Goal: Information Seeking & Learning: Learn about a topic

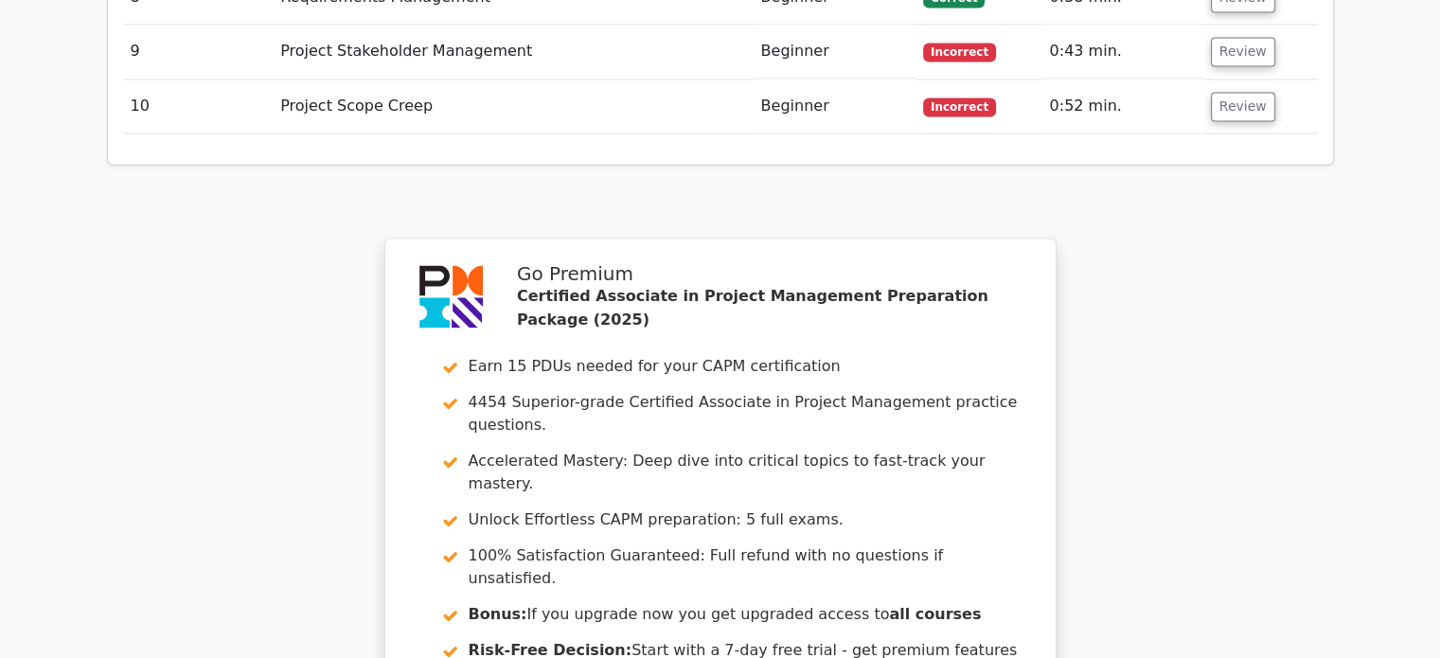
scroll to position [3527, 0]
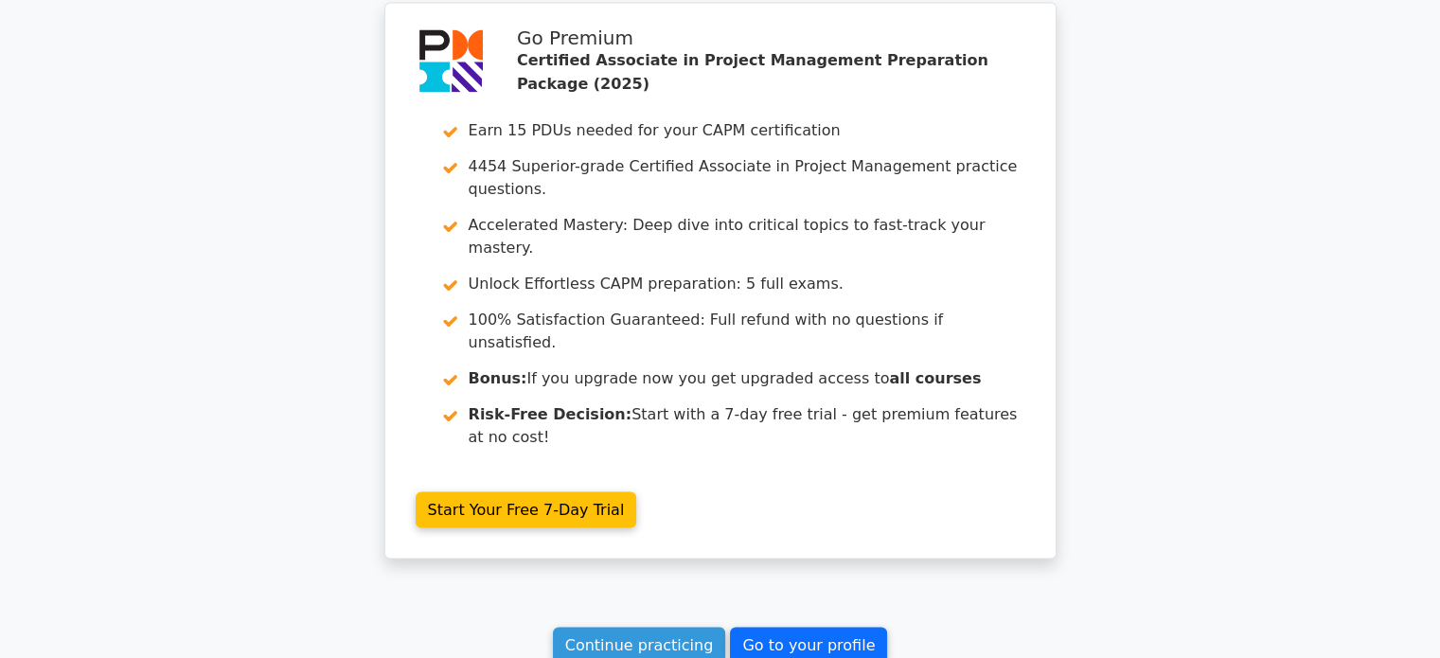
click at [809, 627] on link "Go to your profile" at bounding box center [808, 645] width 157 height 36
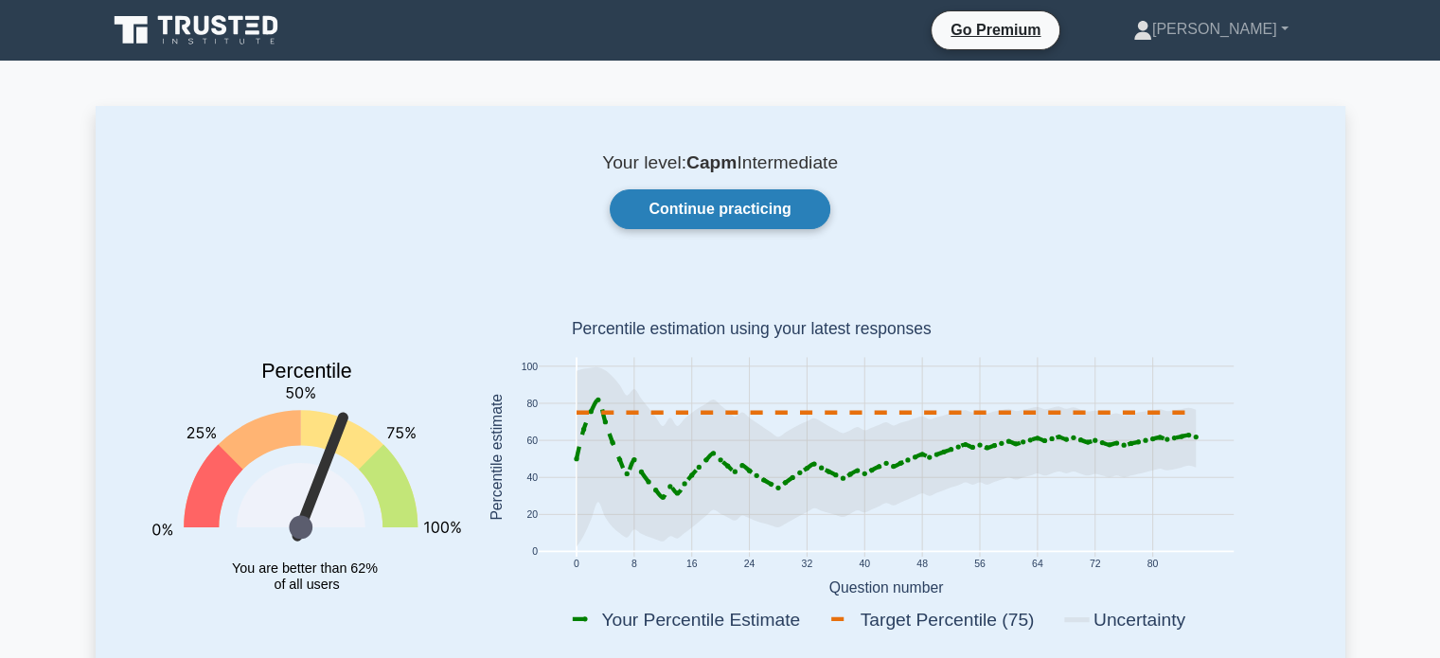
click at [727, 212] on link "Continue practicing" at bounding box center [720, 209] width 220 height 40
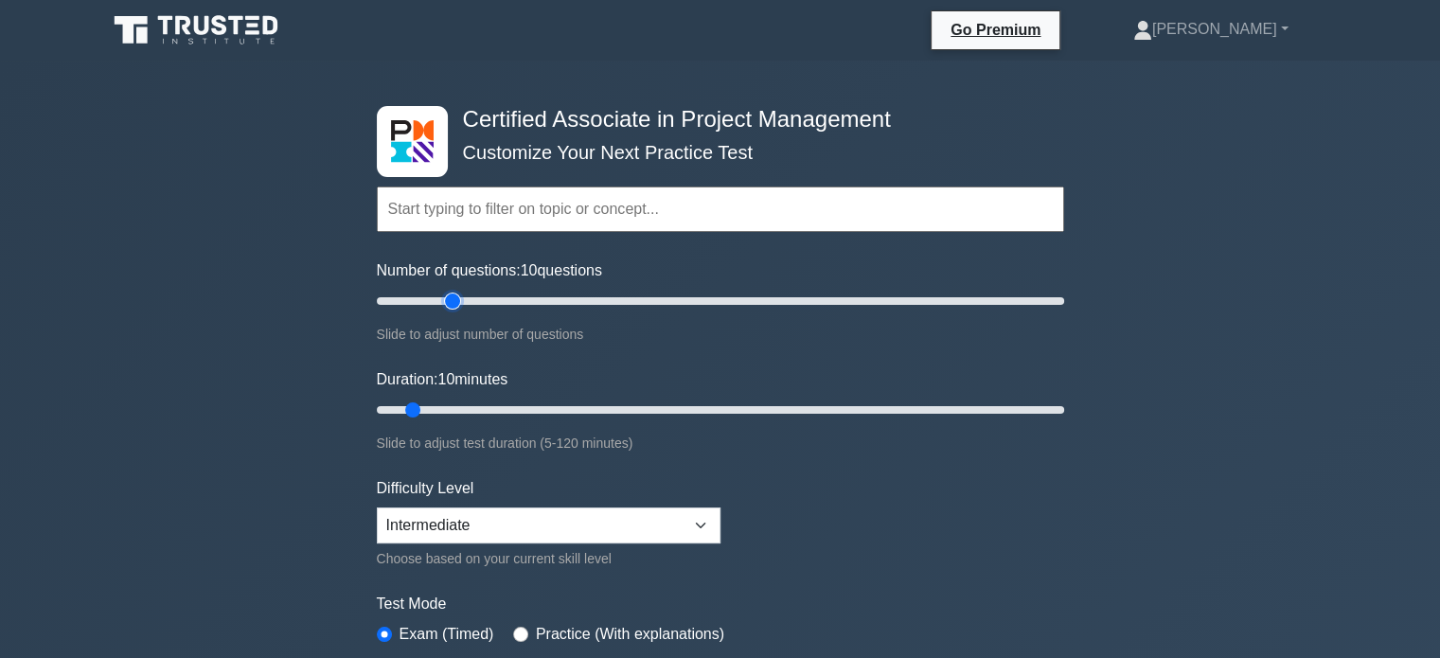
click at [445, 301] on input "Number of questions: 10 questions" at bounding box center [720, 301] width 687 height 23
type input "20"
click at [433, 298] on input "Number of questions: 25 questions" at bounding box center [720, 301] width 687 height 23
click at [425, 403] on input "Duration: 10 minutes" at bounding box center [720, 409] width 687 height 23
type input "15"
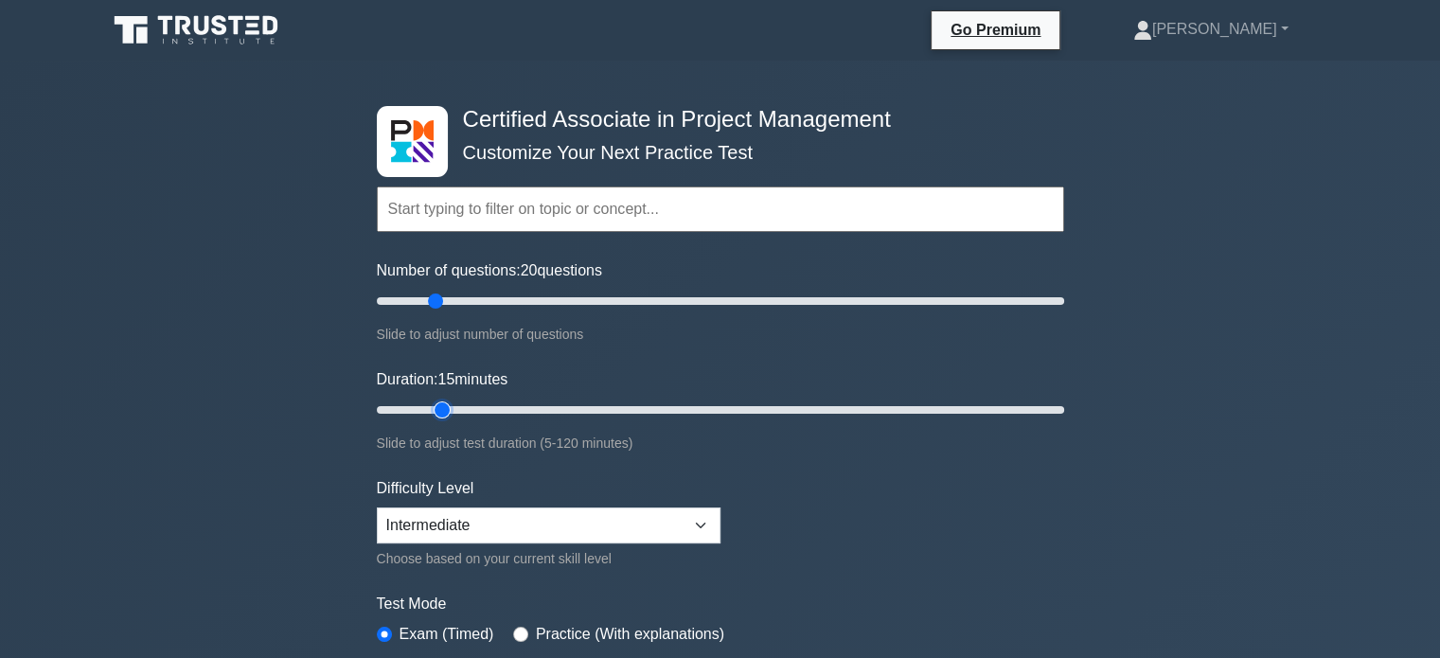
click at [430, 407] on input "Duration: 15 minutes" at bounding box center [720, 409] width 687 height 23
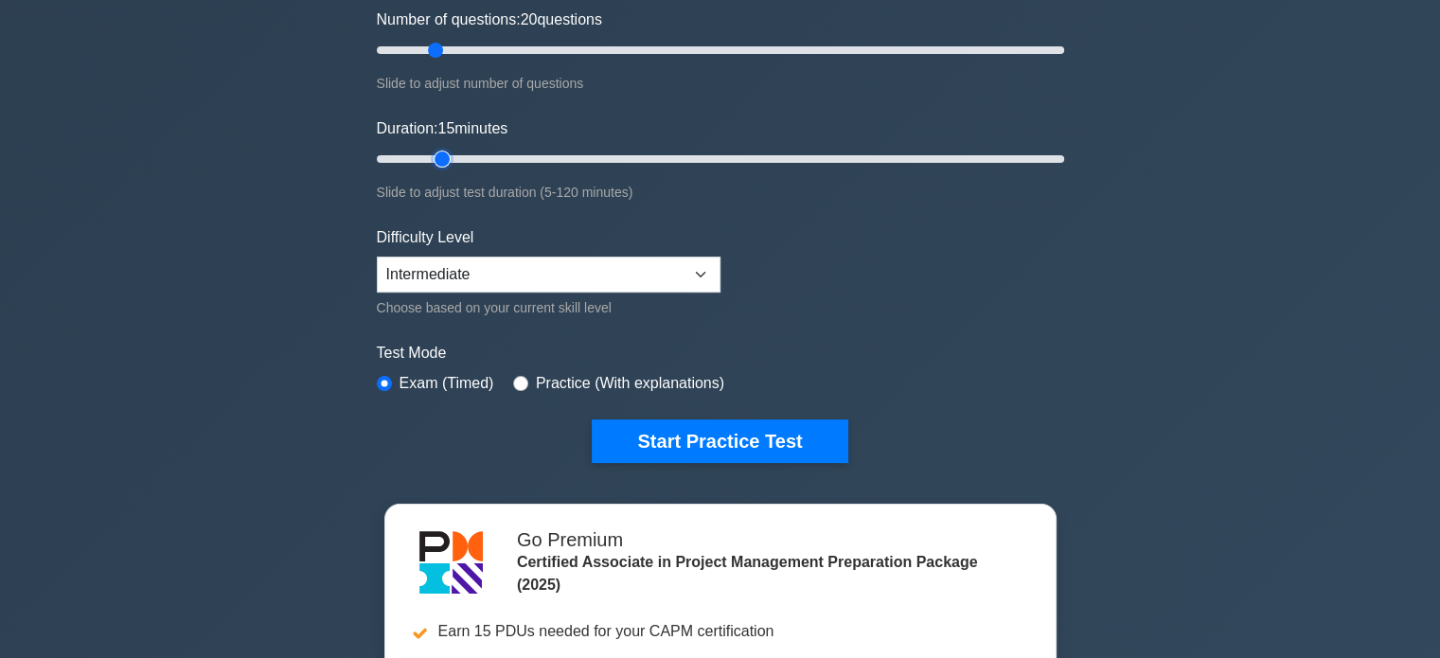
scroll to position [284, 0]
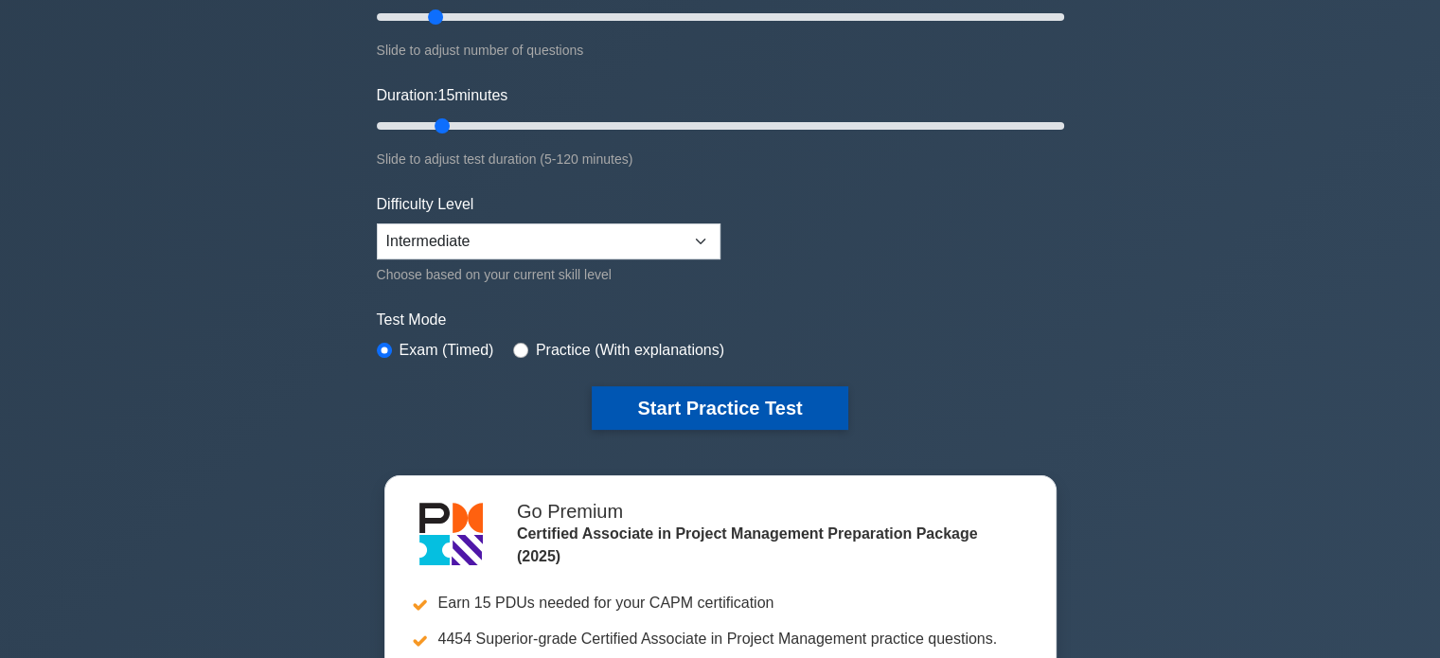
click at [644, 420] on button "Start Practice Test" at bounding box center [720, 408] width 256 height 44
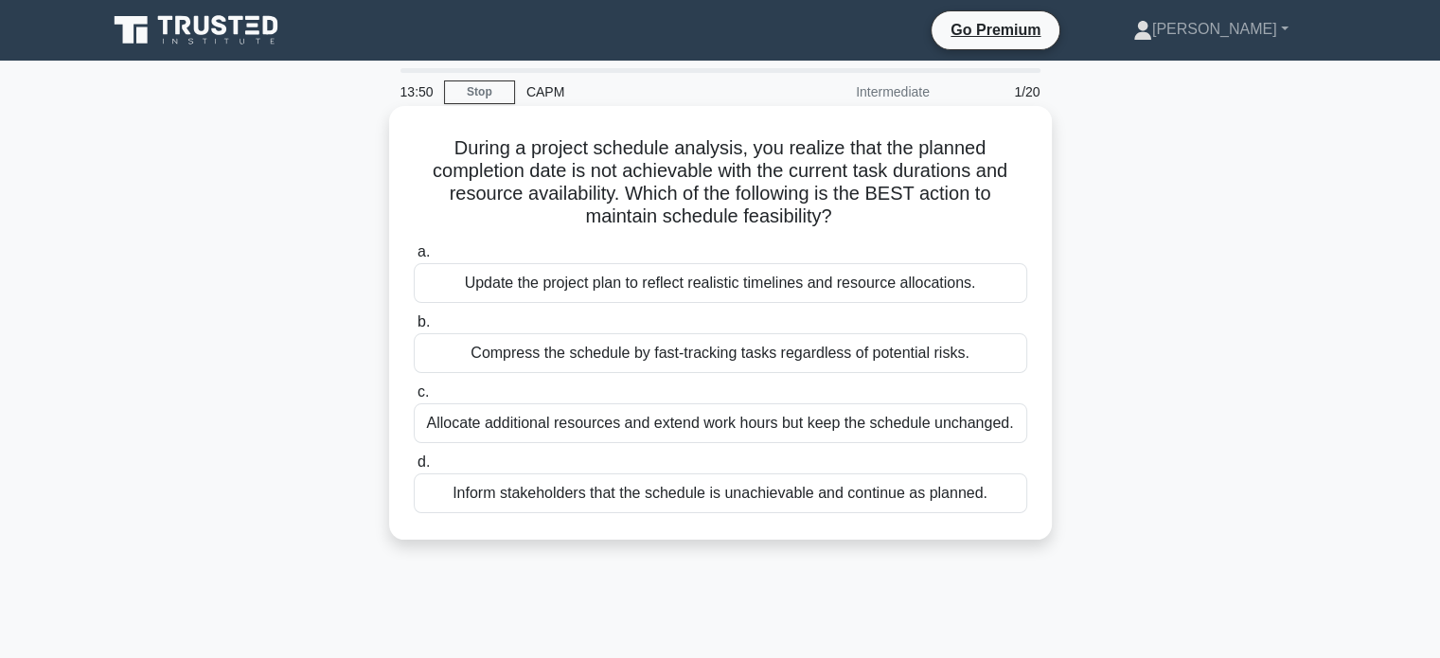
click at [624, 291] on div "Update the project plan to reflect realistic timelines and resource allocations." at bounding box center [720, 283] width 613 height 40
click at [414, 258] on input "a. Update the project plan to reflect realistic timelines and resource allocati…" at bounding box center [414, 252] width 0 height 12
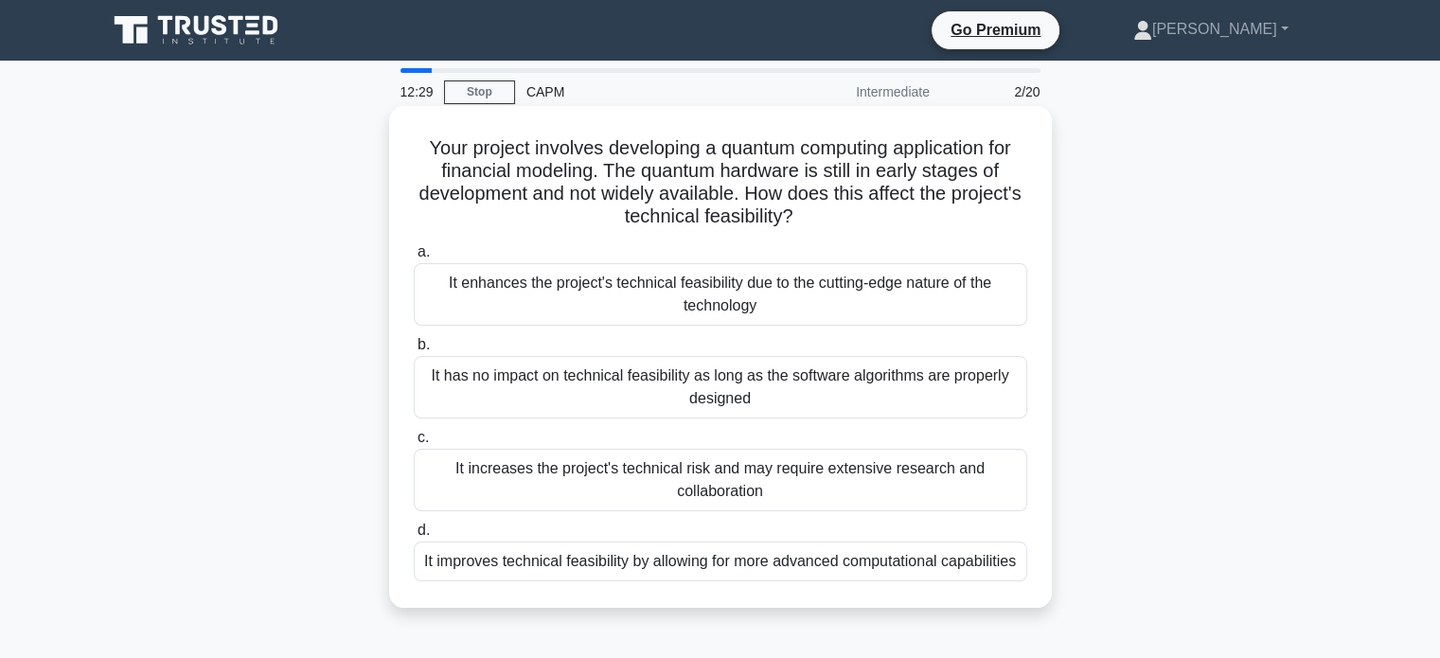
click at [654, 464] on div "It increases the project's technical risk and may require extensive research an…" at bounding box center [720, 480] width 613 height 62
click at [414, 444] on input "c. It increases the project's technical risk and may require extensive research…" at bounding box center [414, 438] width 0 height 12
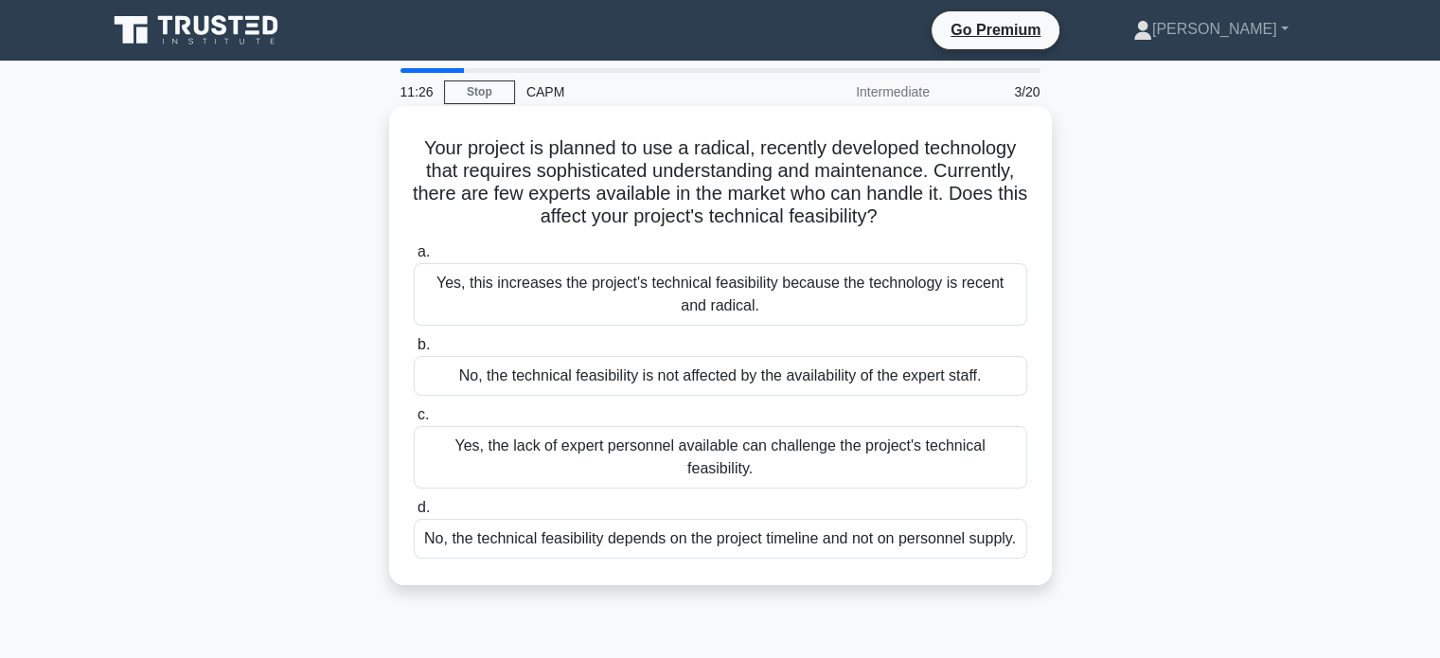
click at [540, 450] on div "Yes, the lack of expert personnel available can challenge the project's technic…" at bounding box center [720, 457] width 613 height 62
click at [414, 421] on input "c. Yes, the lack of expert personnel available can challenge the project's tech…" at bounding box center [414, 415] width 0 height 12
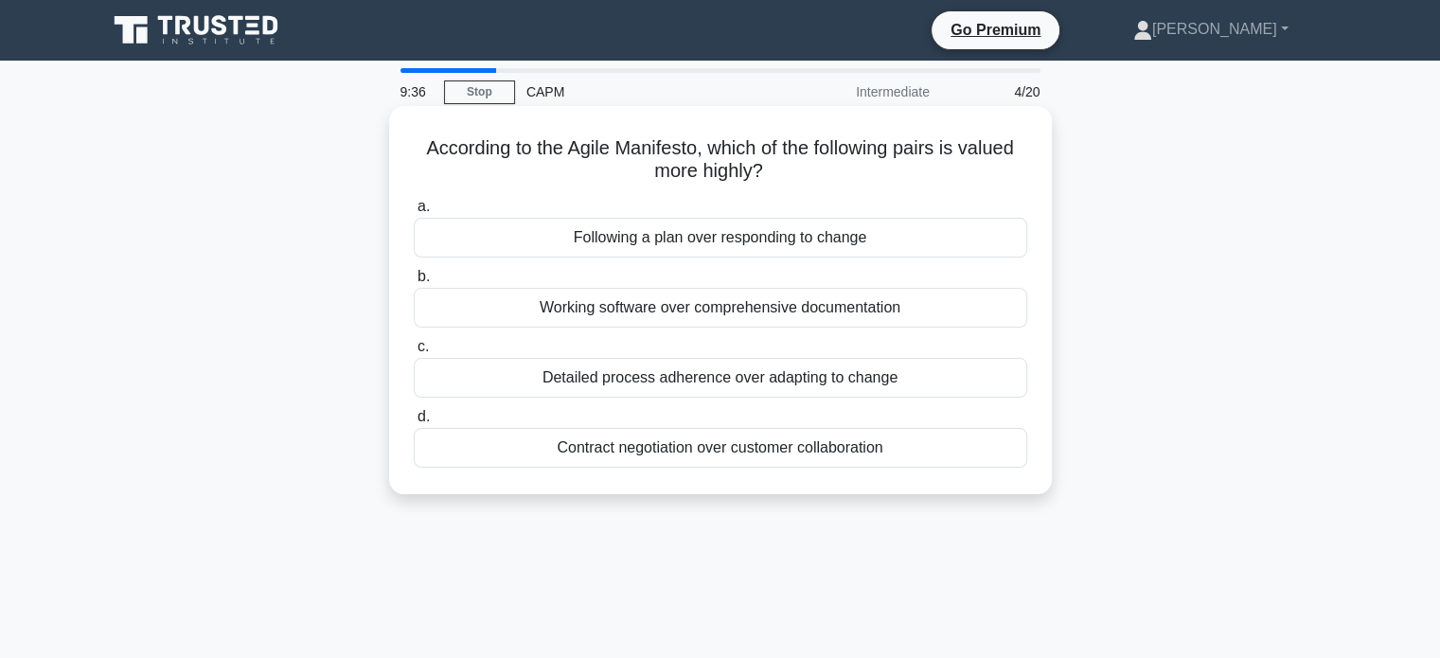
click at [550, 389] on div "Detailed process adherence over adapting to change" at bounding box center [720, 378] width 613 height 40
click at [414, 353] on input "c. Detailed process adherence over adapting to change" at bounding box center [414, 347] width 0 height 12
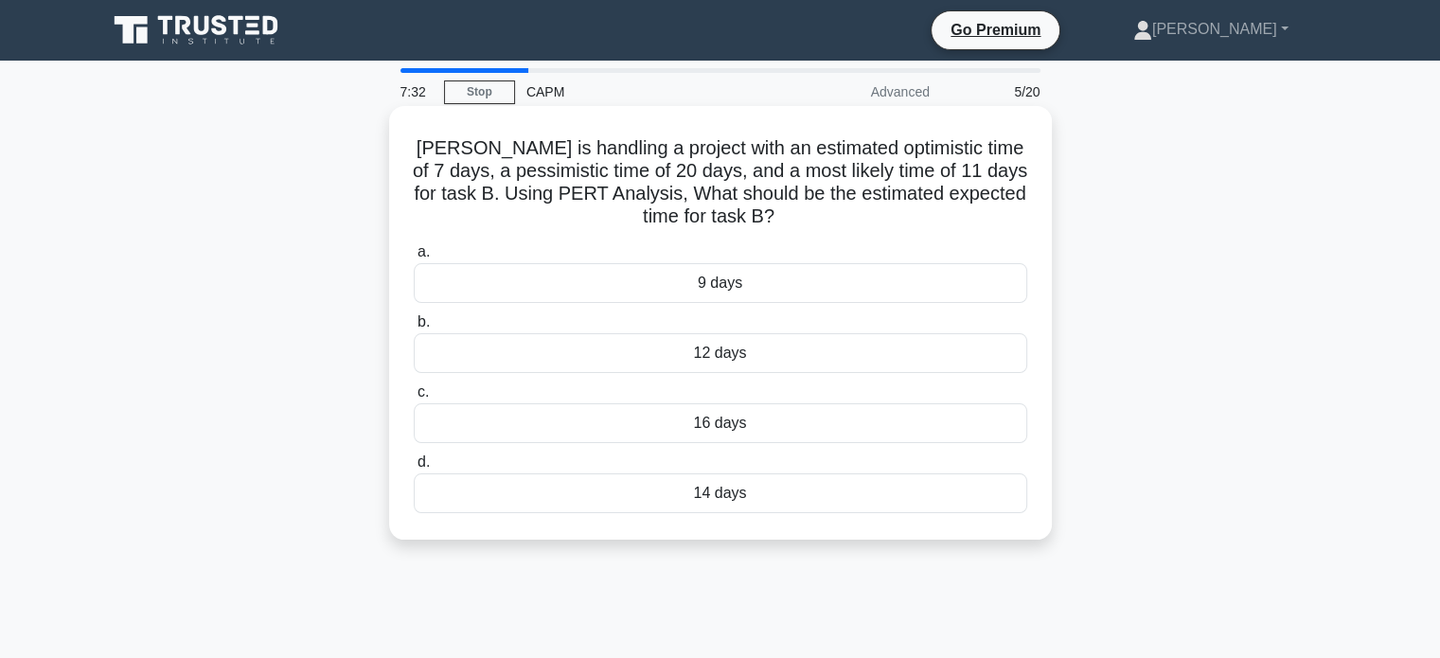
click at [725, 283] on div "9 days" at bounding box center [720, 283] width 613 height 40
click at [414, 258] on input "a. 9 days" at bounding box center [414, 252] width 0 height 12
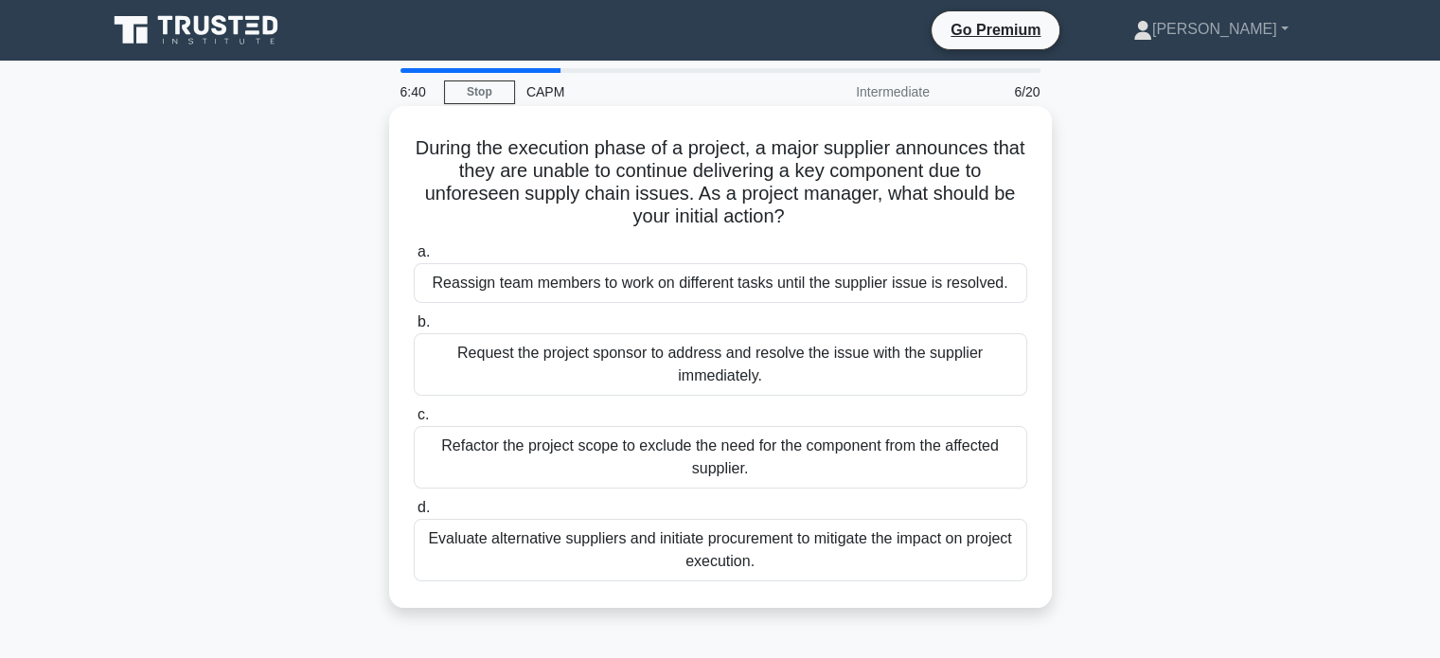
click at [560, 371] on div "Request the project sponsor to address and resolve the issue with the supplier …" at bounding box center [720, 364] width 613 height 62
click at [414, 328] on input "b. Request the project sponsor to address and resolve the issue with the suppli…" at bounding box center [414, 322] width 0 height 12
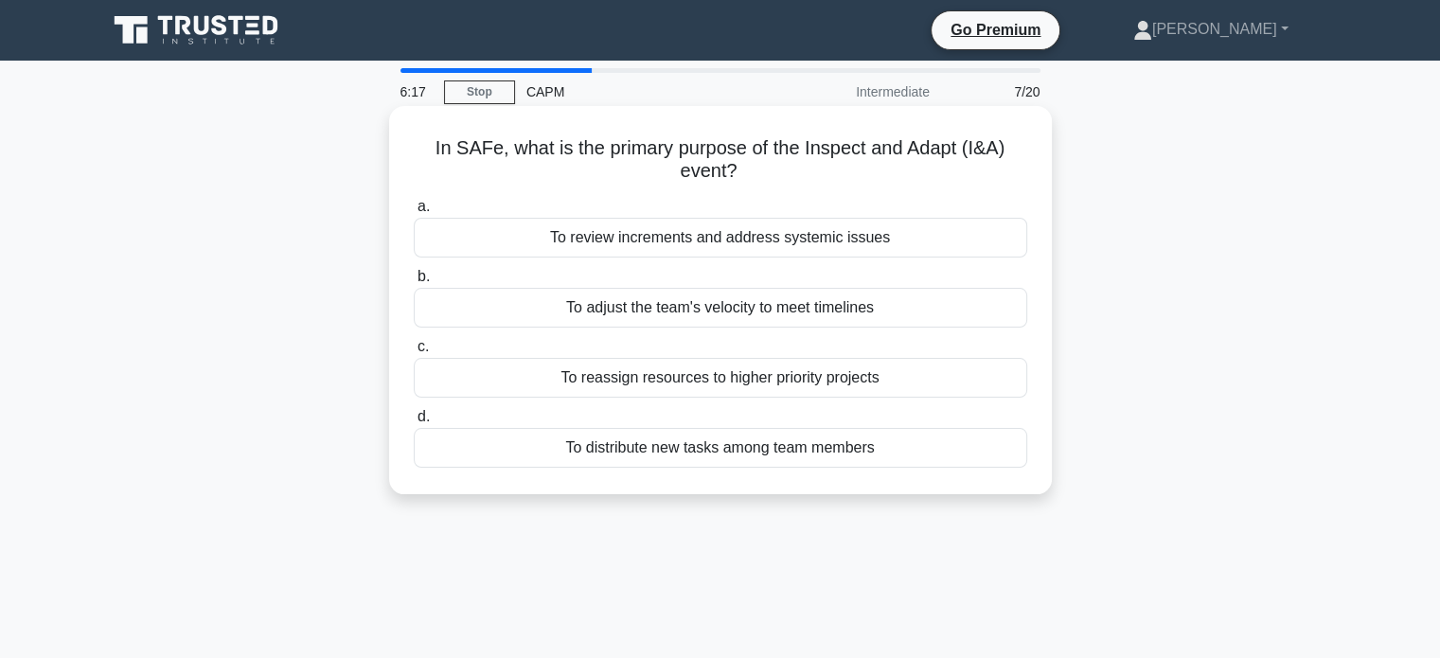
click at [727, 247] on div "To review increments and address systemic issues" at bounding box center [720, 238] width 613 height 40
click at [414, 213] on input "a. To review increments and address systemic issues" at bounding box center [414, 207] width 0 height 12
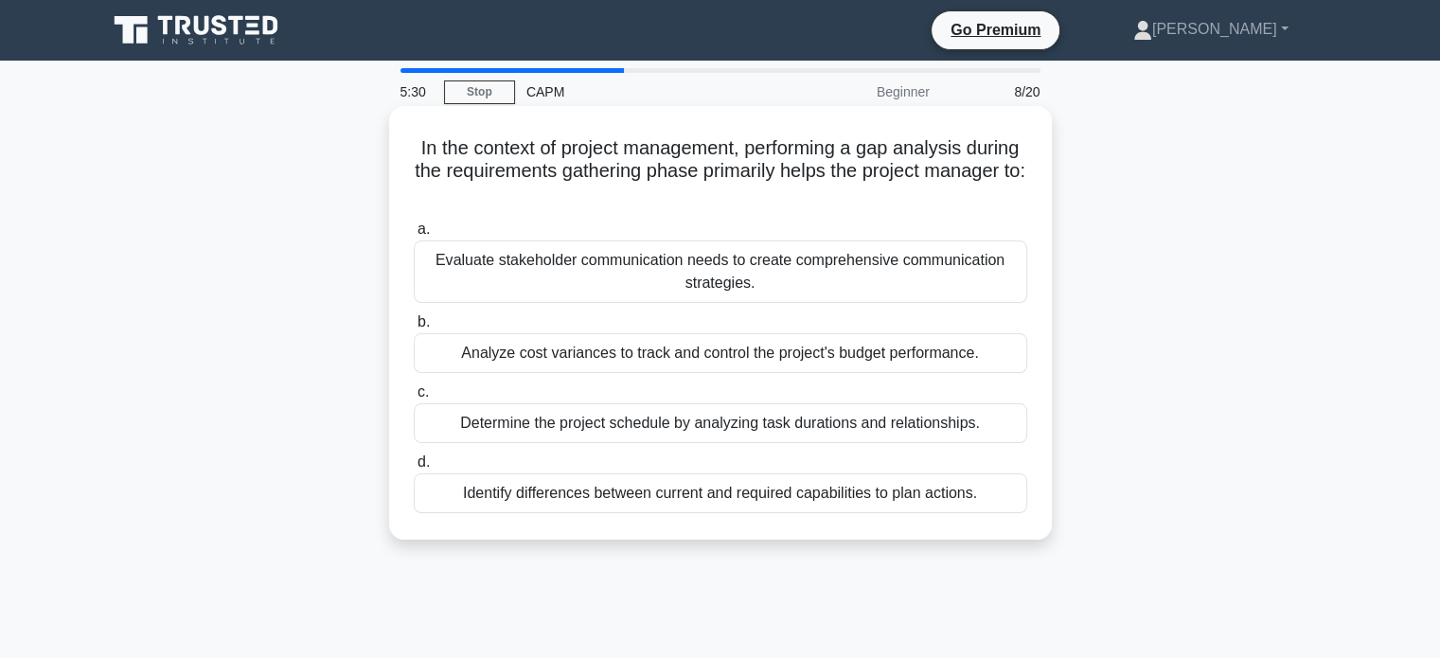
click at [599, 351] on div "Analyze cost variances to track and control the project's budget performance." at bounding box center [720, 353] width 613 height 40
click at [414, 328] on input "b. Analyze cost variances to track and control the project's budget performance." at bounding box center [414, 322] width 0 height 12
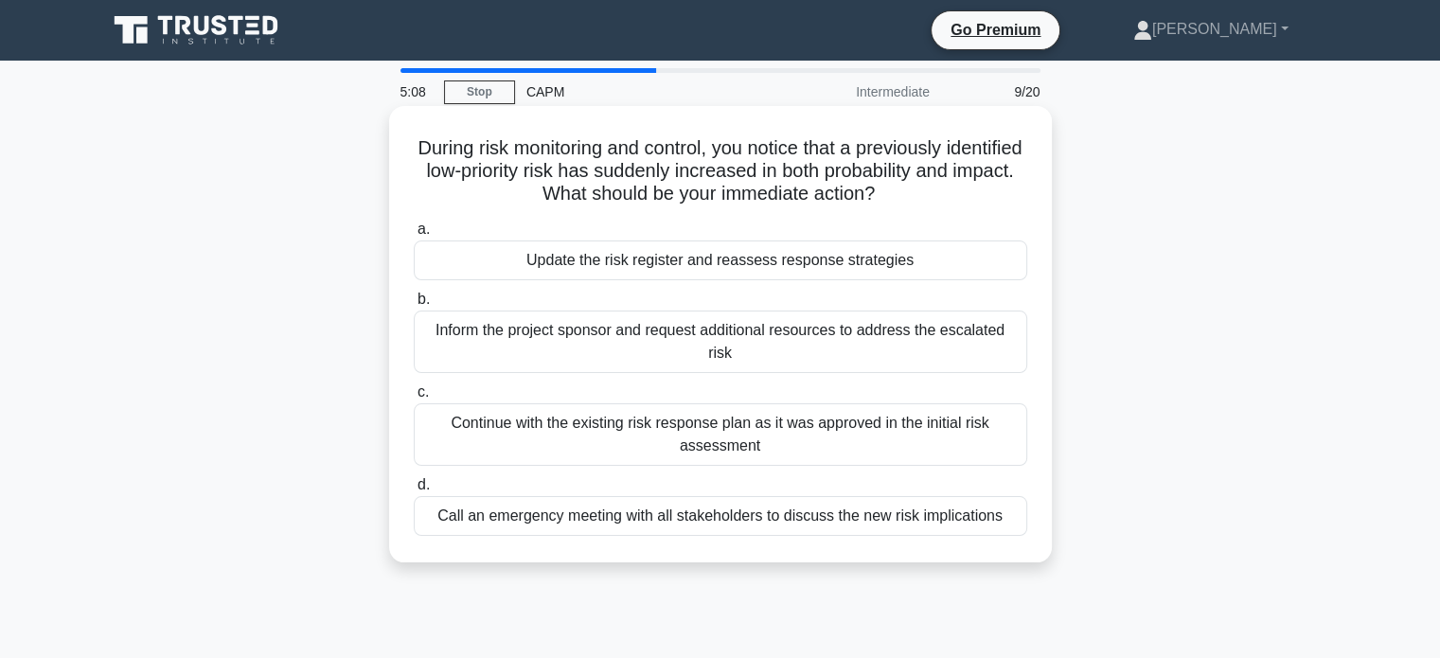
click at [561, 269] on div "Update the risk register and reassess response strategies" at bounding box center [720, 260] width 613 height 40
click at [414, 236] on input "a. Update the risk register and reassess response strategies" at bounding box center [414, 229] width 0 height 12
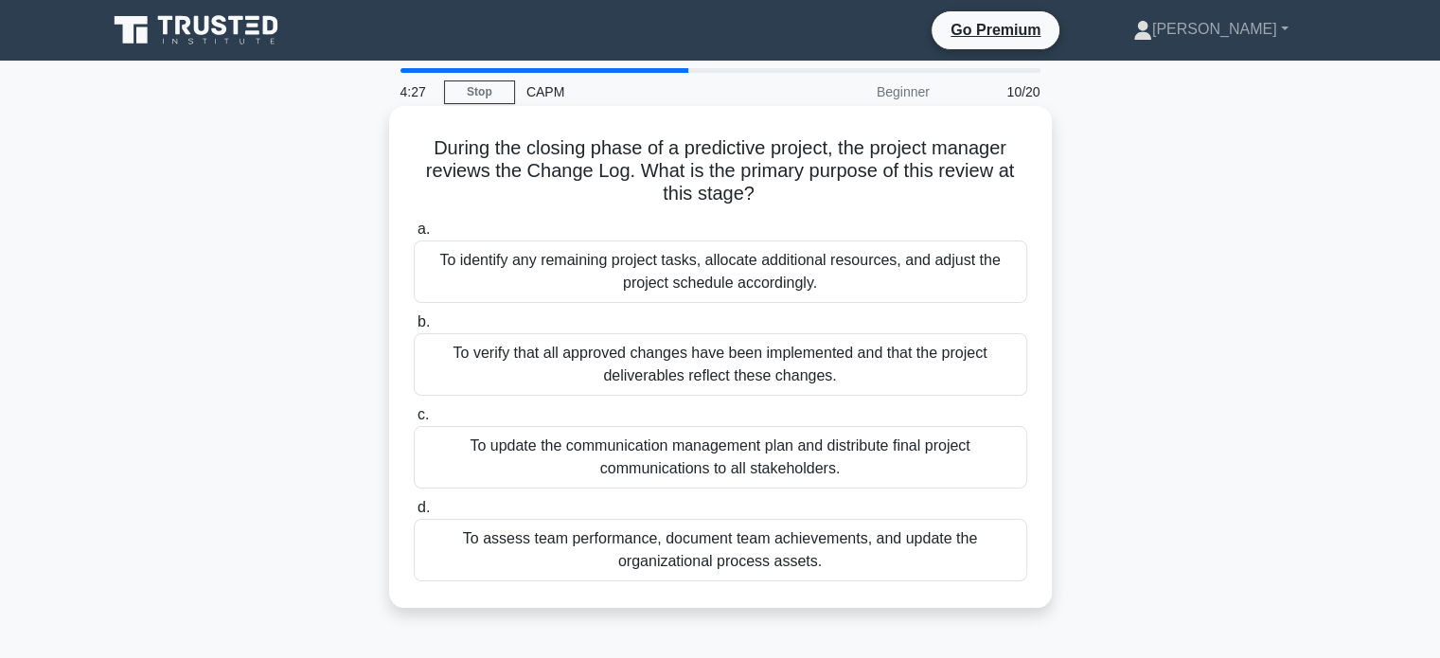
click at [695, 336] on div "To verify that all approved changes have been implemented and that the project …" at bounding box center [720, 364] width 613 height 62
click at [414, 328] on input "b. To verify that all approved changes have been implemented and that the proje…" at bounding box center [414, 322] width 0 height 12
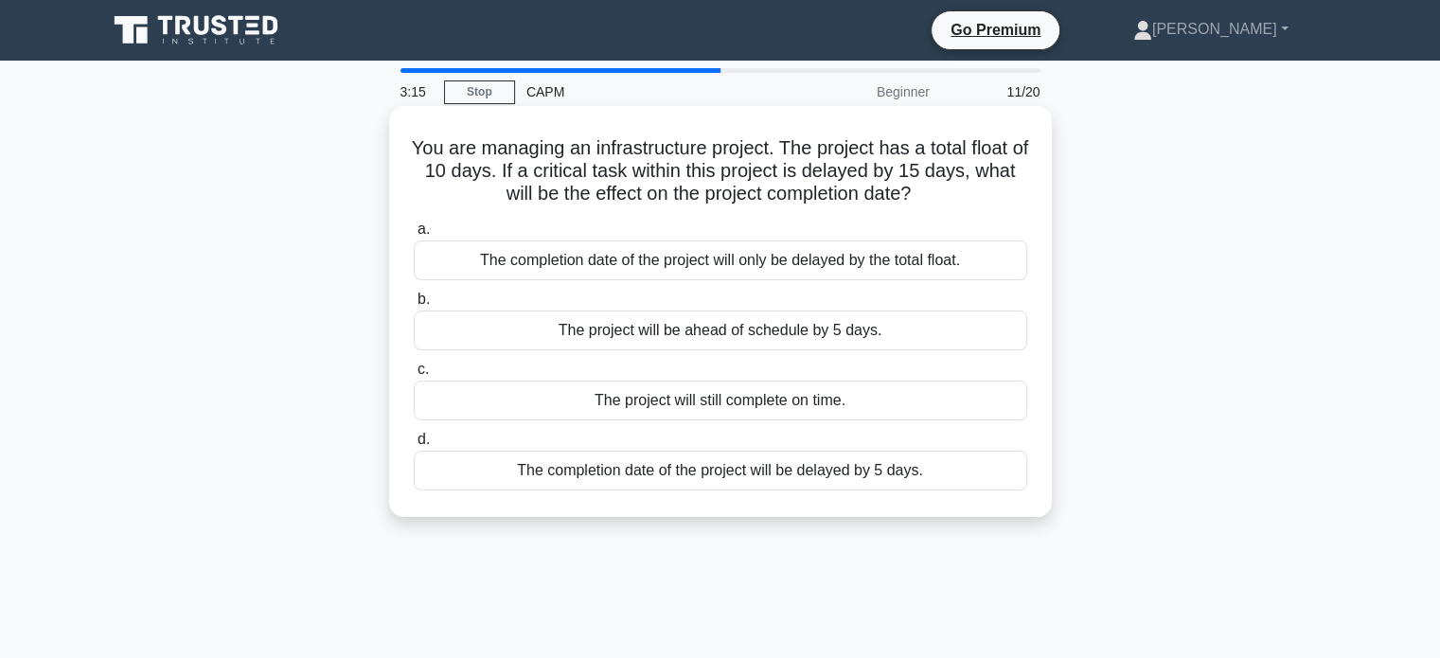
click at [587, 470] on div "The completion date of the project will be delayed by 5 days." at bounding box center [720, 471] width 613 height 40
click at [414, 446] on input "d. The completion date of the project will be delayed by 5 days." at bounding box center [414, 439] width 0 height 12
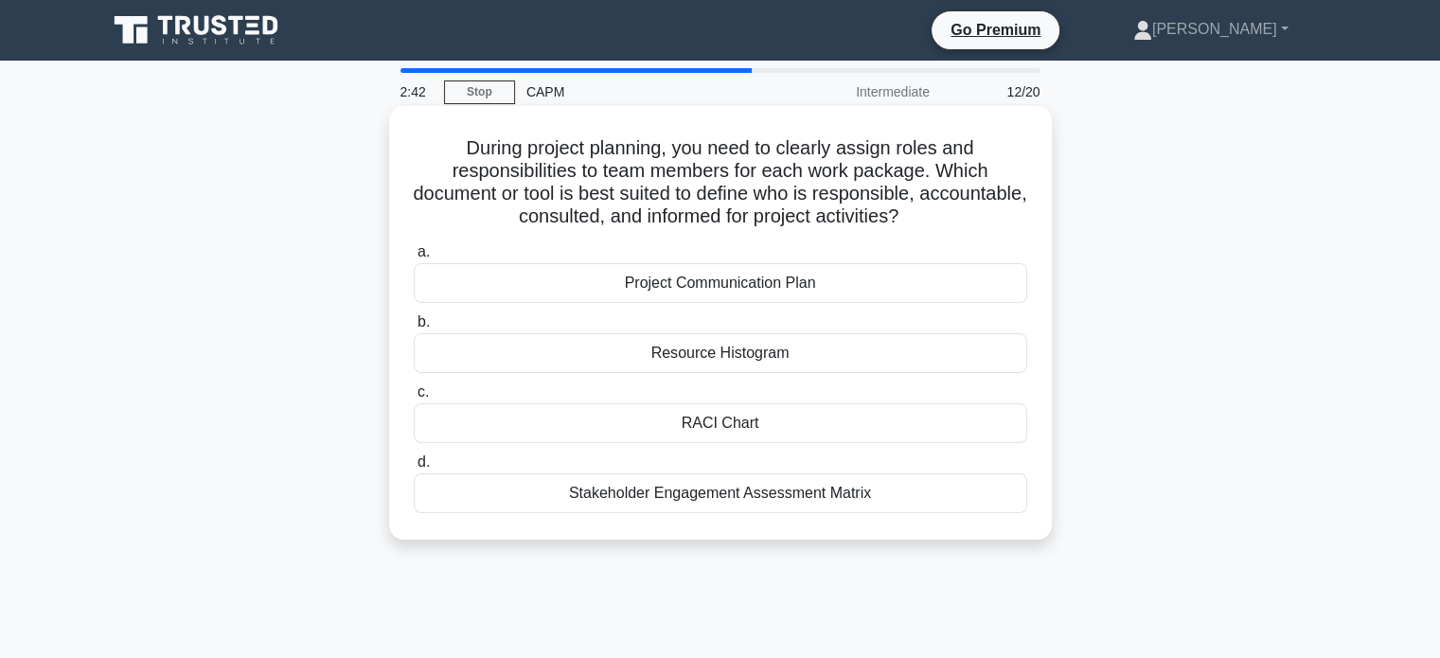
click at [815, 418] on div "RACI Chart" at bounding box center [720, 423] width 613 height 40
click at [414, 398] on input "c. RACI Chart" at bounding box center [414, 392] width 0 height 12
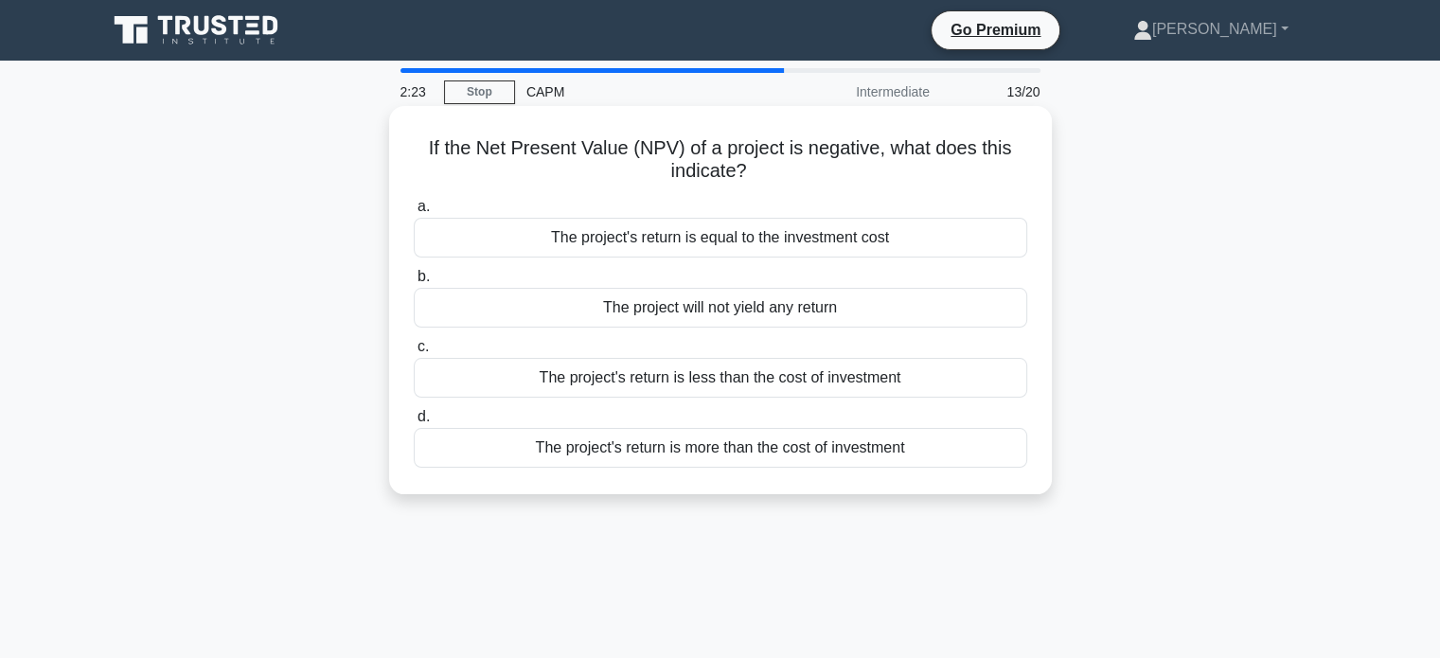
click at [669, 384] on div "The project's return is less than the cost of investment" at bounding box center [720, 378] width 613 height 40
click at [414, 353] on input "c. The project's return is less than the cost of investment" at bounding box center [414, 347] width 0 height 12
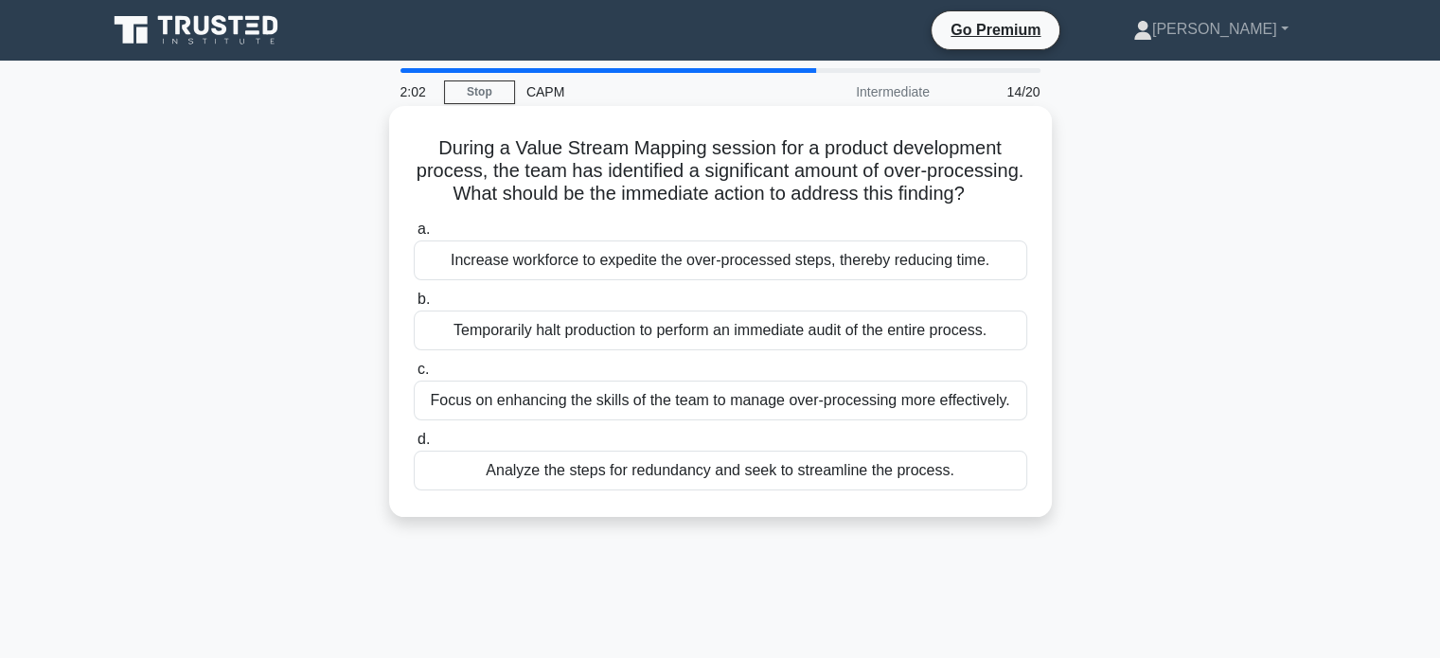
click at [454, 490] on div "Analyze the steps for redundancy and seek to streamline the process." at bounding box center [720, 471] width 613 height 40
click at [414, 446] on input "d. Analyze the steps for redundancy and seek to streamline the process." at bounding box center [414, 439] width 0 height 12
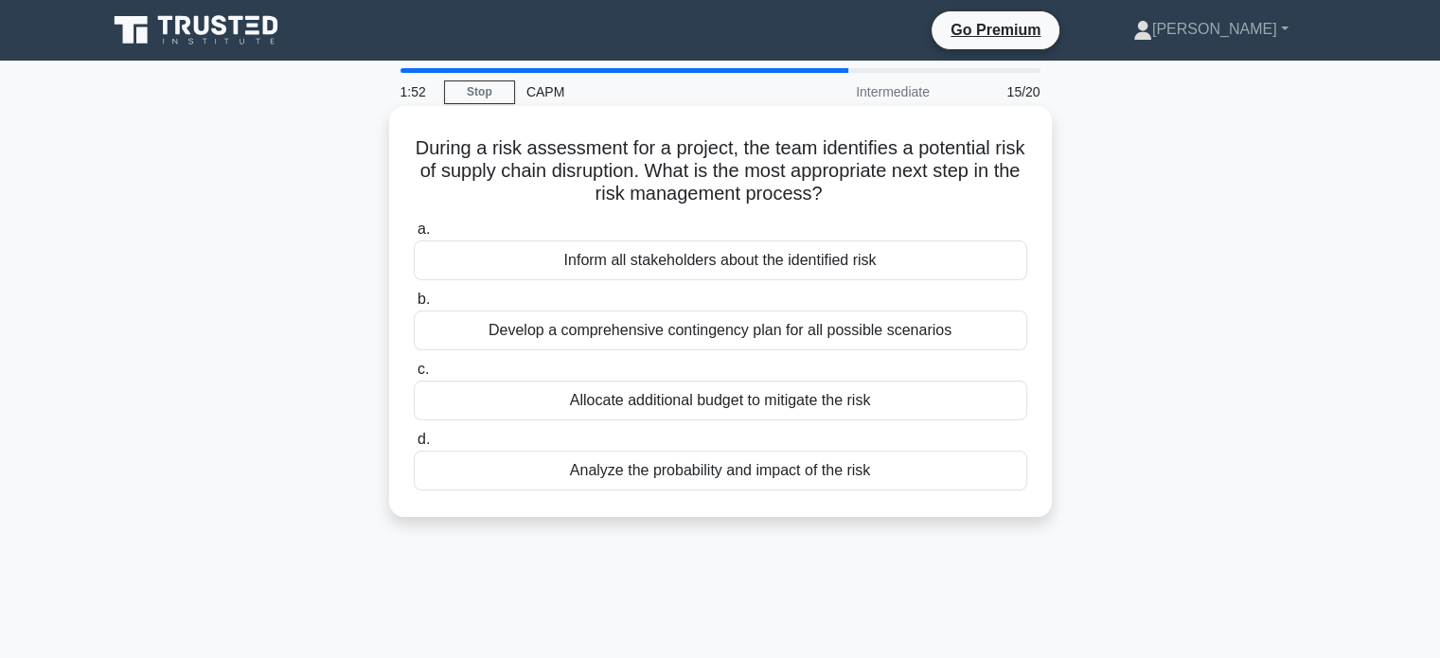
click at [526, 476] on div "Analyze the probability and impact of the risk" at bounding box center [720, 471] width 613 height 40
click at [414, 446] on input "d. Analyze the probability and impact of the risk" at bounding box center [414, 439] width 0 height 12
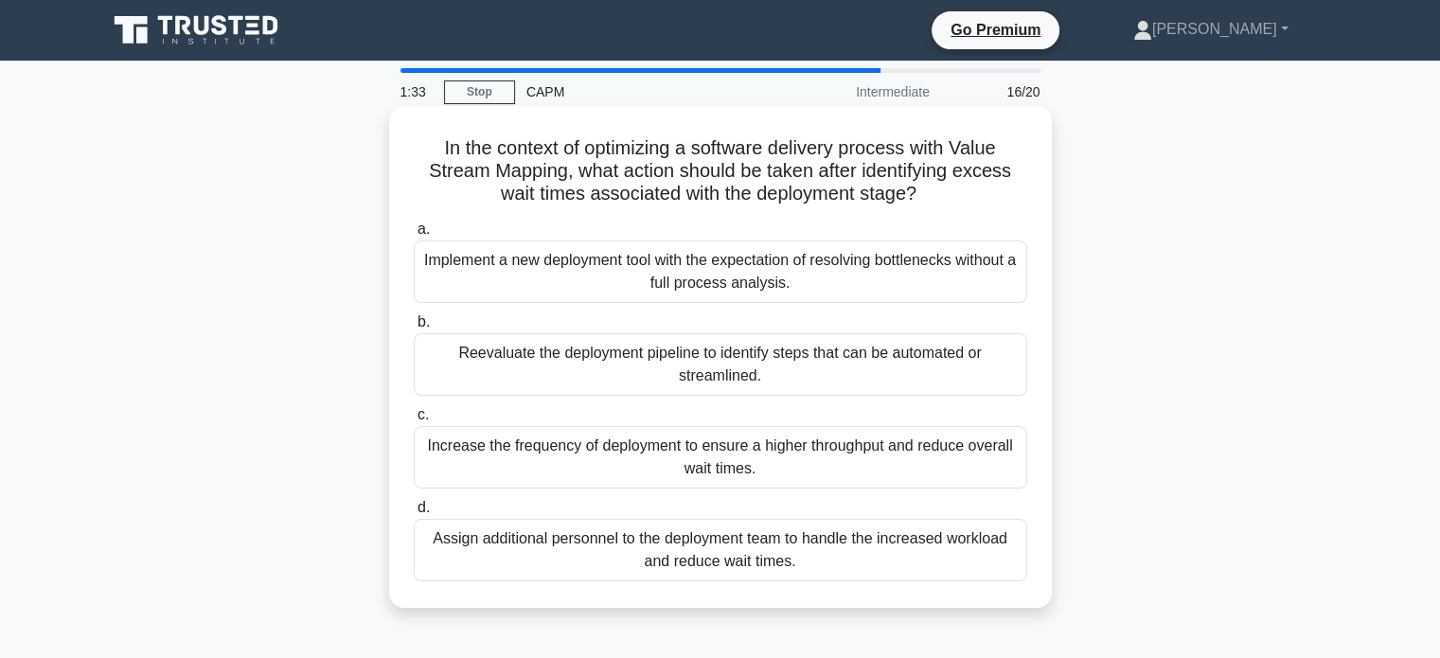
click at [517, 533] on div "Assign additional personnel to the deployment team to handle the increased work…" at bounding box center [720, 550] width 613 height 62
click at [414, 514] on input "d. Assign additional personnel to the deployment team to handle the increased w…" at bounding box center [414, 508] width 0 height 12
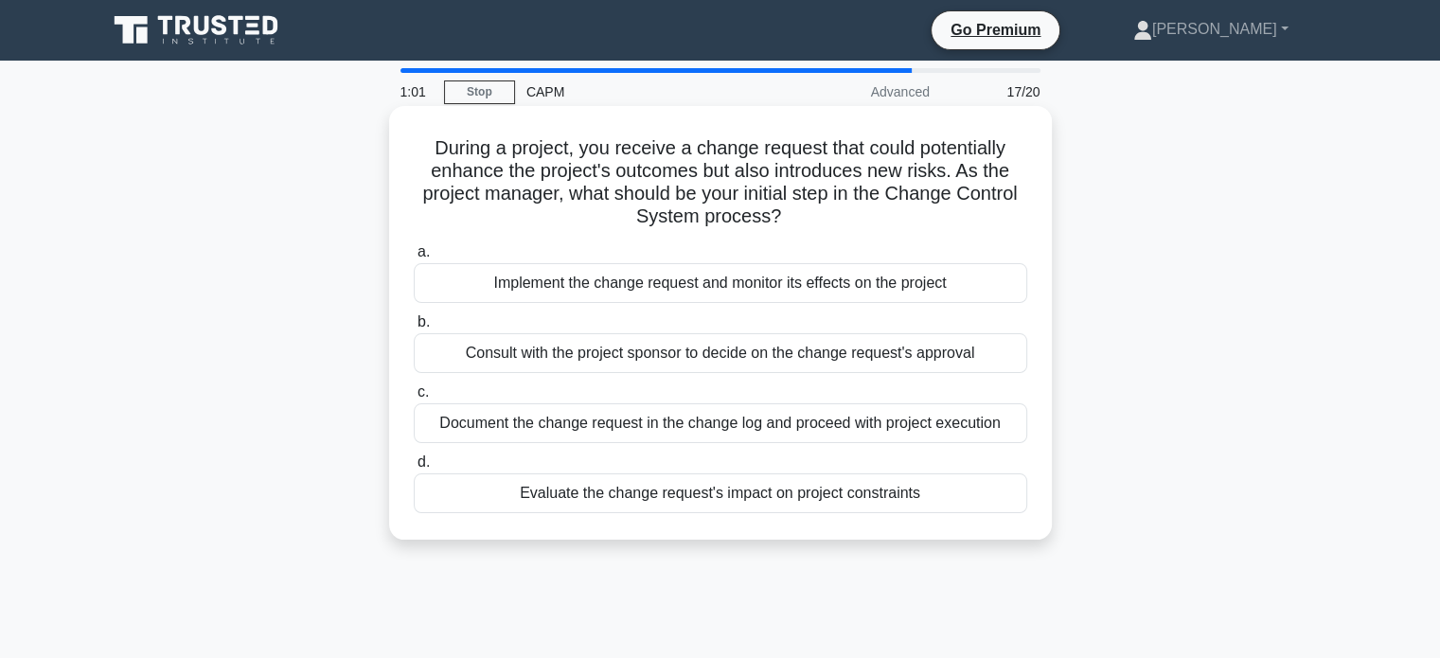
click at [457, 369] on div "Consult with the project sponsor to decide on the change request's approval" at bounding box center [720, 353] width 613 height 40
click at [414, 328] on input "b. Consult with the project sponsor to decide on the change request's approval" at bounding box center [414, 322] width 0 height 12
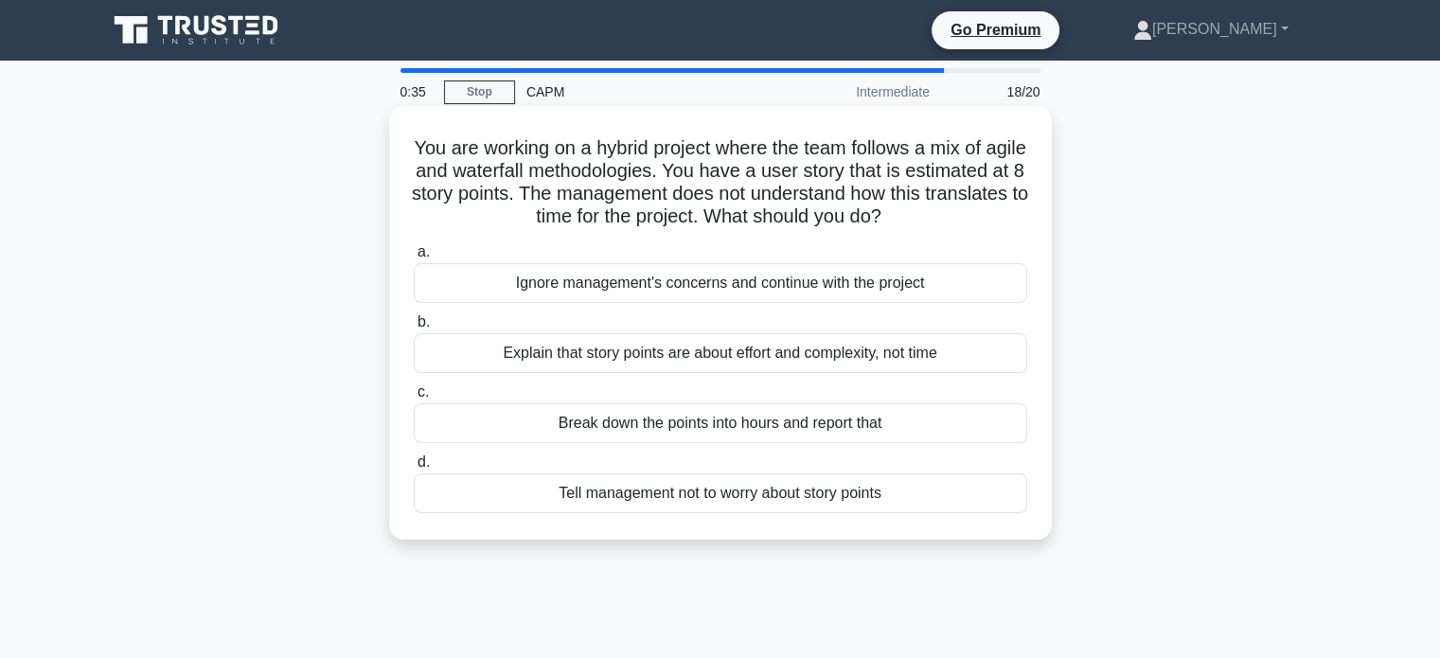
click at [591, 365] on div "Explain that story points are about effort and complexity, not time" at bounding box center [720, 353] width 613 height 40
click at [414, 328] on input "b. Explain that story points are about effort and complexity, not time" at bounding box center [414, 322] width 0 height 12
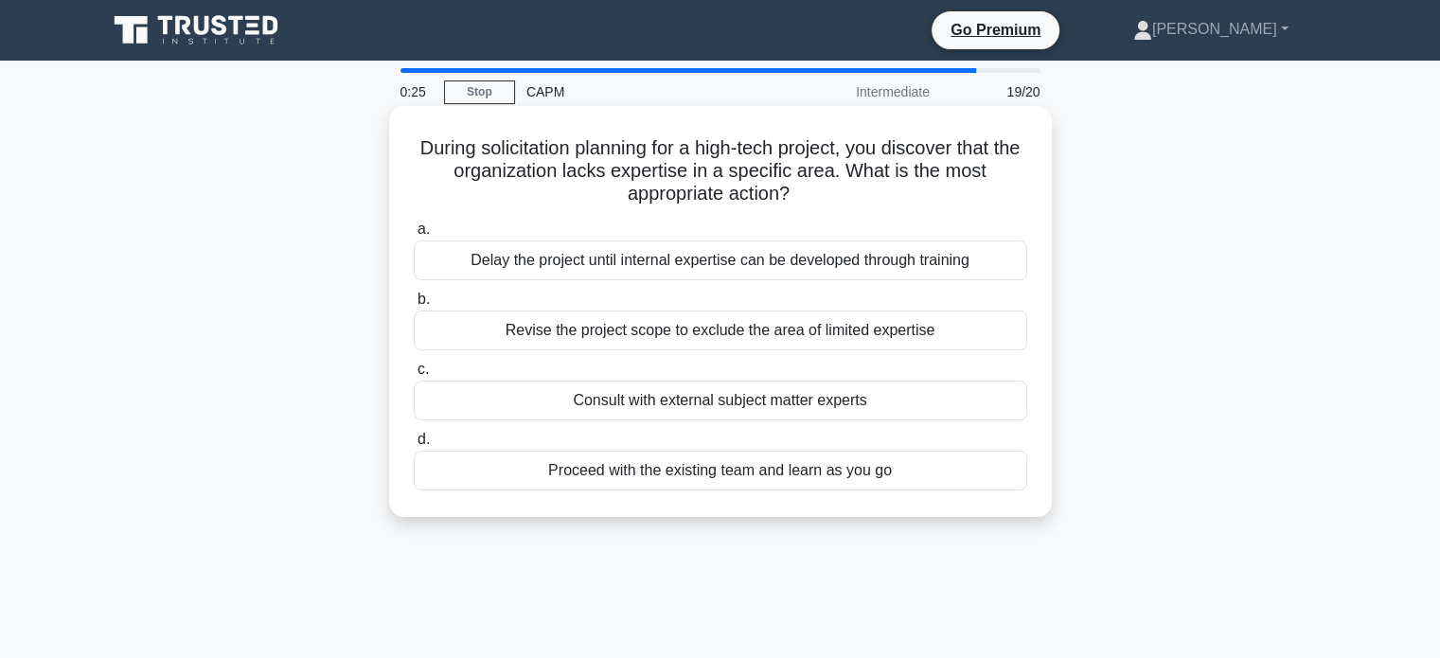
click at [519, 417] on div "Consult with external subject matter experts" at bounding box center [720, 400] width 613 height 40
click at [414, 376] on input "c. Consult with external subject matter experts" at bounding box center [414, 369] width 0 height 12
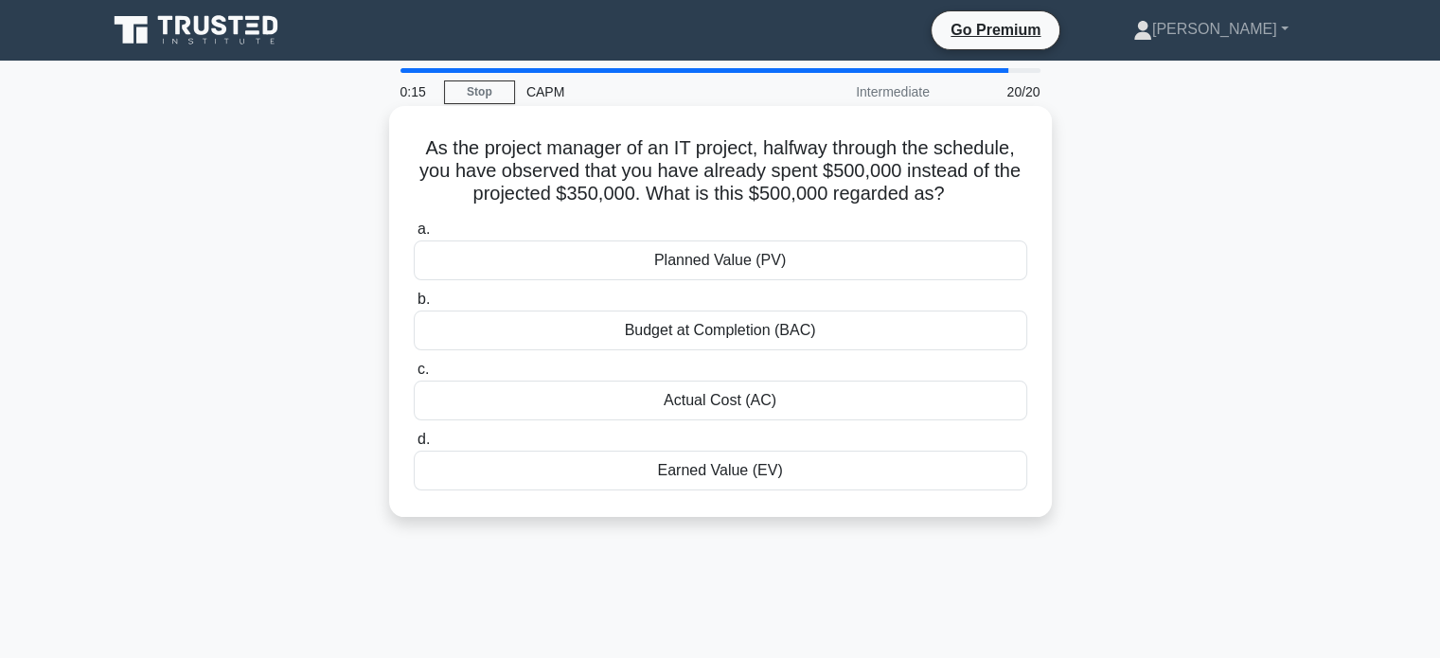
click at [489, 409] on div "Actual Cost (AC)" at bounding box center [720, 400] width 613 height 40
click at [414, 376] on input "c. Actual Cost (AC)" at bounding box center [414, 369] width 0 height 12
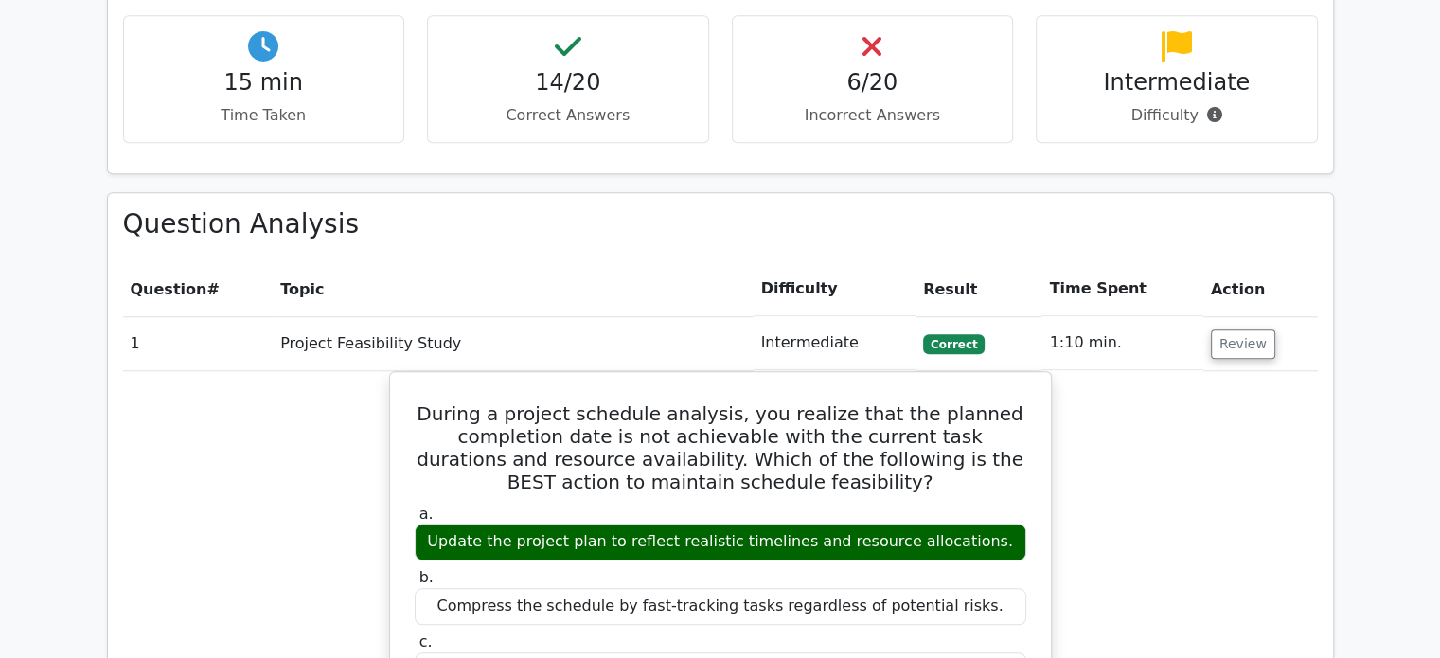
scroll to position [1514, 0]
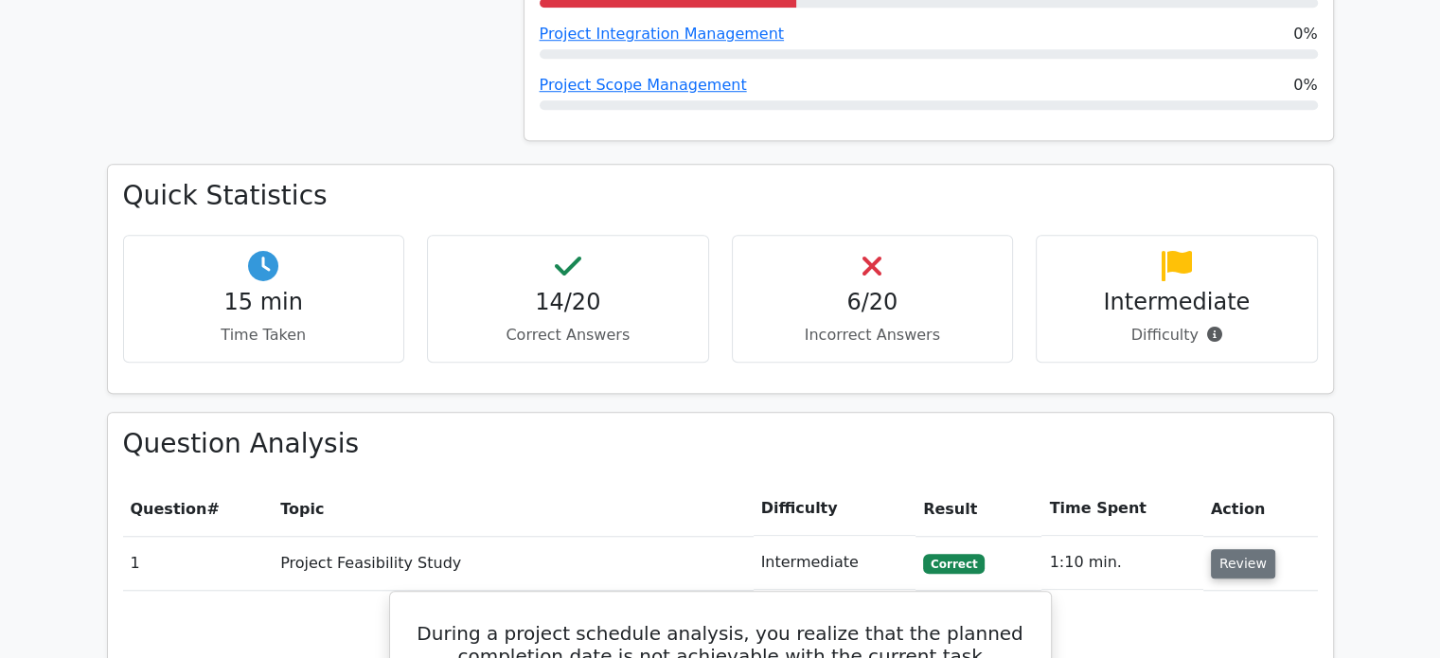
click at [1228, 549] on button "Review" at bounding box center [1243, 563] width 64 height 29
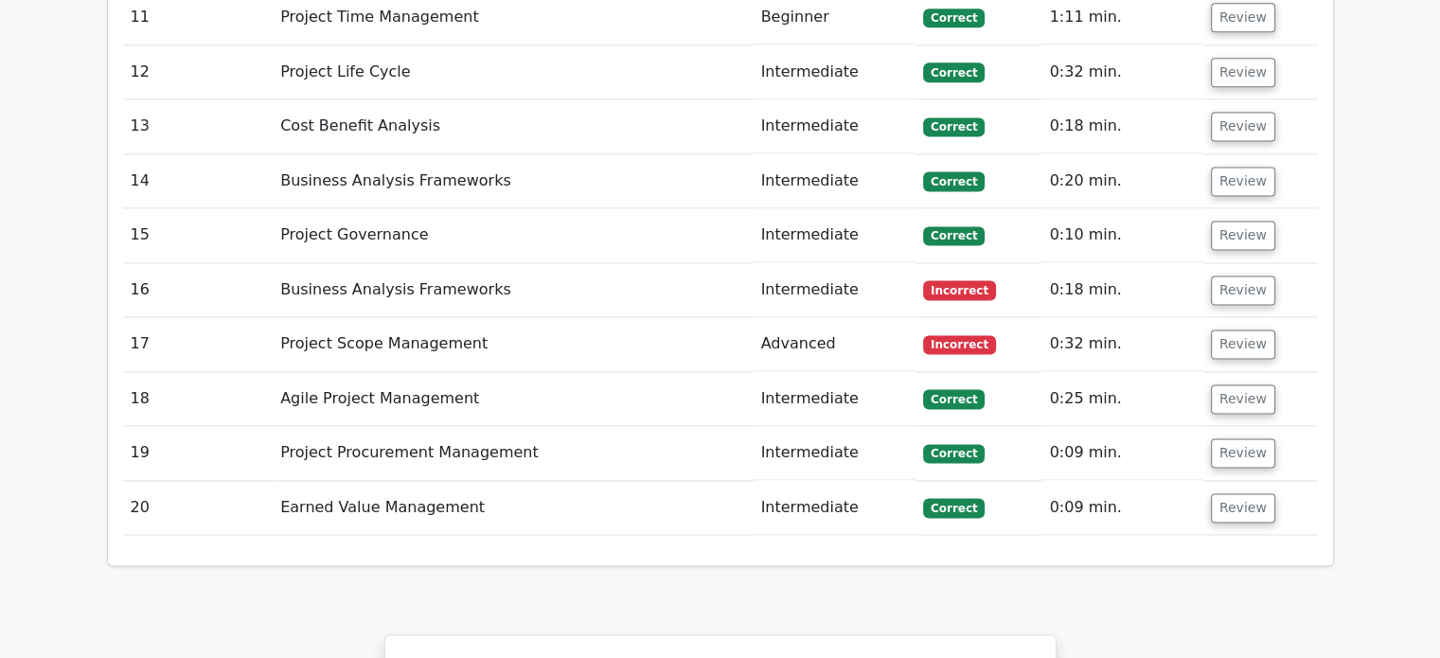
scroll to position [2650, 0]
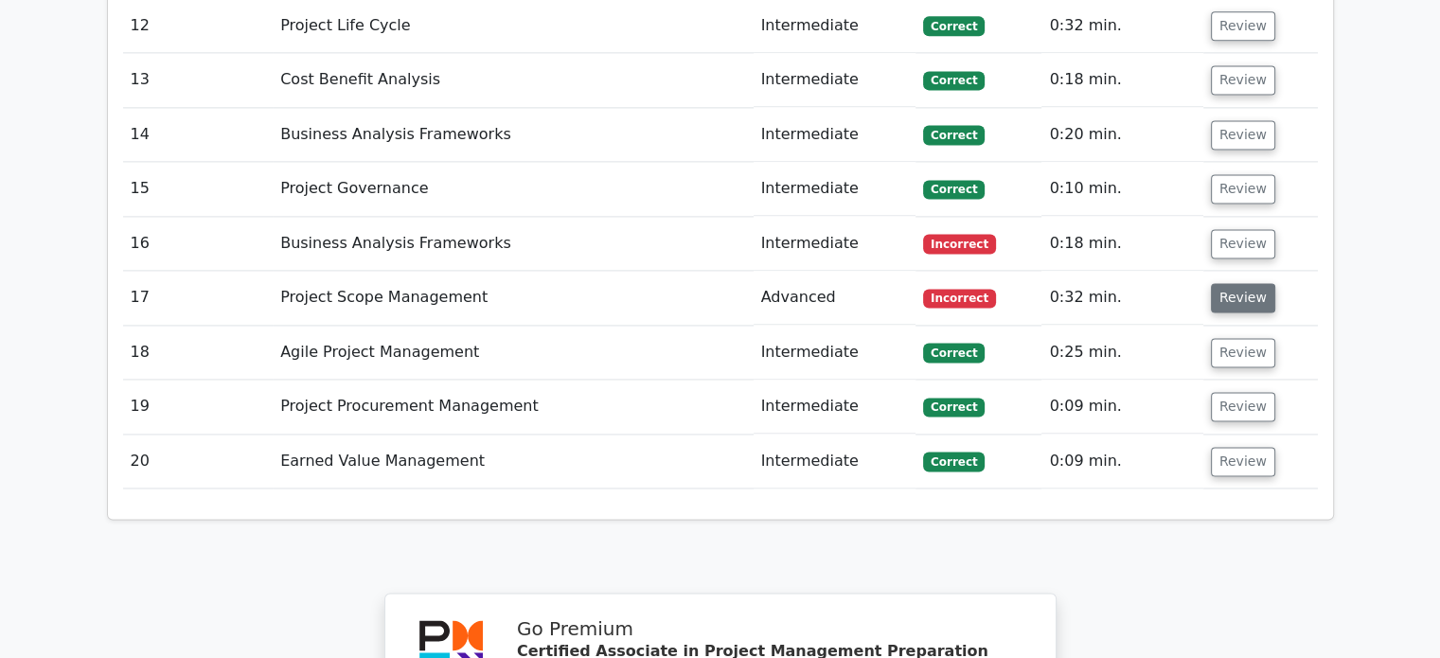
click at [1230, 283] on button "Review" at bounding box center [1243, 297] width 64 height 29
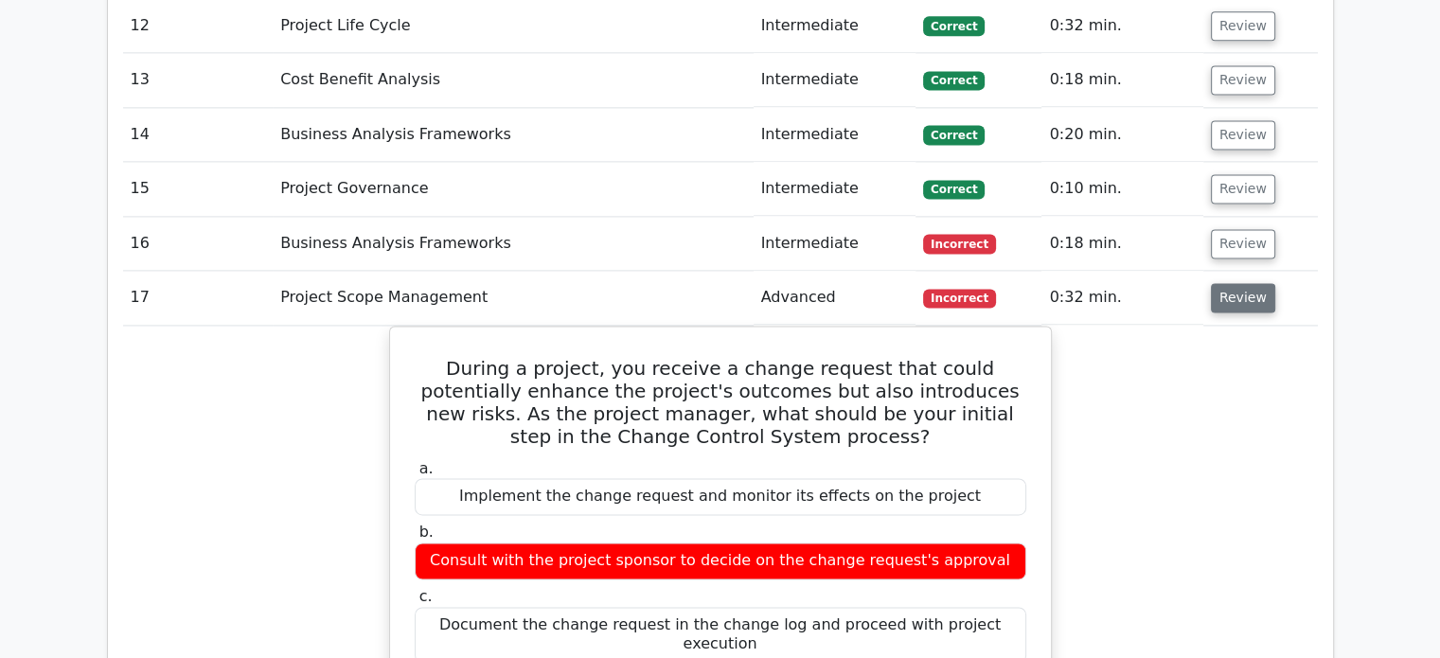
click at [1249, 283] on button "Review" at bounding box center [1243, 297] width 64 height 29
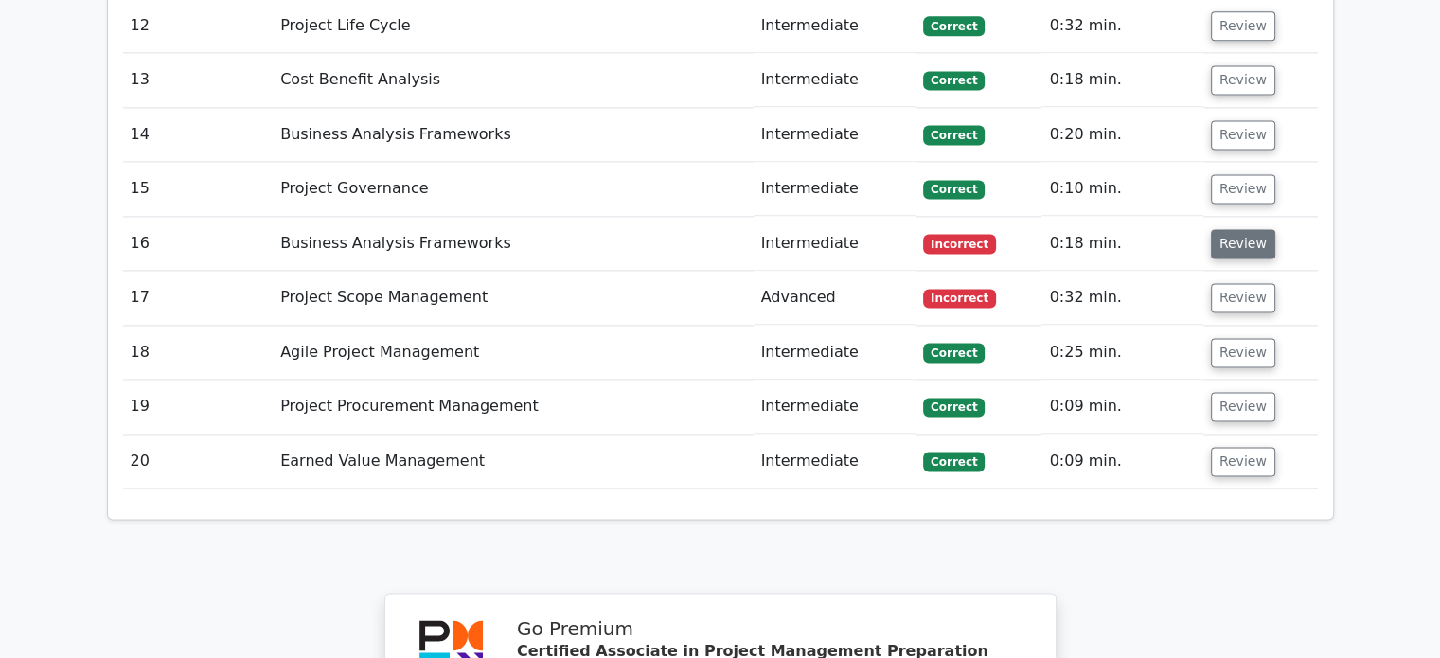
click at [1230, 229] on button "Review" at bounding box center [1243, 243] width 64 height 29
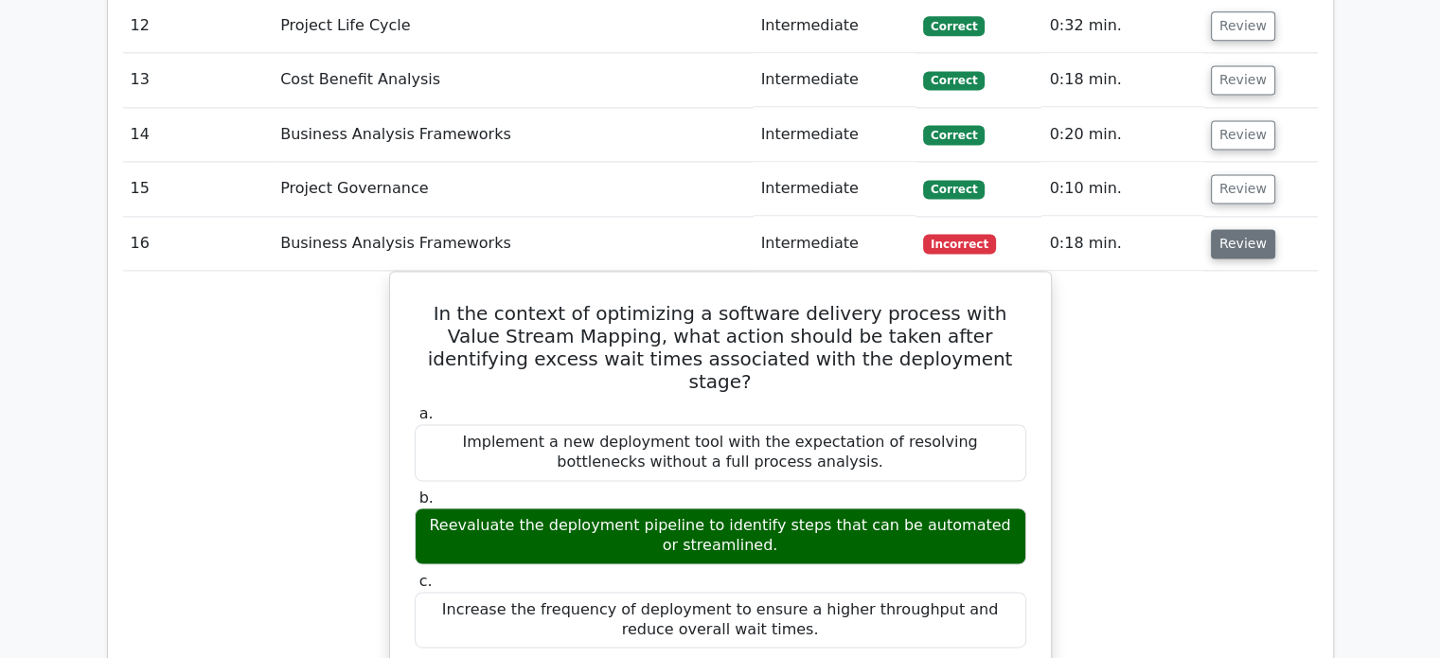
click at [1249, 229] on button "Review" at bounding box center [1243, 243] width 64 height 29
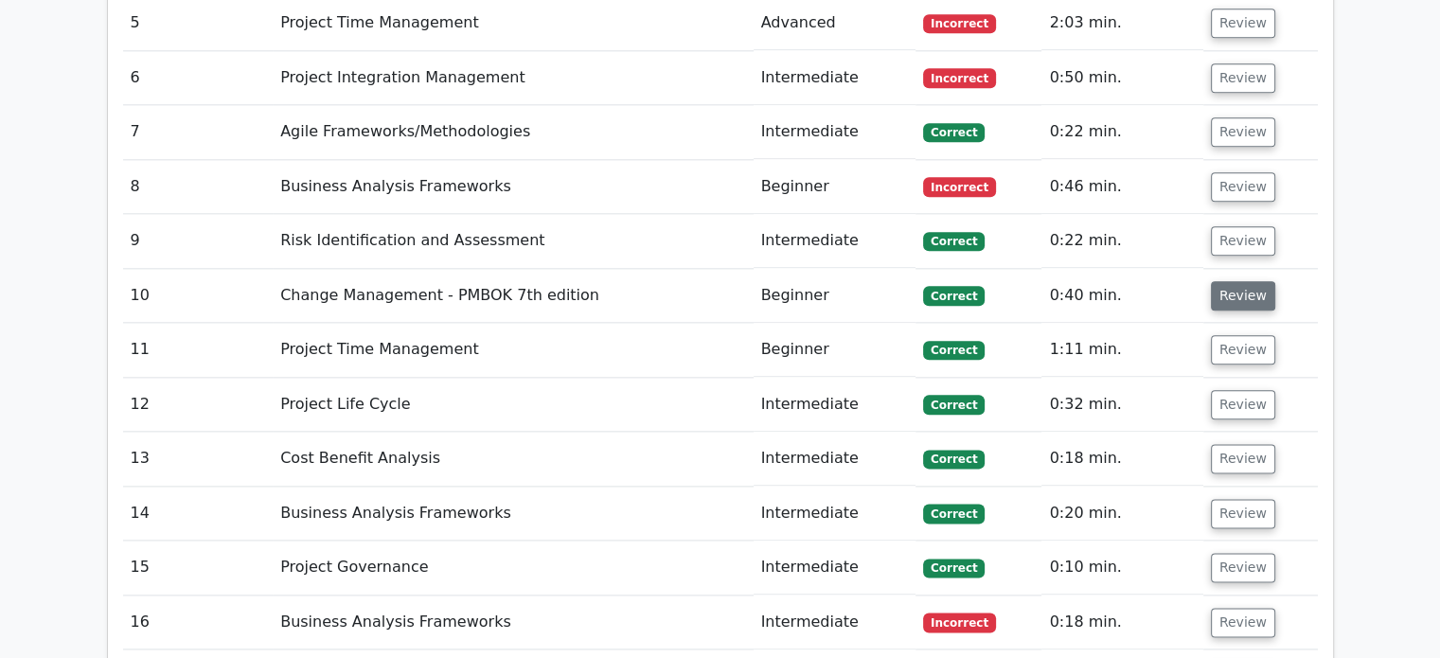
scroll to position [2082, 0]
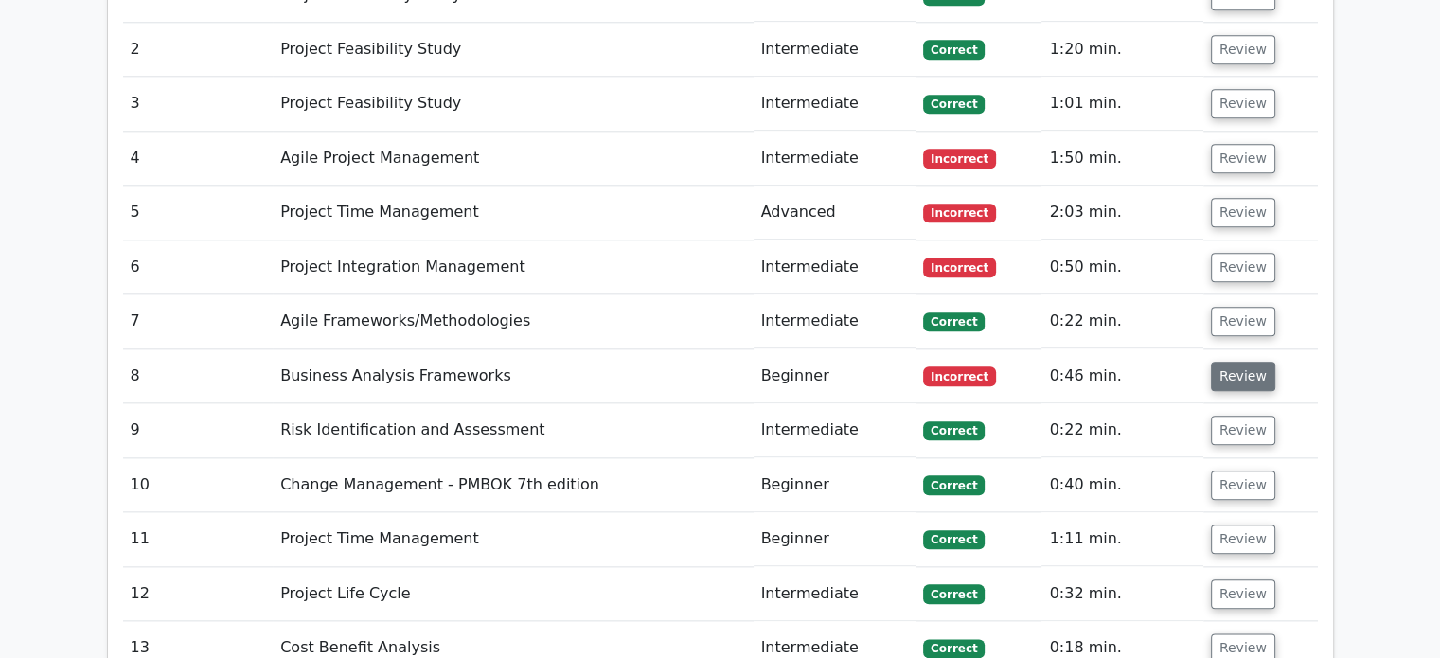
click at [1237, 362] on button "Review" at bounding box center [1243, 376] width 64 height 29
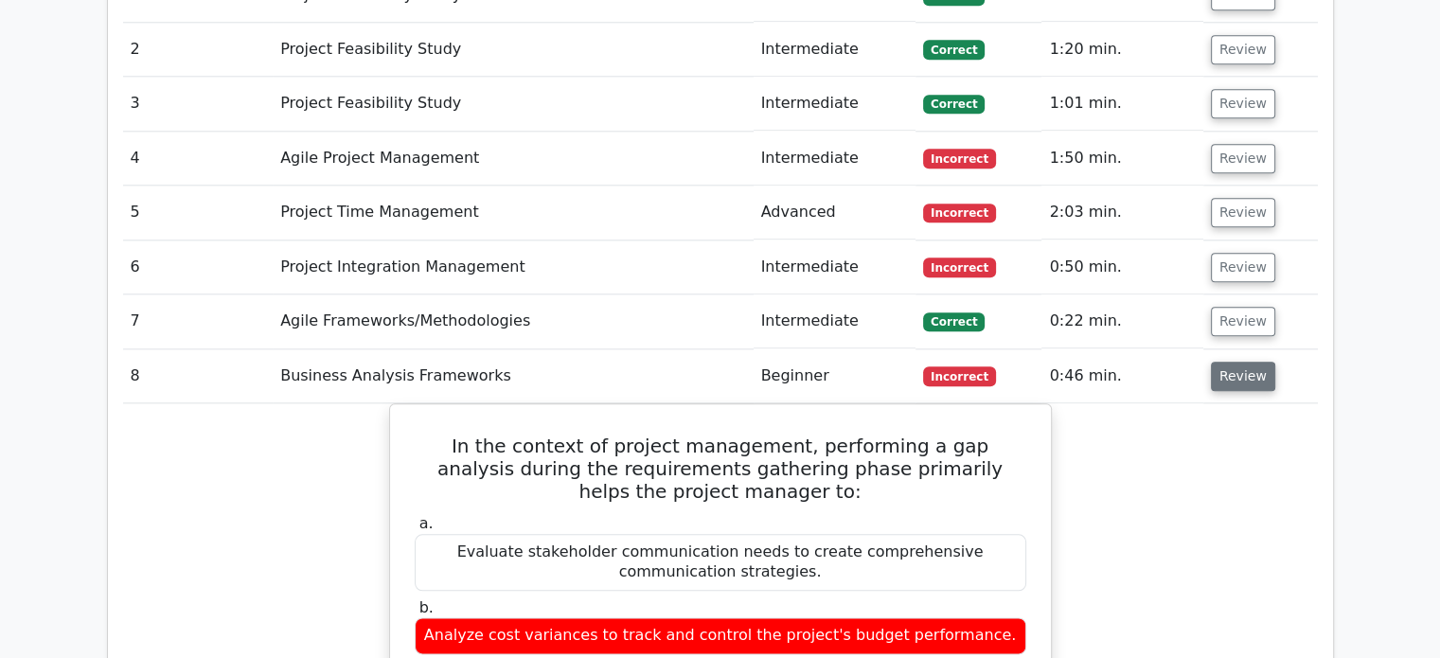
click at [1236, 362] on button "Review" at bounding box center [1243, 376] width 64 height 29
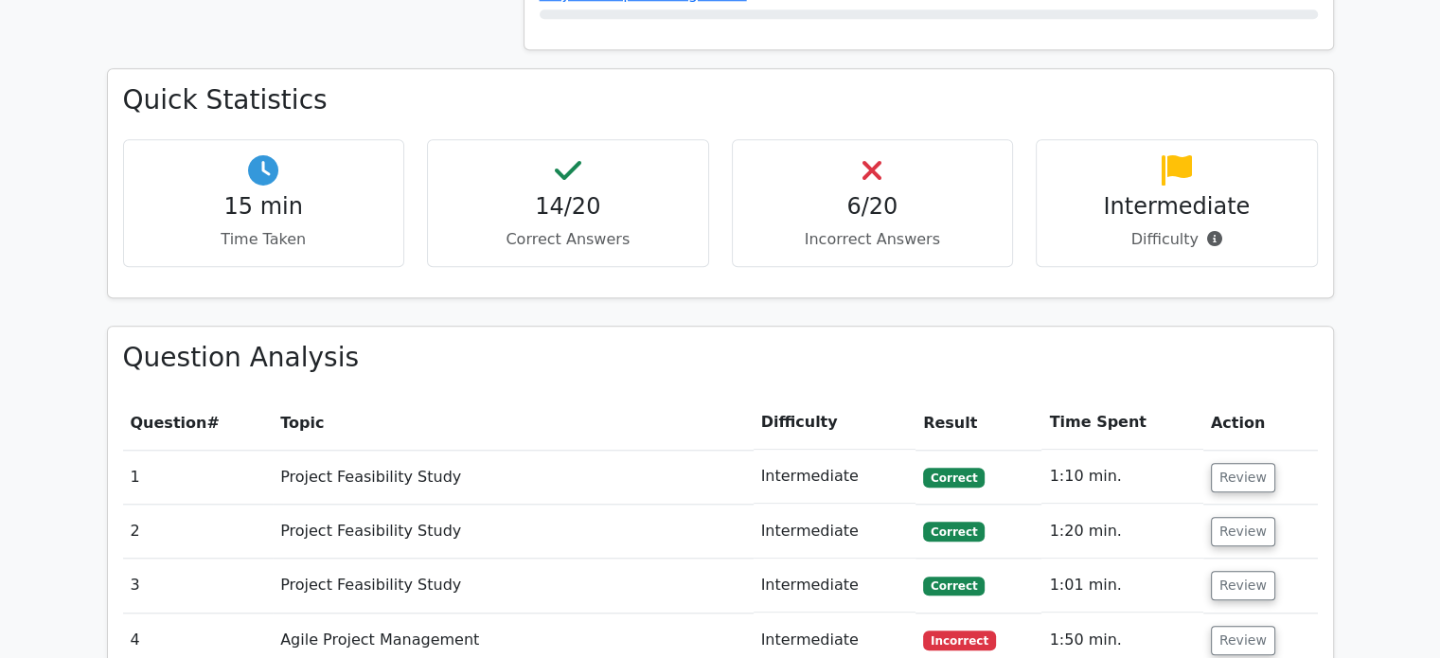
scroll to position [1609, 0]
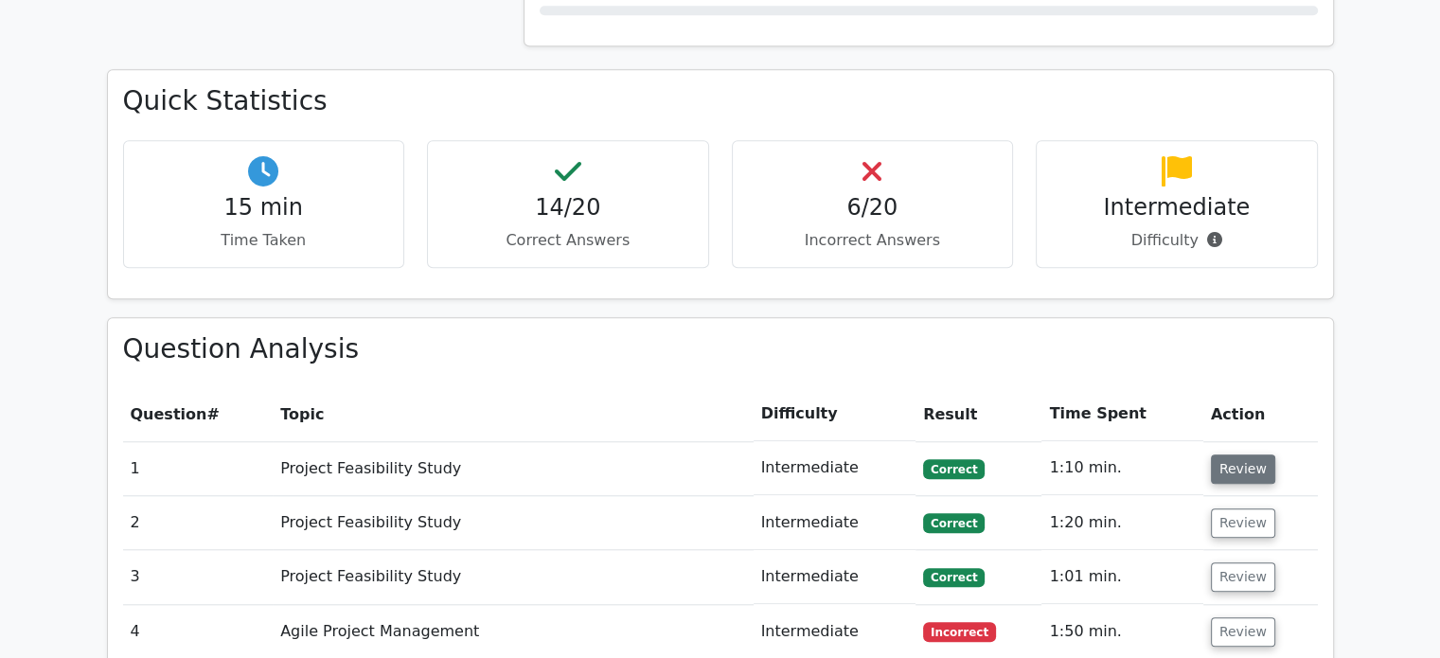
click at [1224, 454] on button "Review" at bounding box center [1243, 468] width 64 height 29
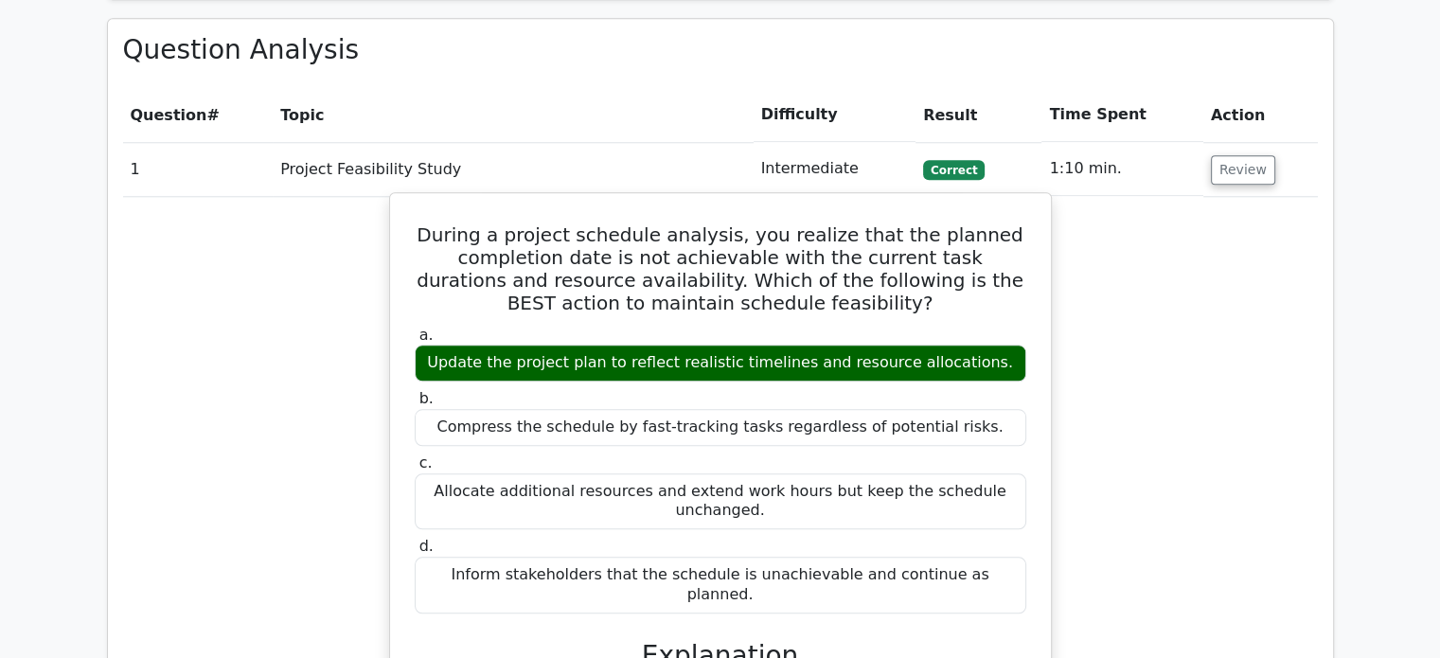
scroll to position [1941, 0]
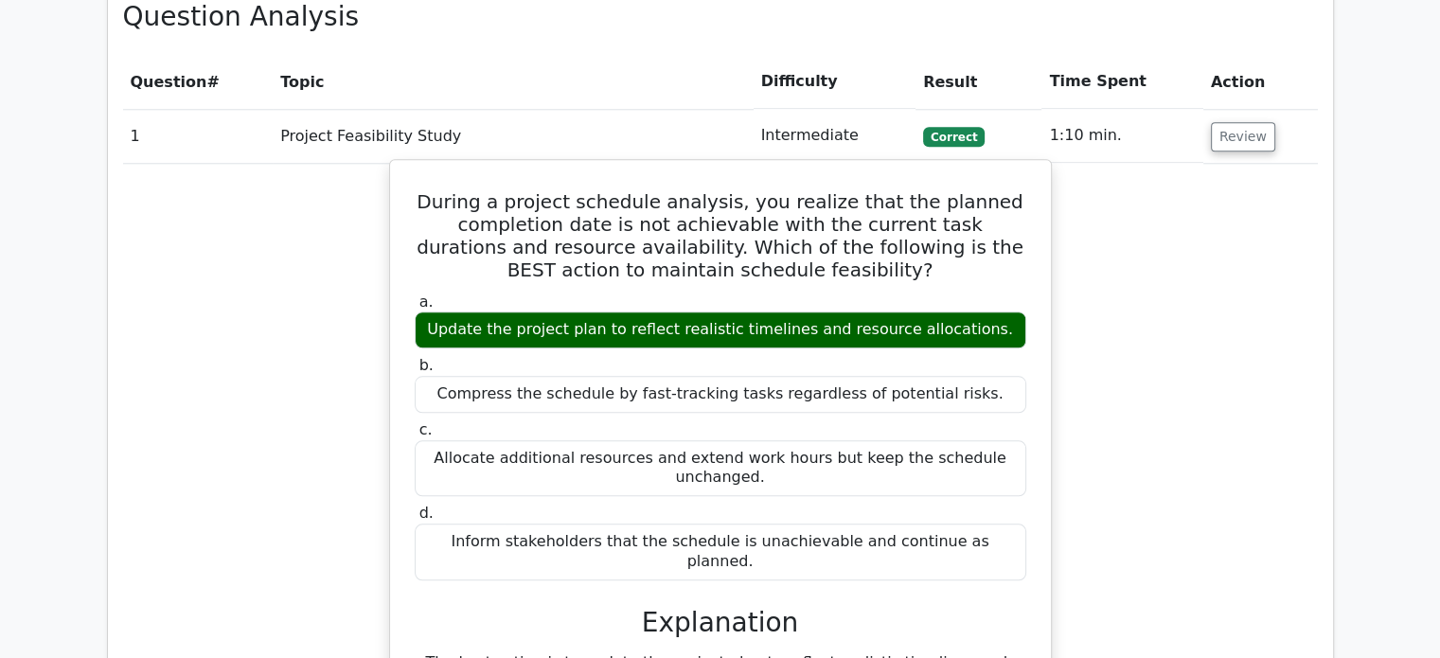
drag, startPoint x: 691, startPoint y: 239, endPoint x: 807, endPoint y: 240, distance: 116.4
click at [807, 311] on div "Update the project plan to reflect realistic timelines and resource allocations." at bounding box center [720, 329] width 611 height 37
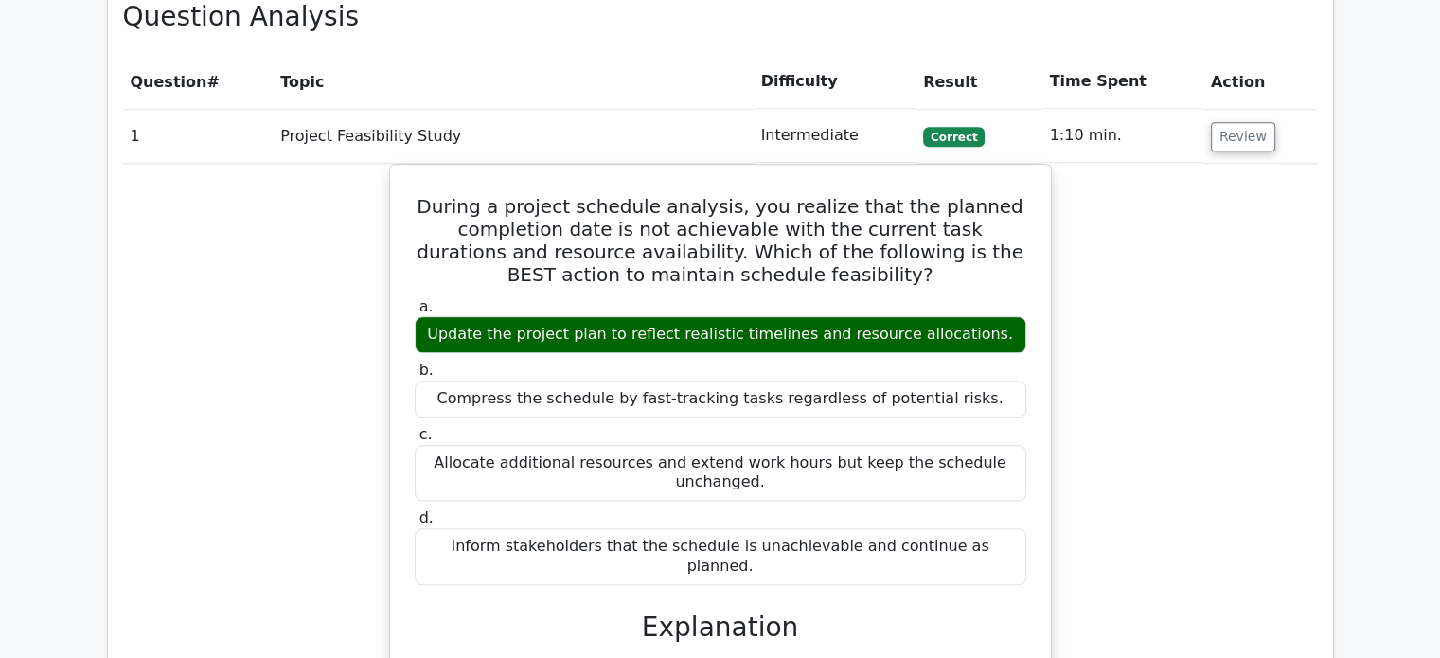
click at [258, 294] on div "During a project schedule analysis, you realize that the planned completion dat…" at bounding box center [720, 609] width 1194 height 891
click at [1223, 122] on button "Review" at bounding box center [1243, 136] width 64 height 29
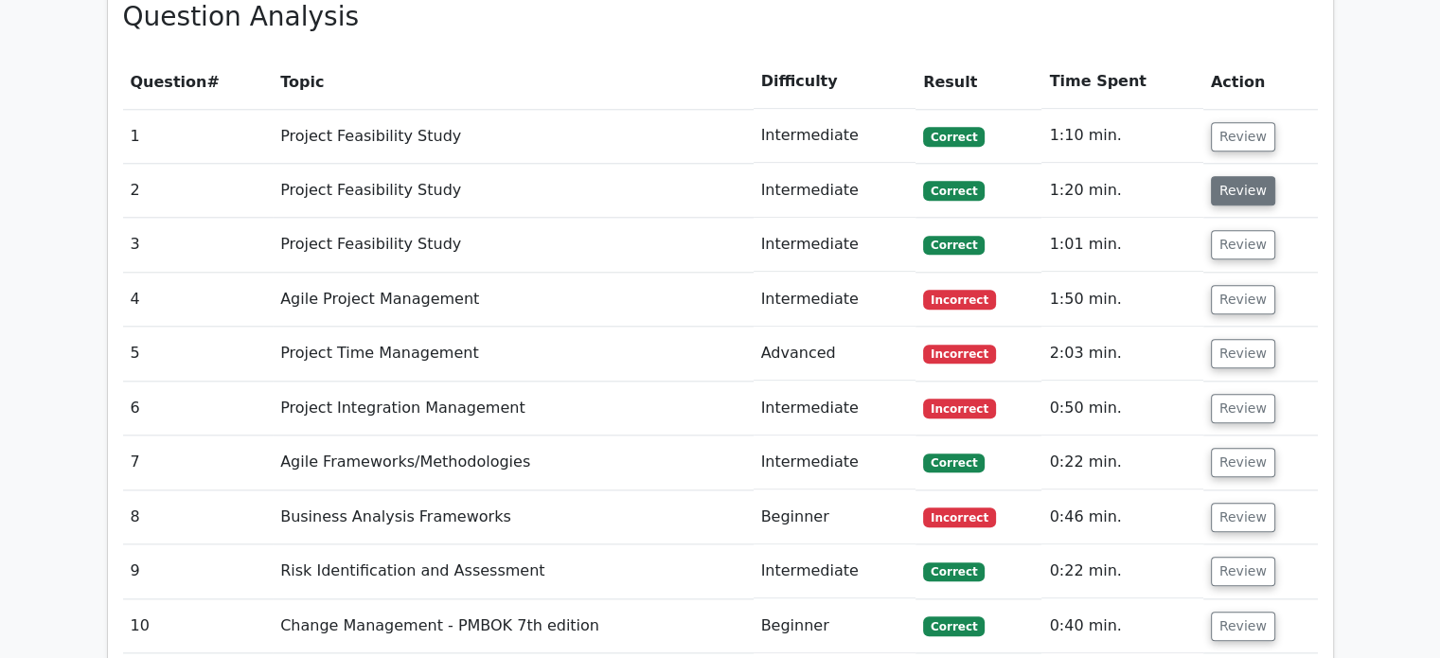
click at [1217, 176] on button "Review" at bounding box center [1243, 190] width 64 height 29
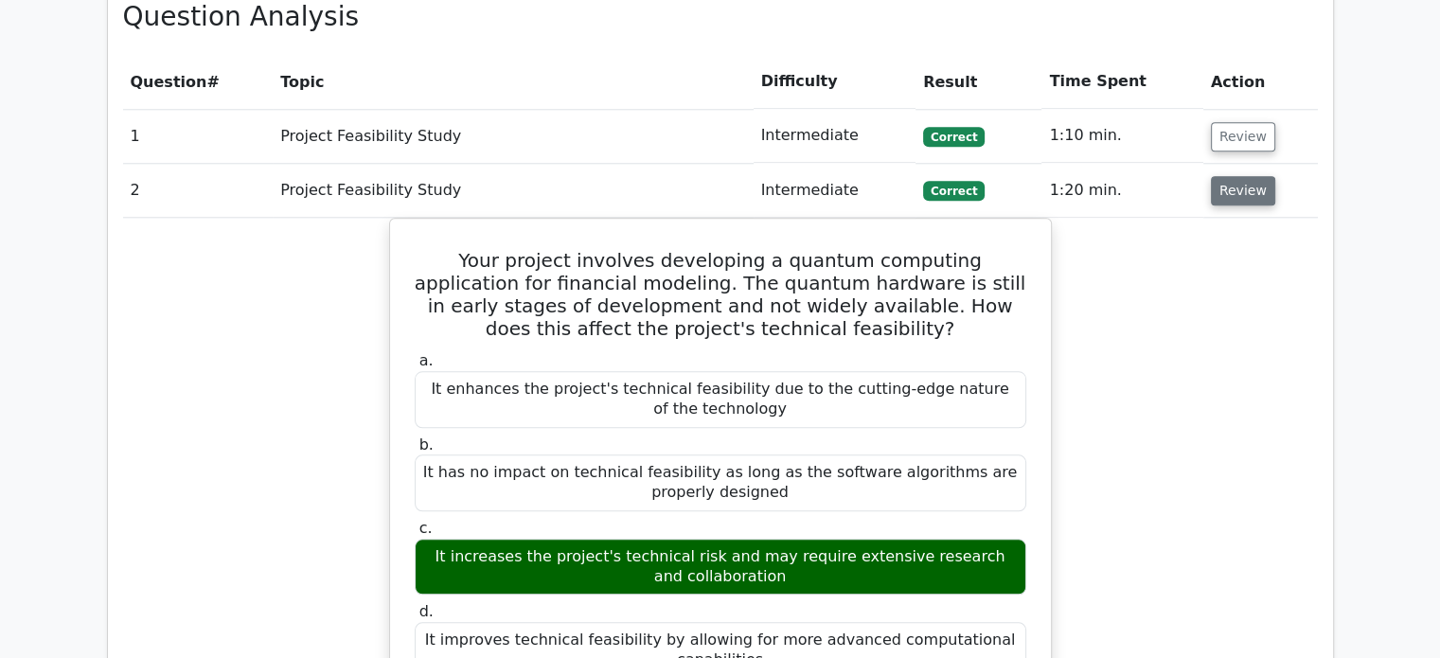
click at [1234, 176] on button "Review" at bounding box center [1243, 190] width 64 height 29
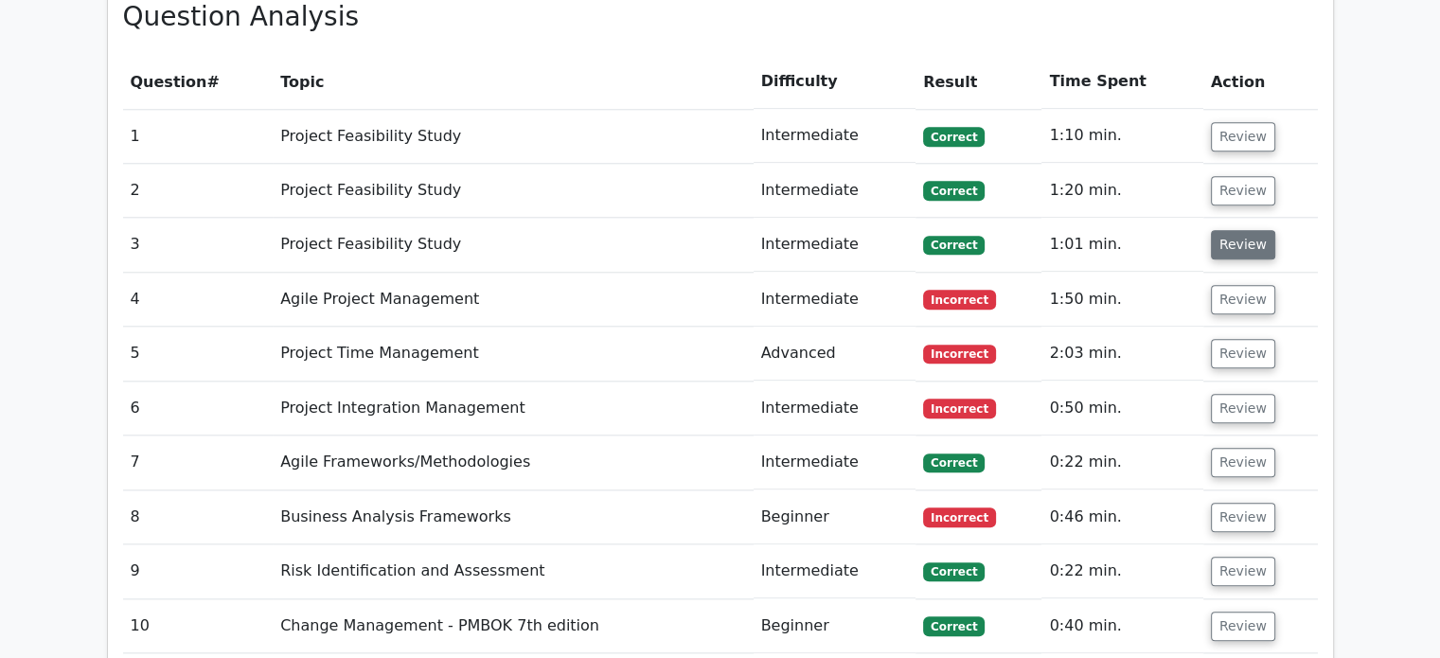
click at [1221, 230] on button "Review" at bounding box center [1243, 244] width 64 height 29
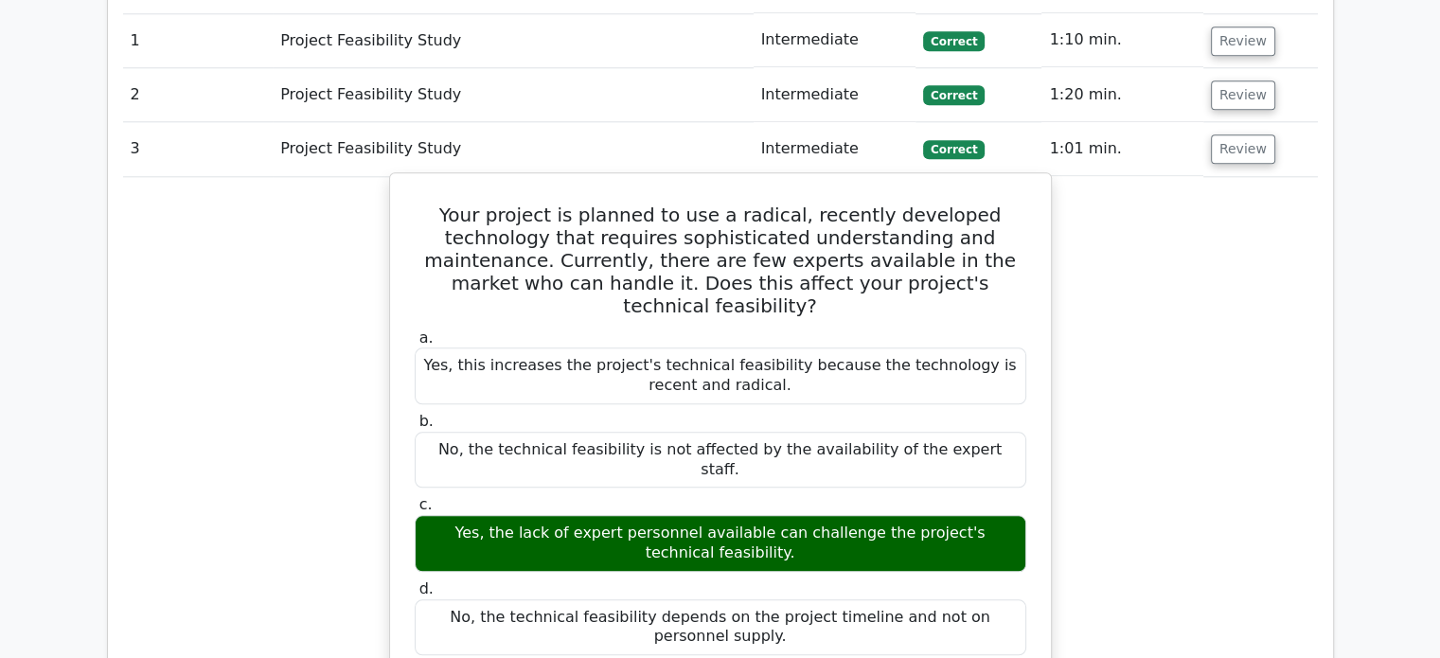
scroll to position [2036, 0]
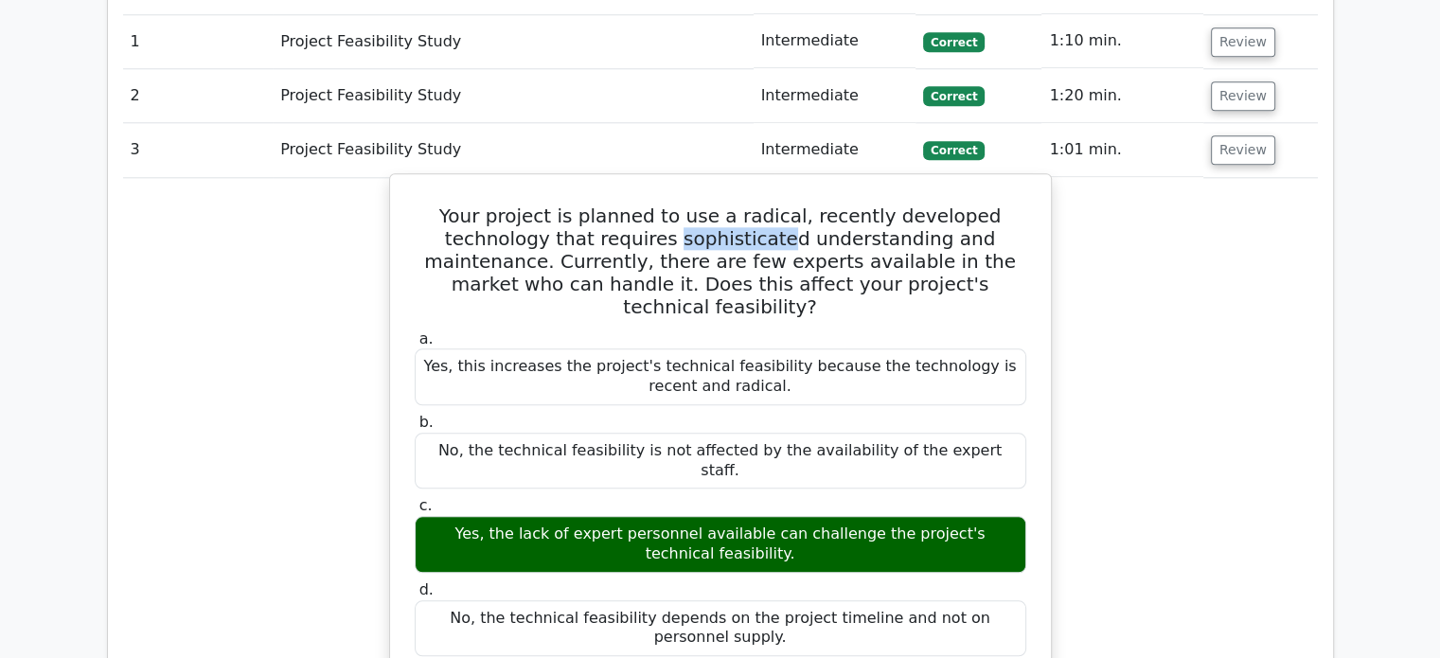
drag, startPoint x: 534, startPoint y: 148, endPoint x: 636, endPoint y: 144, distance: 102.3
click at [636, 204] on h5 "Your project is planned to use a radical, recently developed technology that re…" at bounding box center [720, 261] width 615 height 114
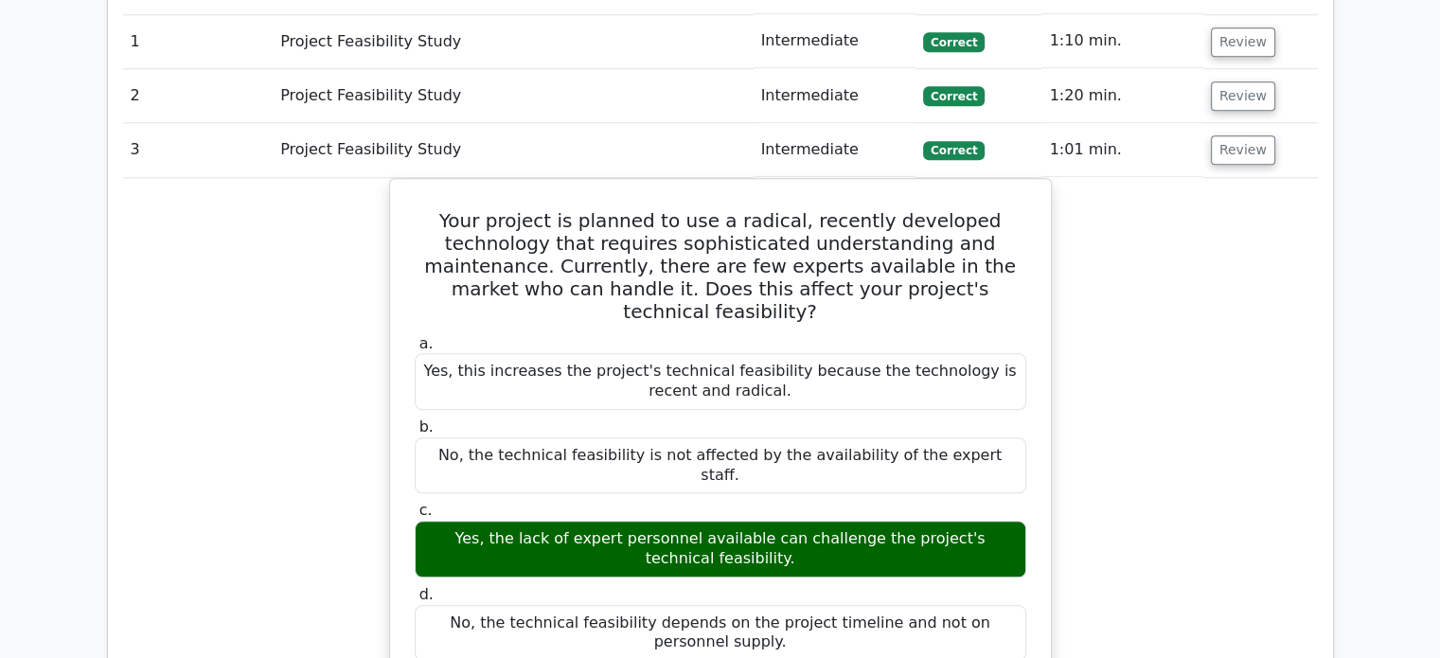
click at [1238, 135] on button "Review" at bounding box center [1243, 149] width 64 height 29
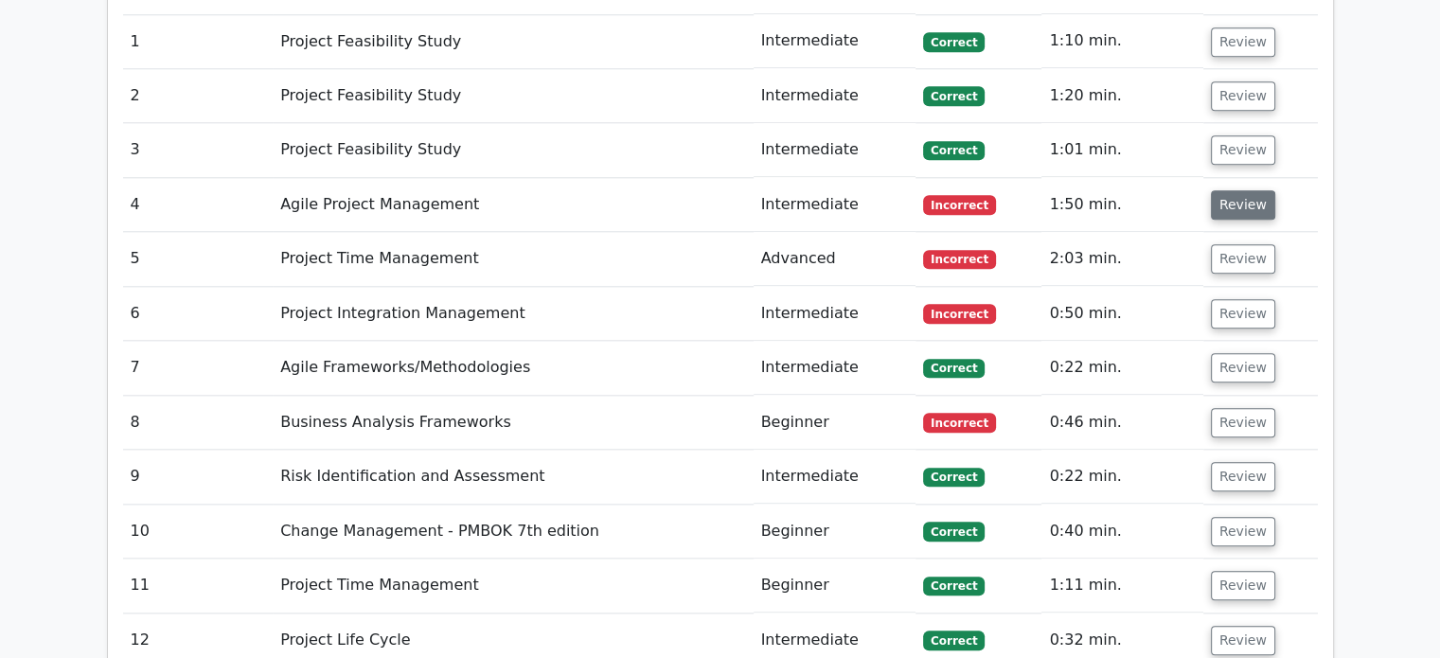
click at [1233, 190] on button "Review" at bounding box center [1243, 204] width 64 height 29
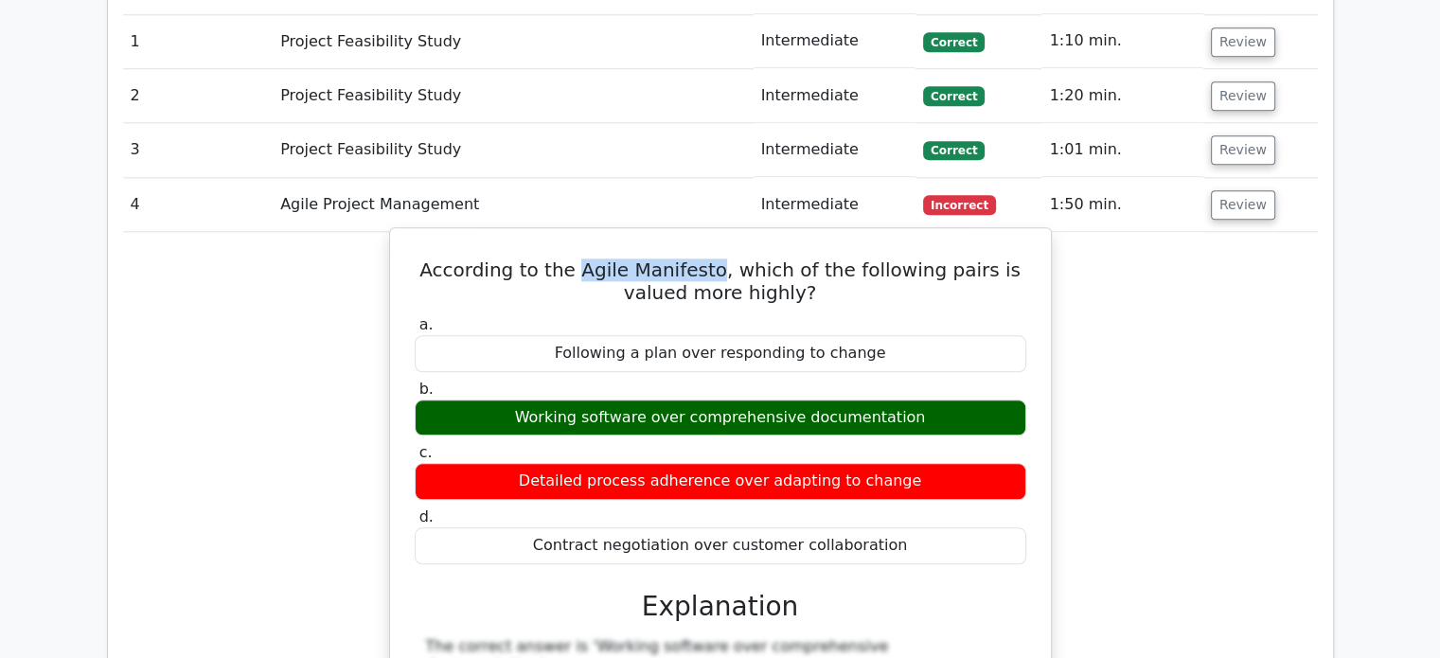
drag, startPoint x: 562, startPoint y: 175, endPoint x: 697, endPoint y: 177, distance: 134.4
click at [697, 258] on h5 "According to the Agile Manifesto, which of the following pairs is valued more h…" at bounding box center [720, 280] width 615 height 45
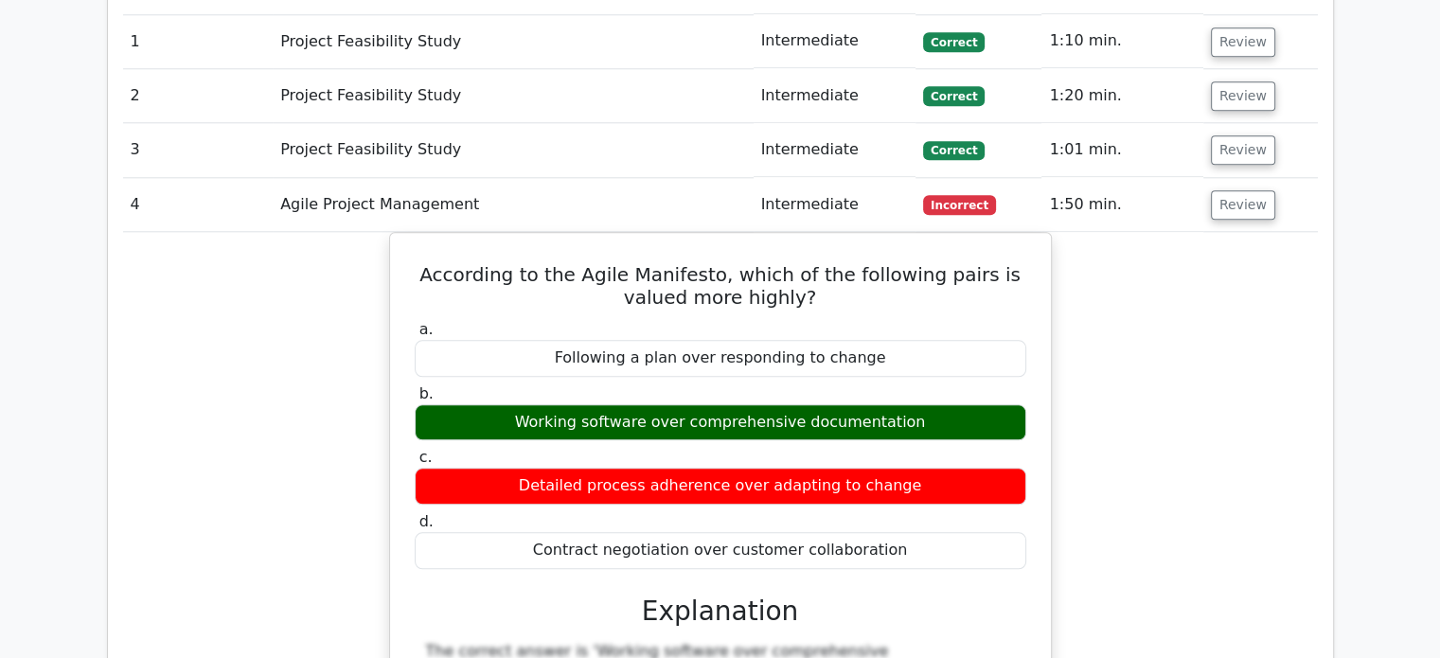
click at [1244, 190] on button "Review" at bounding box center [1243, 204] width 64 height 29
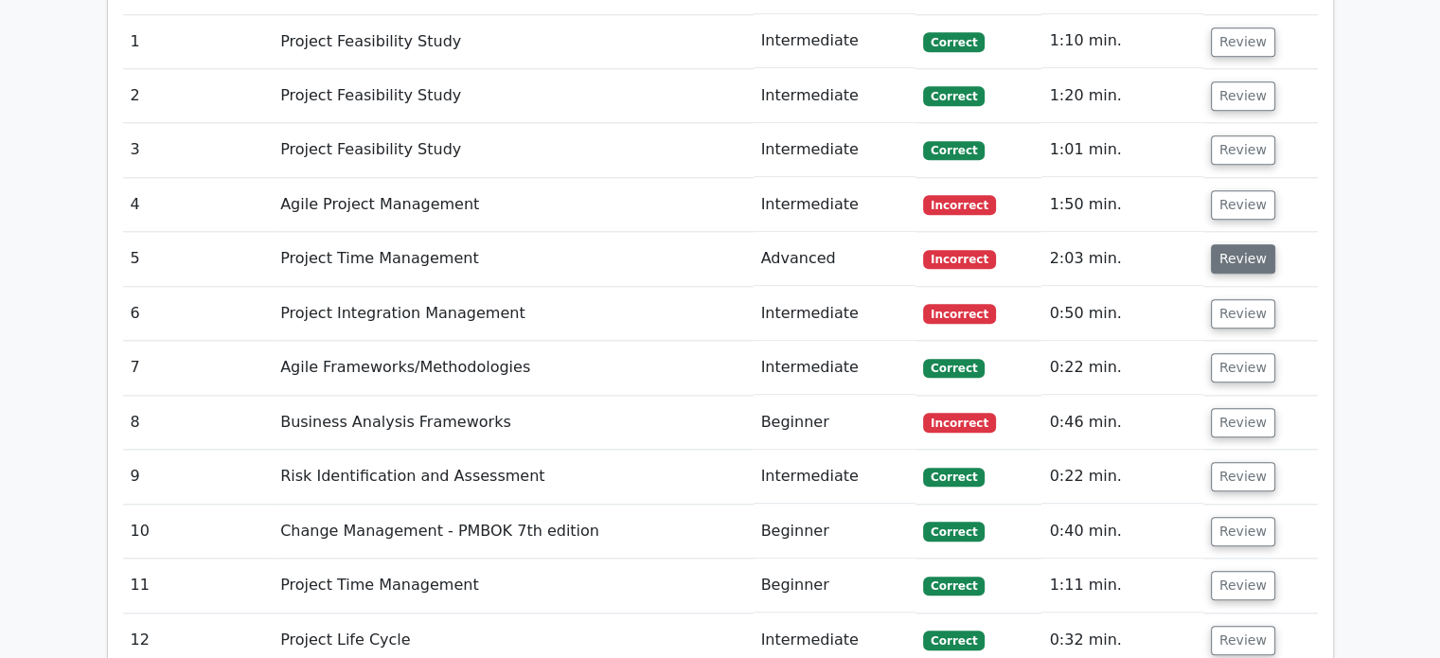
click at [1247, 244] on button "Review" at bounding box center [1243, 258] width 64 height 29
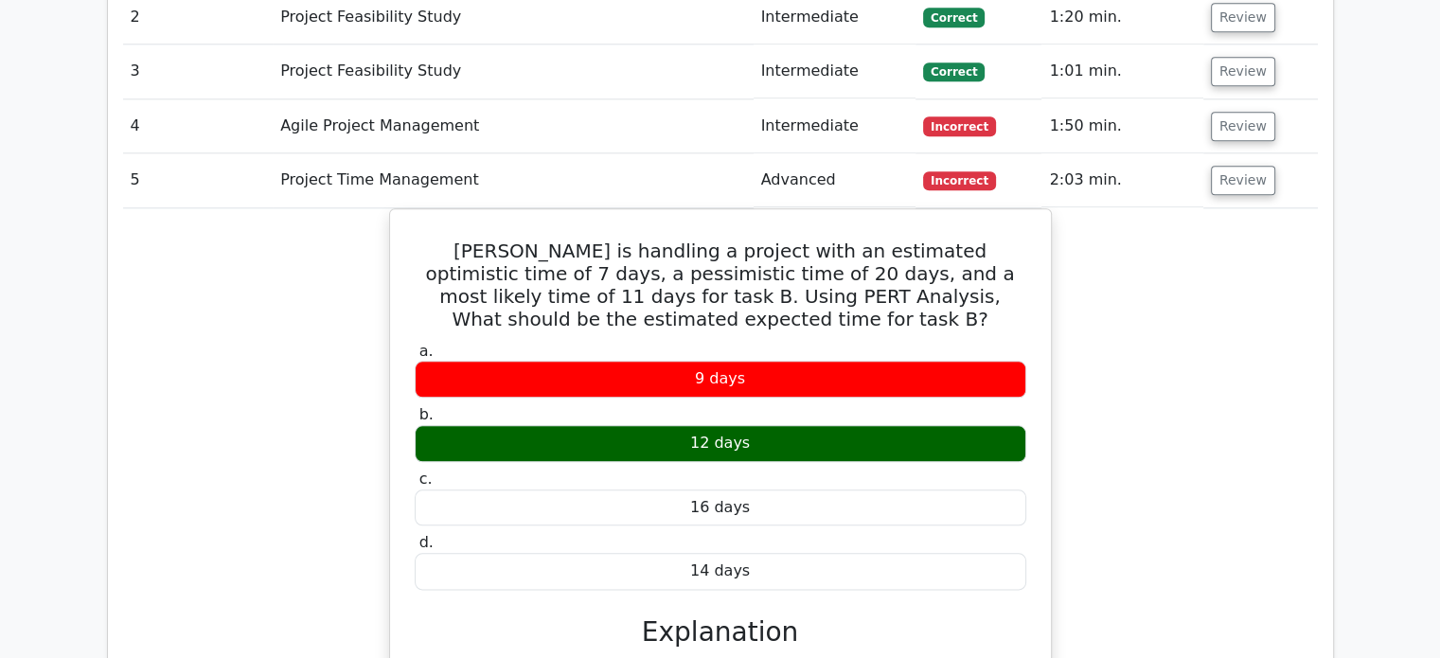
scroll to position [2111, 0]
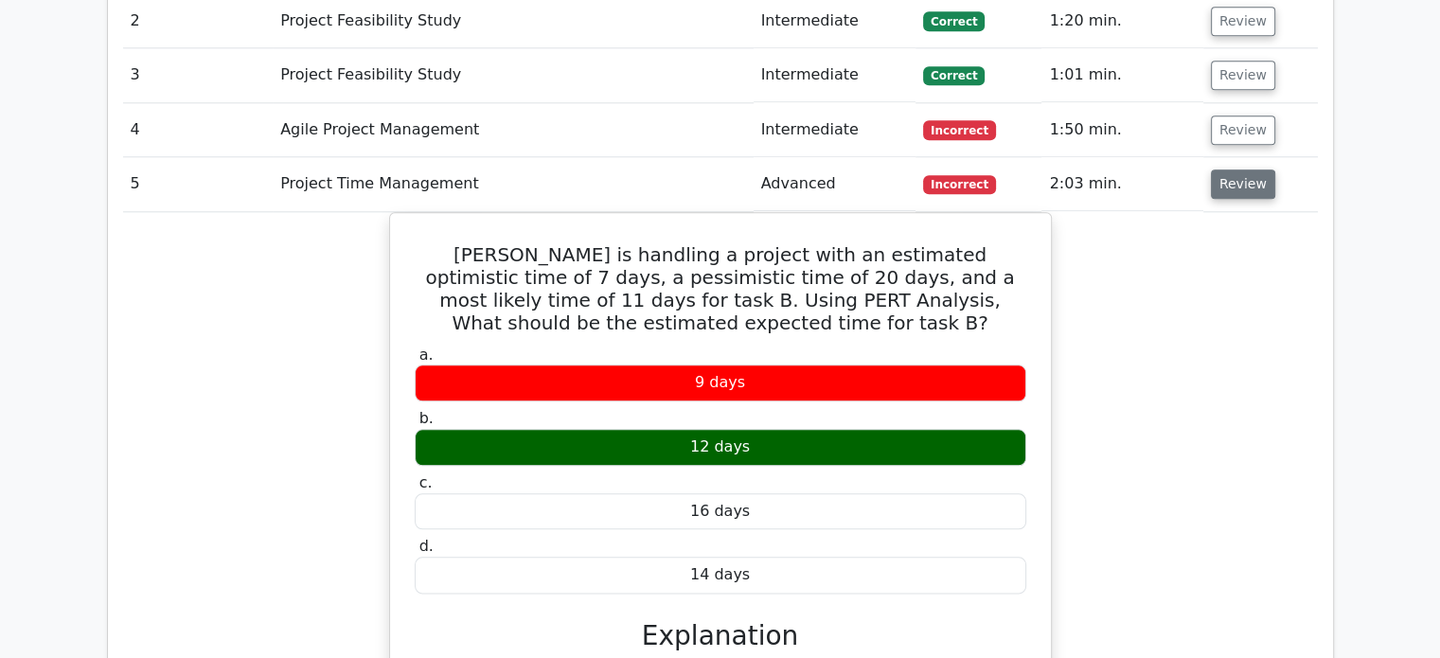
click at [1261, 169] on button "Review" at bounding box center [1243, 183] width 64 height 29
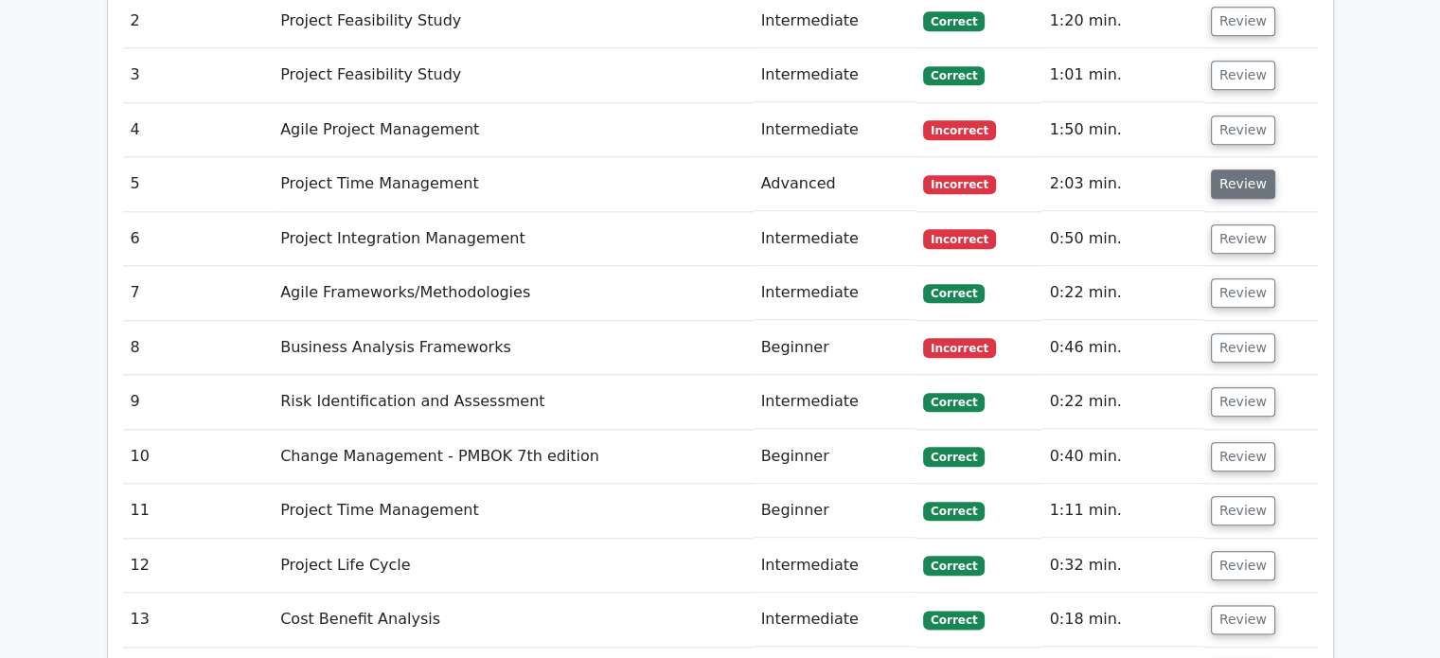
click at [1261, 169] on button "Review" at bounding box center [1243, 183] width 64 height 29
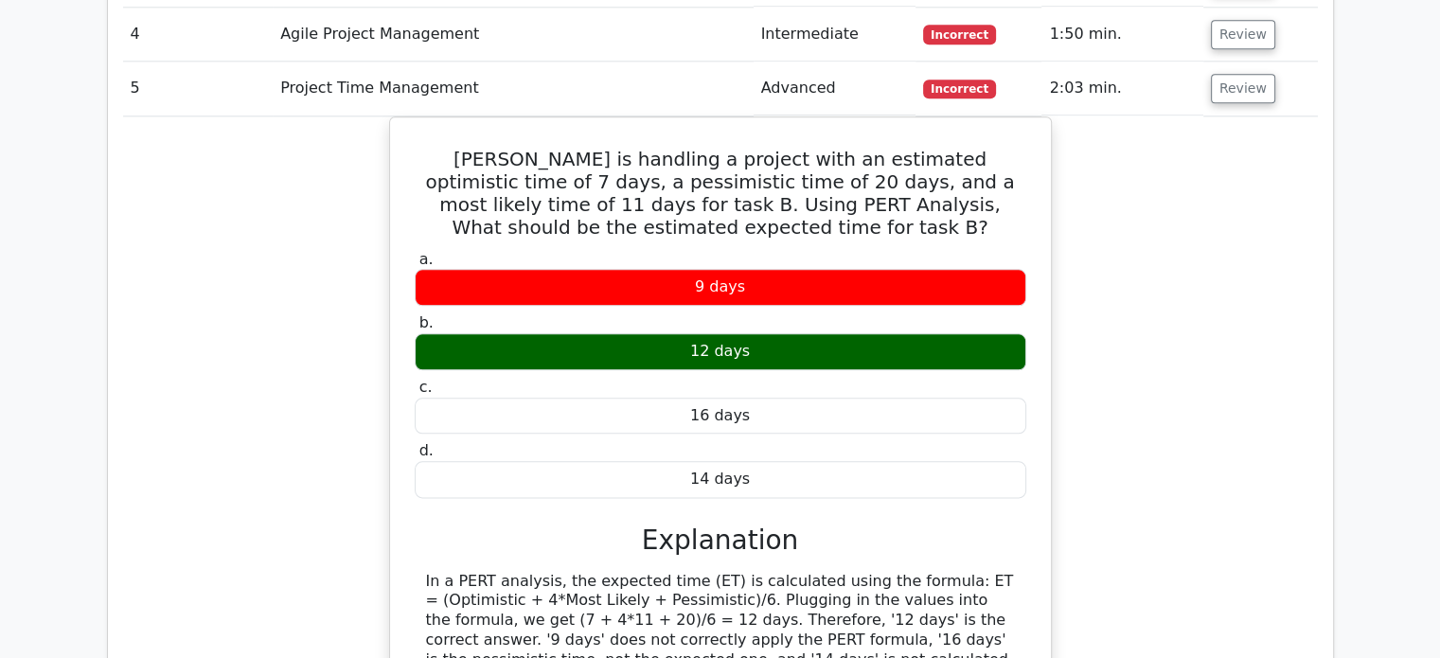
scroll to position [2063, 0]
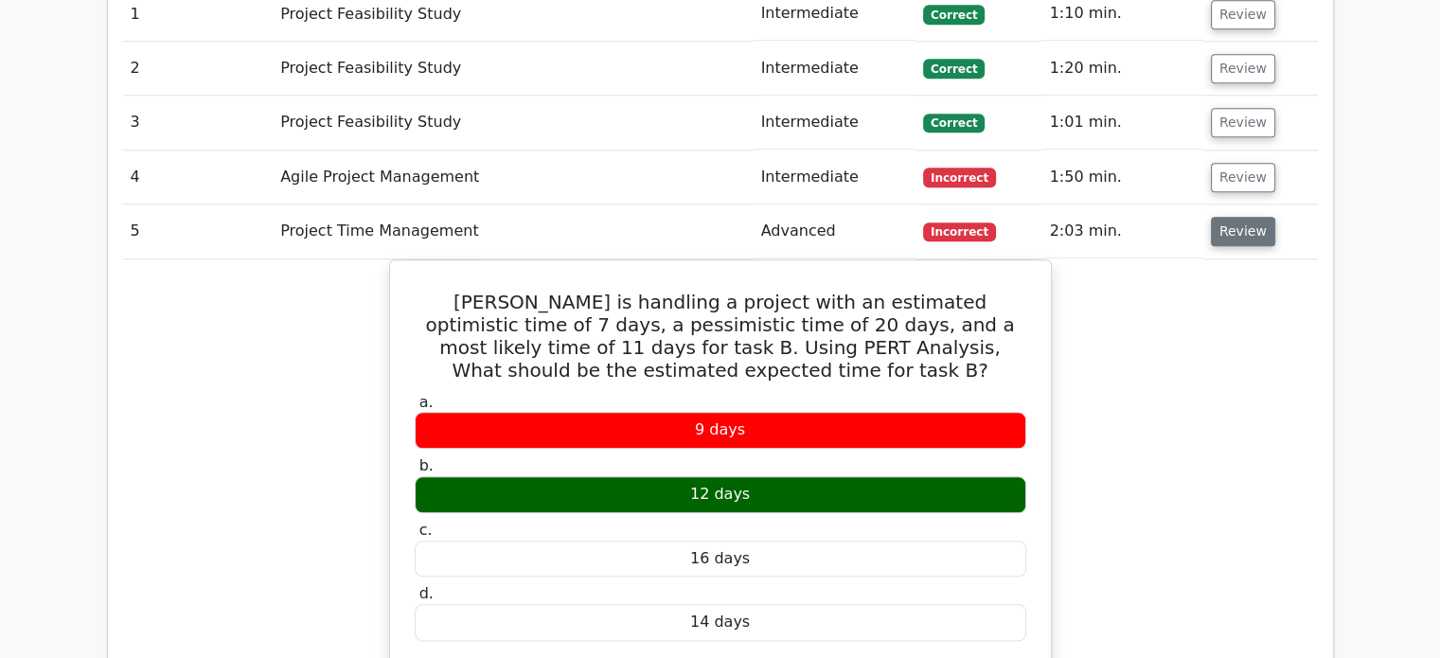
click at [1236, 217] on button "Review" at bounding box center [1243, 231] width 64 height 29
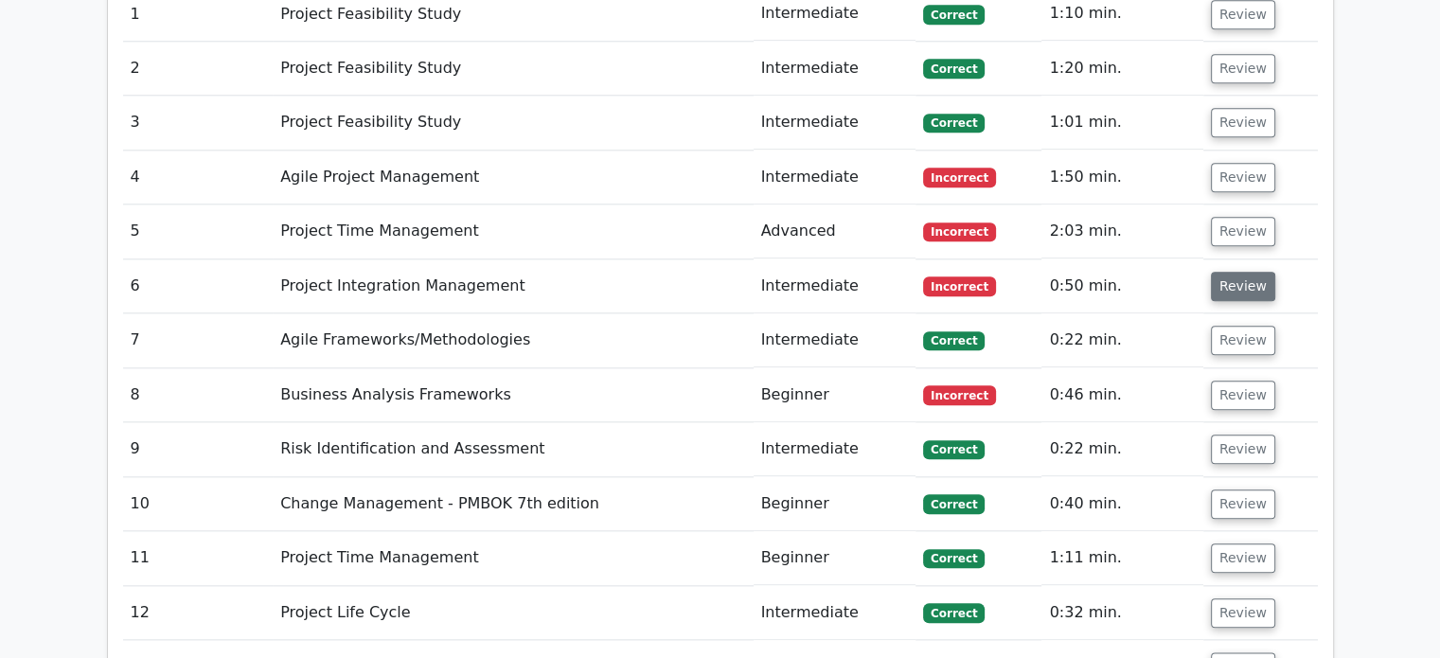
click at [1243, 272] on button "Review" at bounding box center [1243, 286] width 64 height 29
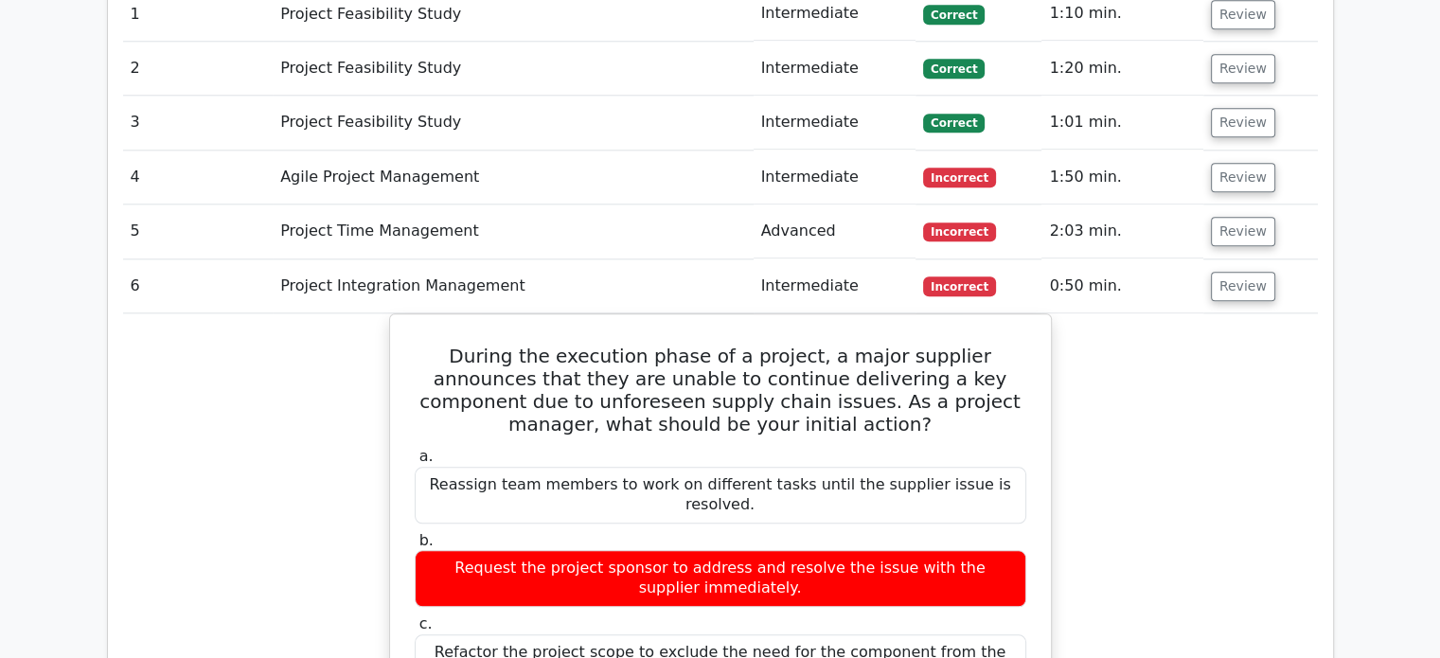
scroll to position [2158, 0]
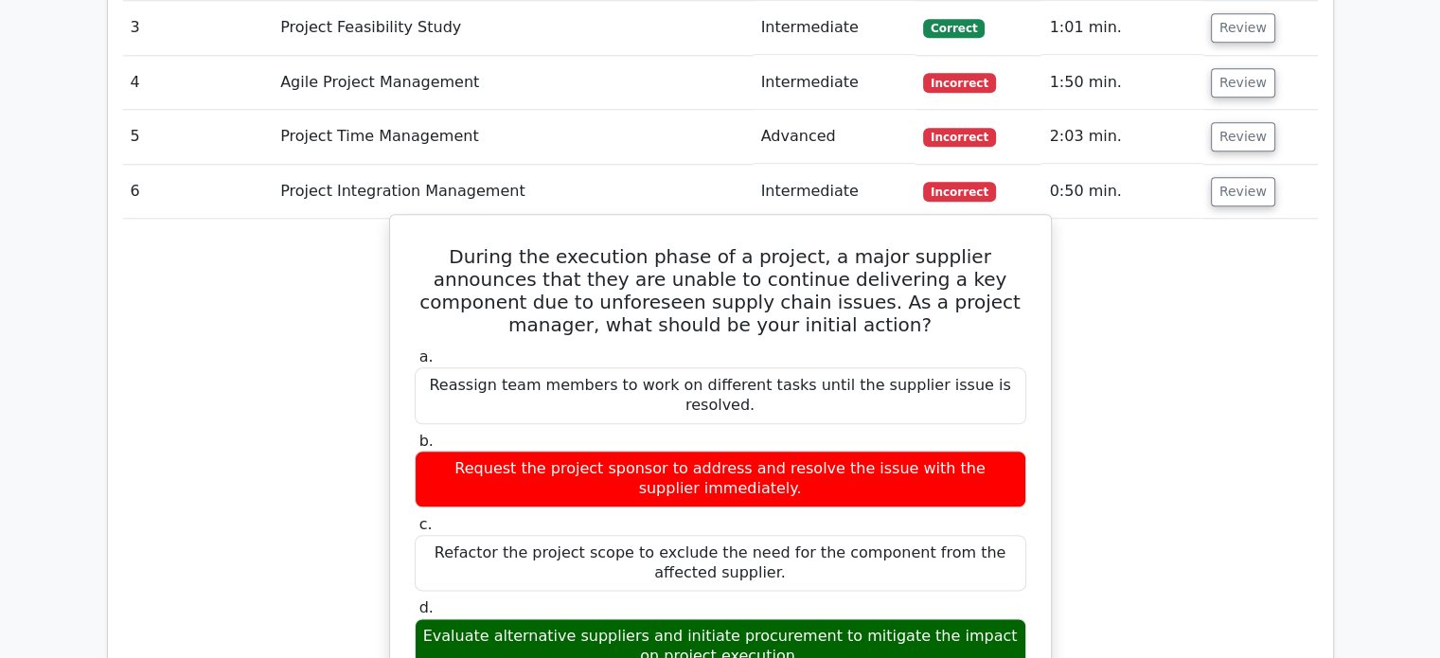
drag, startPoint x: 429, startPoint y: 152, endPoint x: 912, endPoint y: 537, distance: 617.7
copy div "During the execution phase of a project, a major supplier announces that they a…"
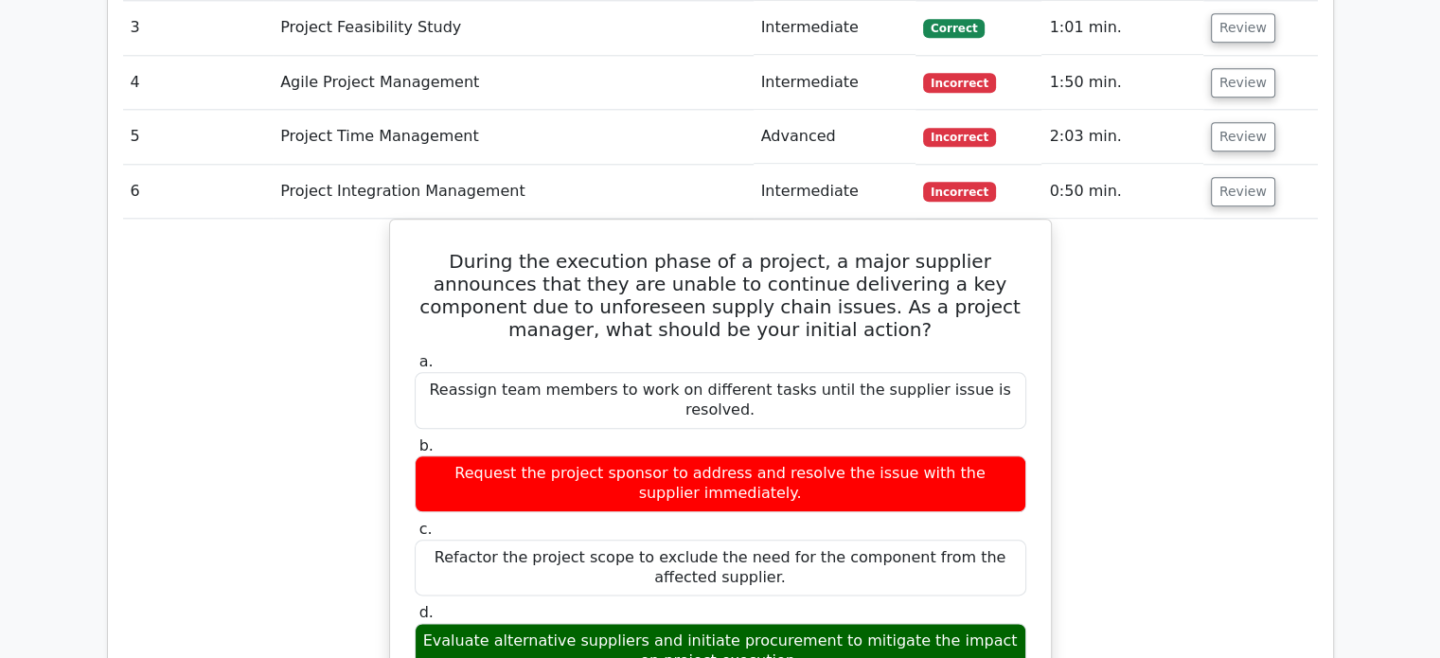
click at [1249, 177] on button "Review" at bounding box center [1243, 191] width 64 height 29
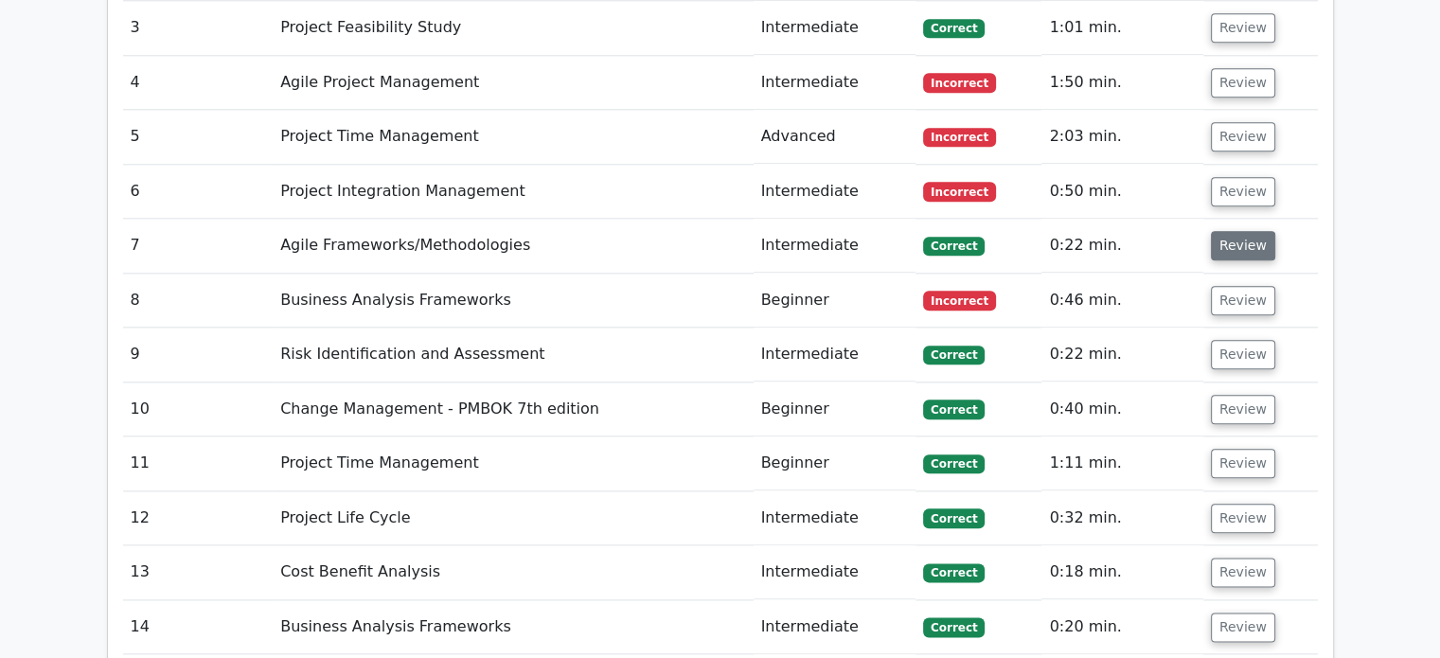
click at [1244, 231] on button "Review" at bounding box center [1243, 245] width 64 height 29
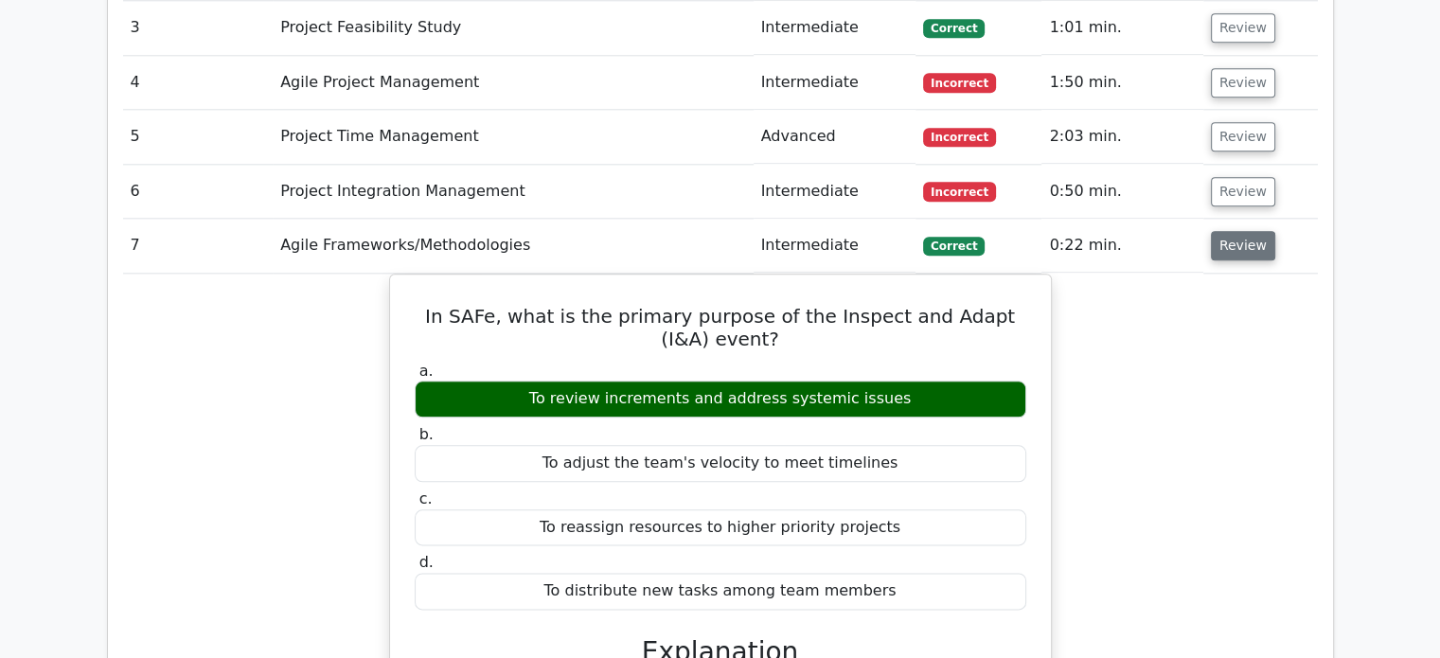
click at [1236, 231] on button "Review" at bounding box center [1243, 245] width 64 height 29
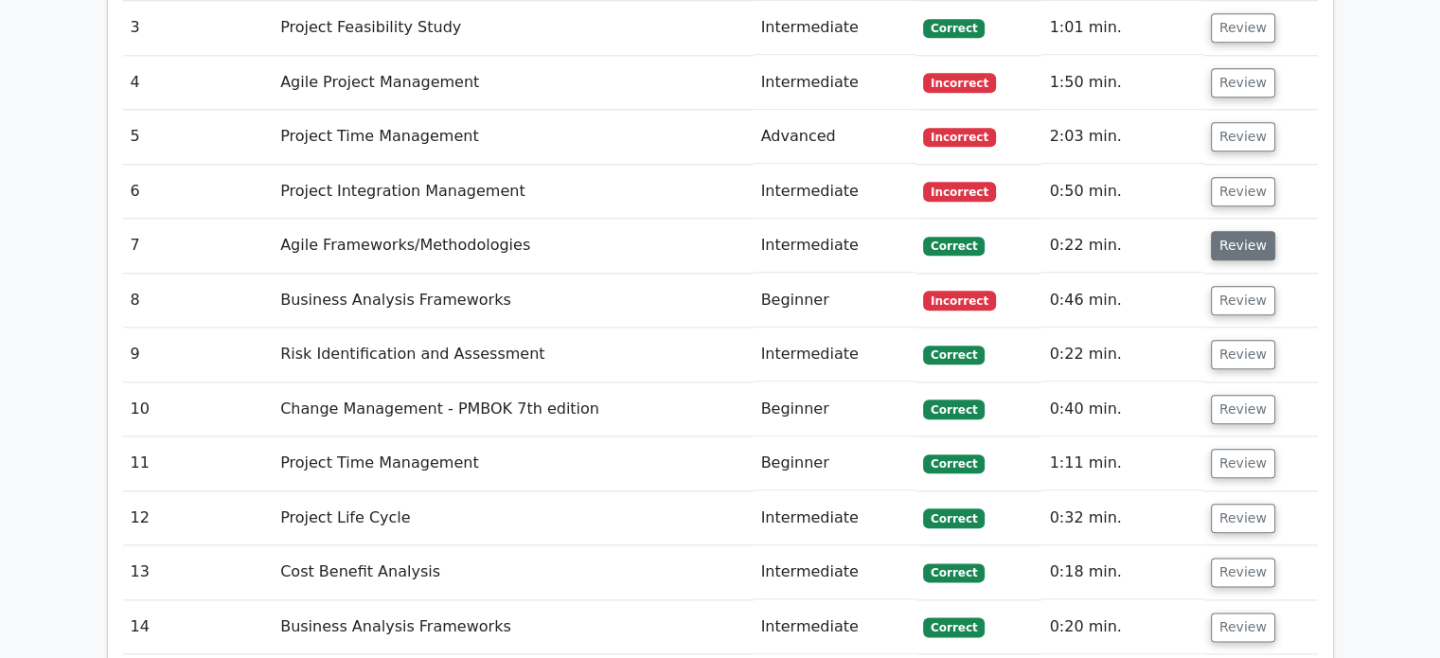
click at [1261, 231] on button "Review" at bounding box center [1243, 245] width 64 height 29
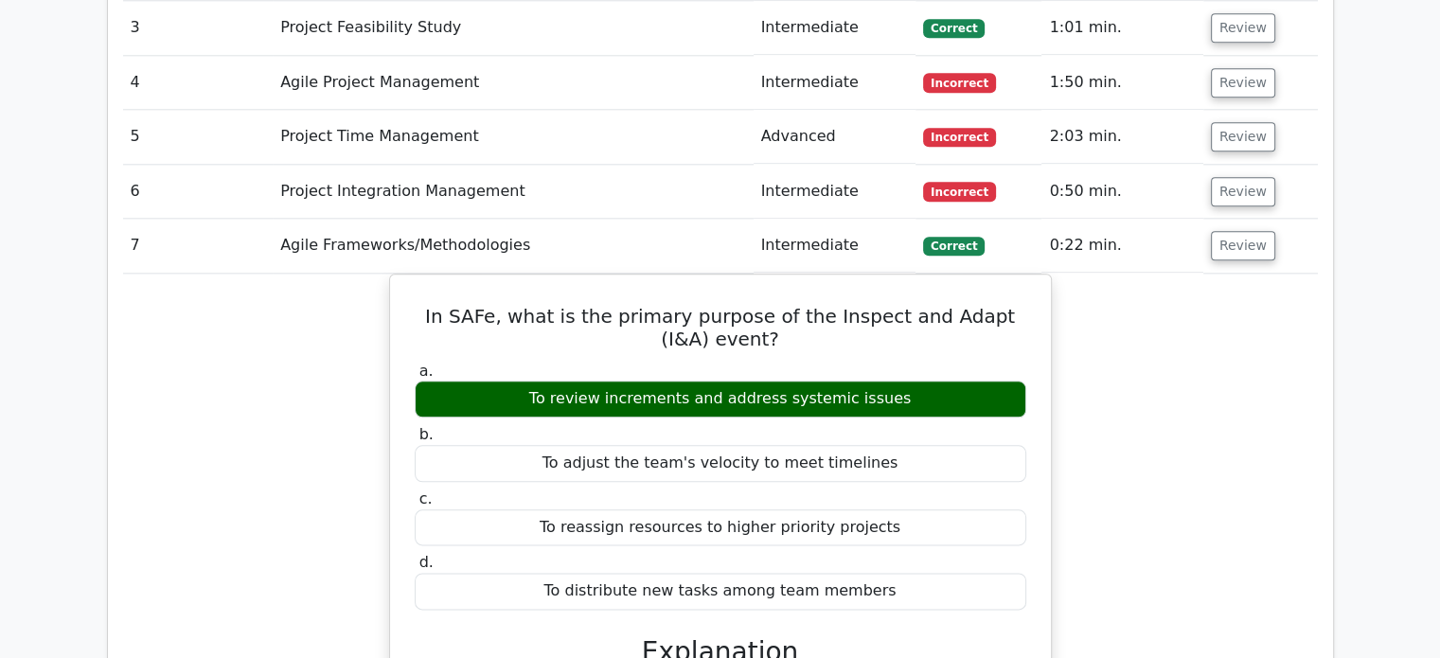
click at [1286, 219] on td "Review" at bounding box center [1260, 246] width 115 height 54
click at [1261, 231] on button "Review" at bounding box center [1243, 245] width 64 height 29
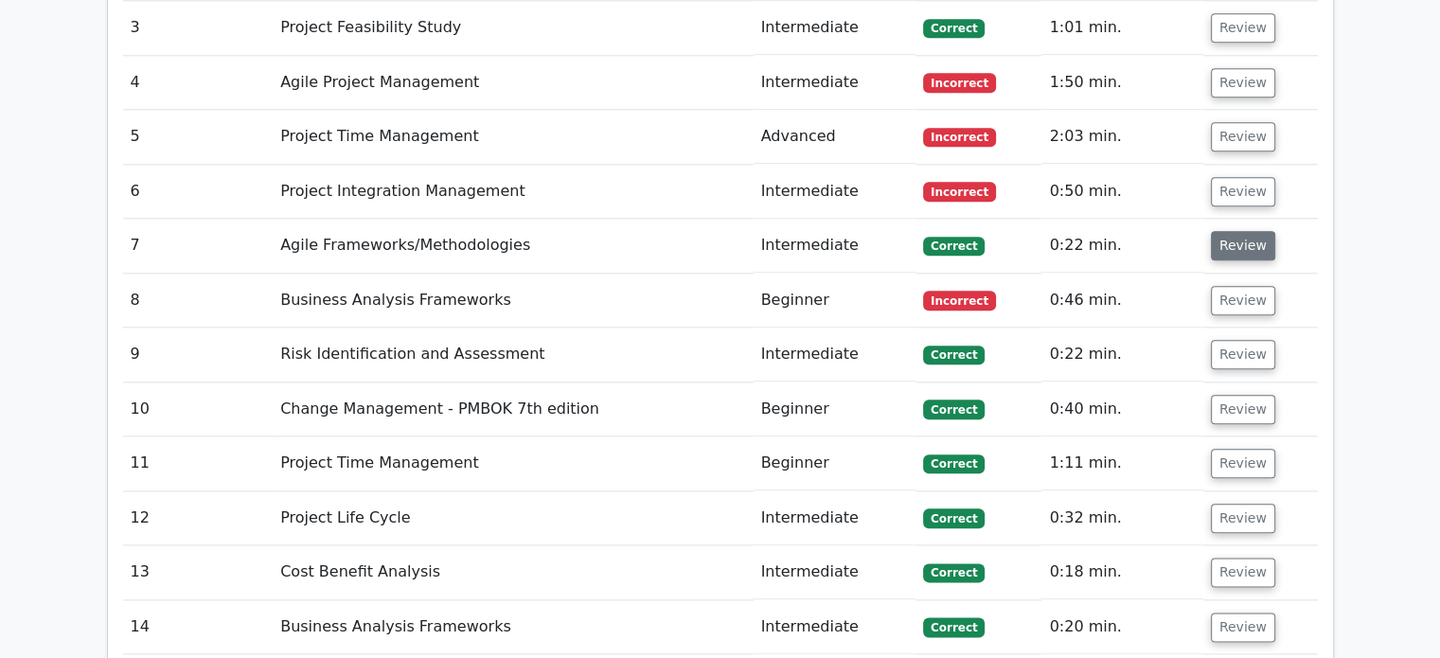
click at [1261, 231] on button "Review" at bounding box center [1243, 245] width 64 height 29
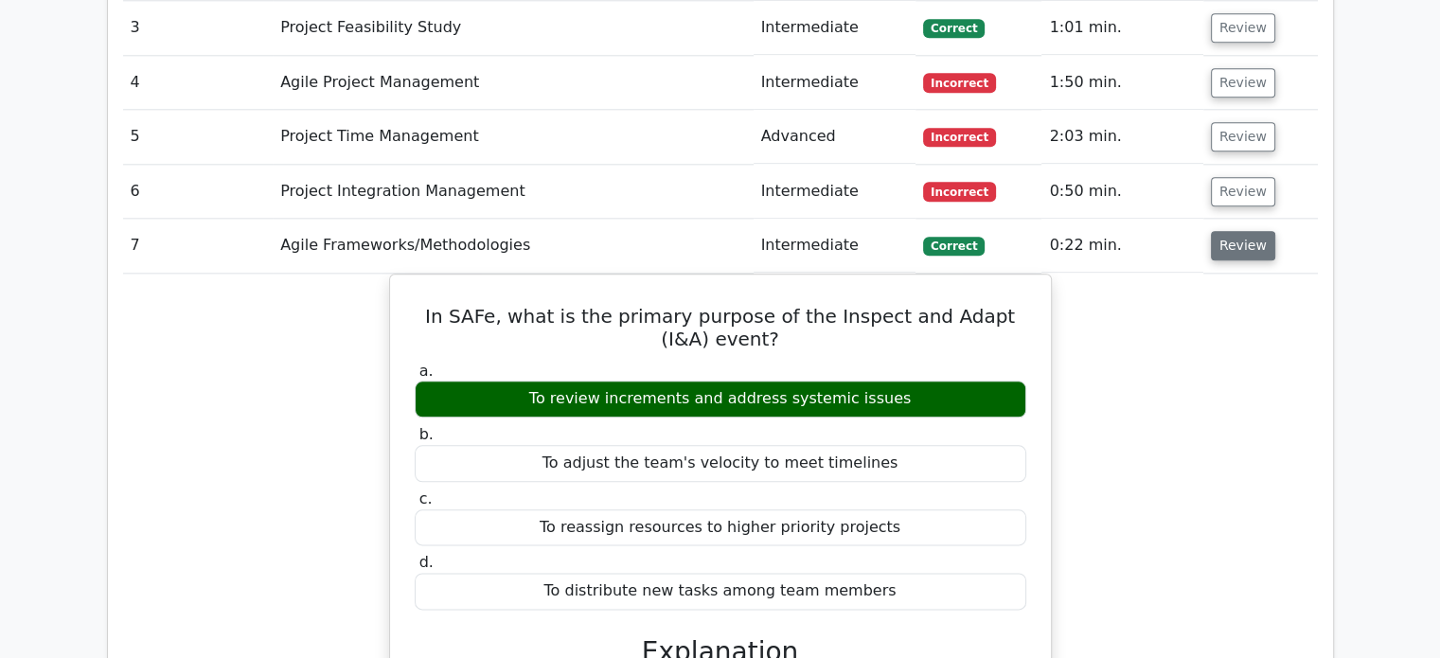
click at [1261, 231] on button "Review" at bounding box center [1243, 245] width 64 height 29
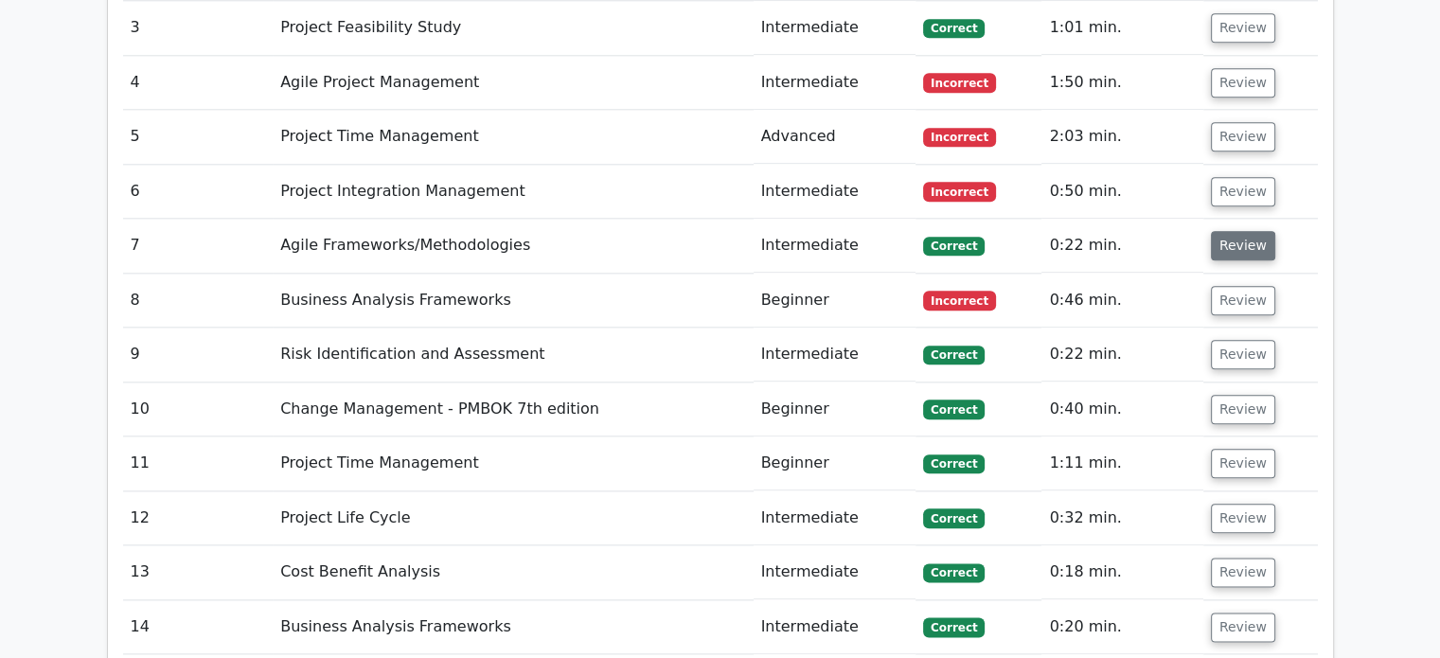
click at [1261, 231] on button "Review" at bounding box center [1243, 245] width 64 height 29
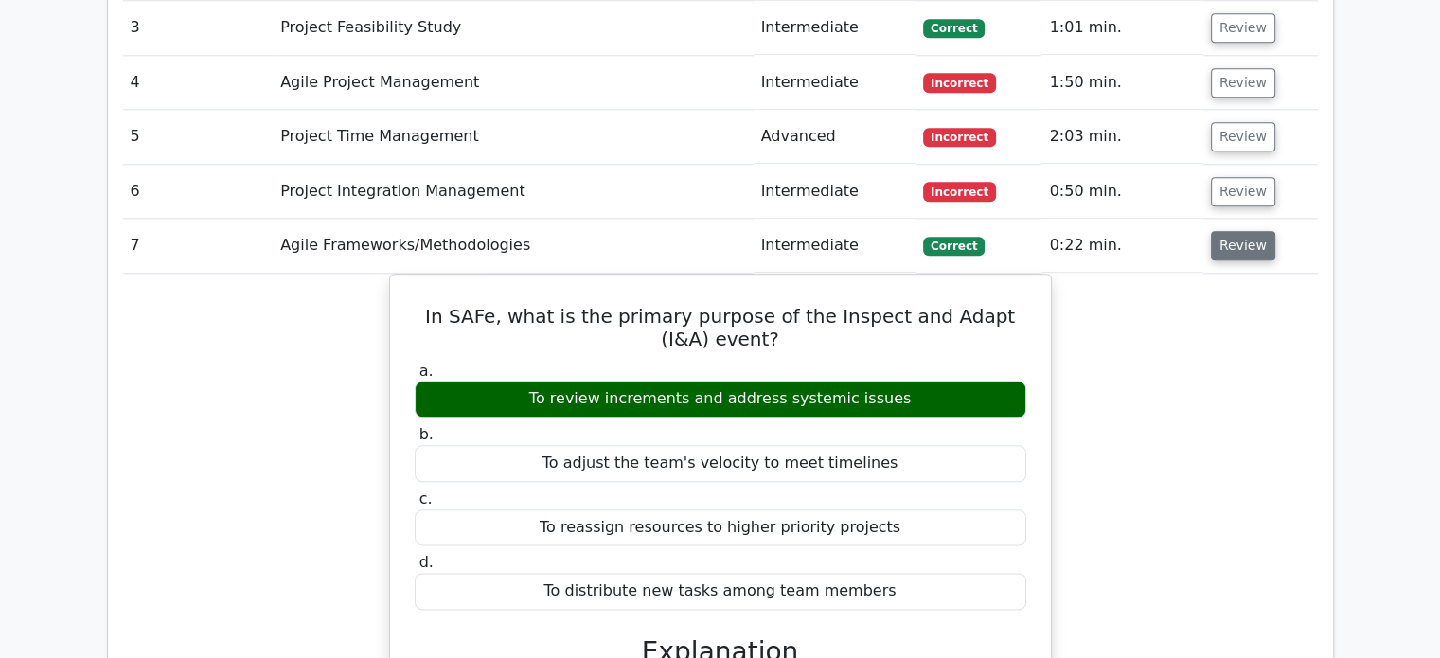
click at [1261, 231] on button "Review" at bounding box center [1243, 245] width 64 height 29
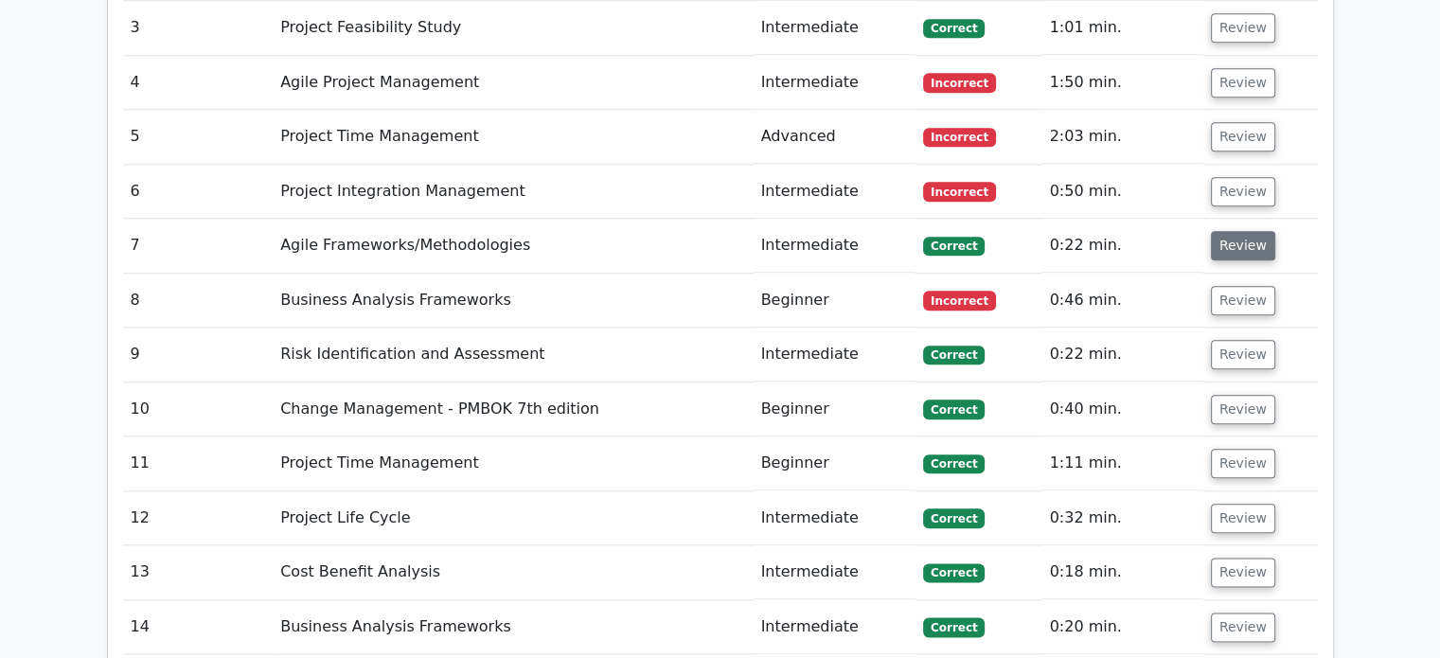
click at [1261, 231] on button "Review" at bounding box center [1243, 245] width 64 height 29
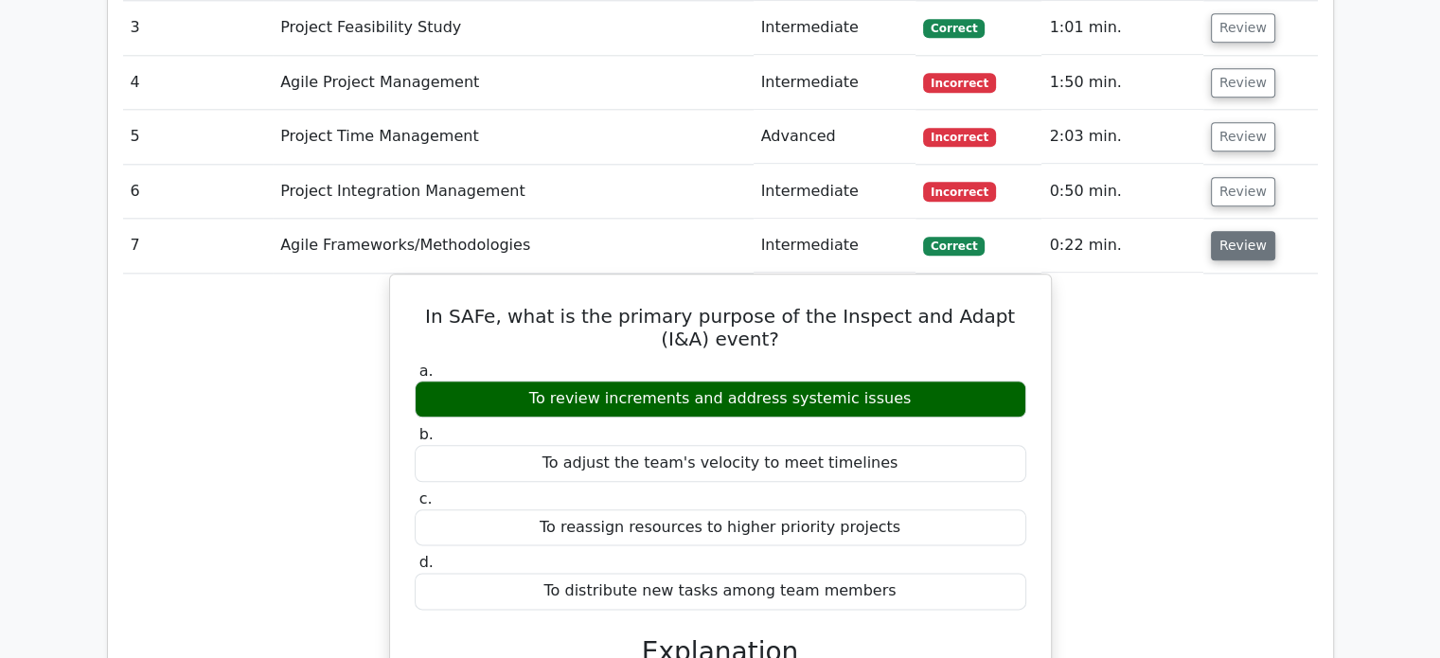
click at [1261, 231] on button "Review" at bounding box center [1243, 245] width 64 height 29
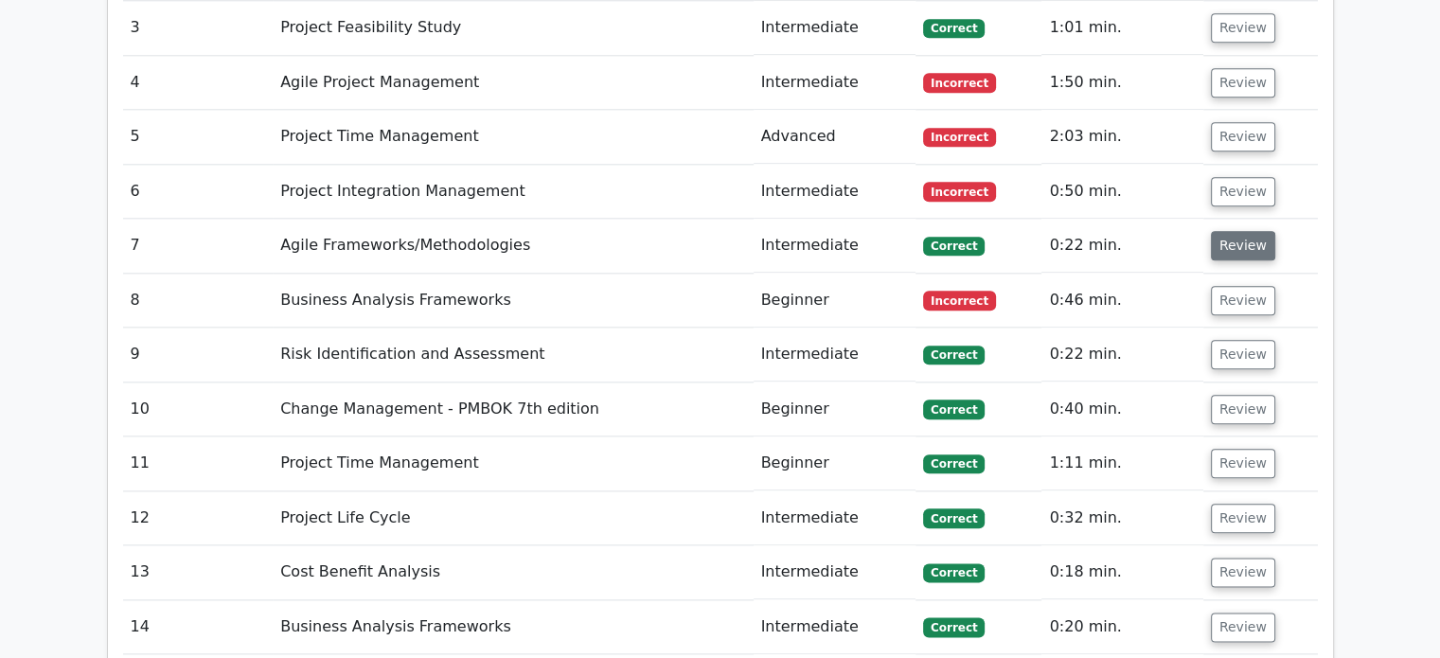
click at [1261, 231] on button "Review" at bounding box center [1243, 245] width 64 height 29
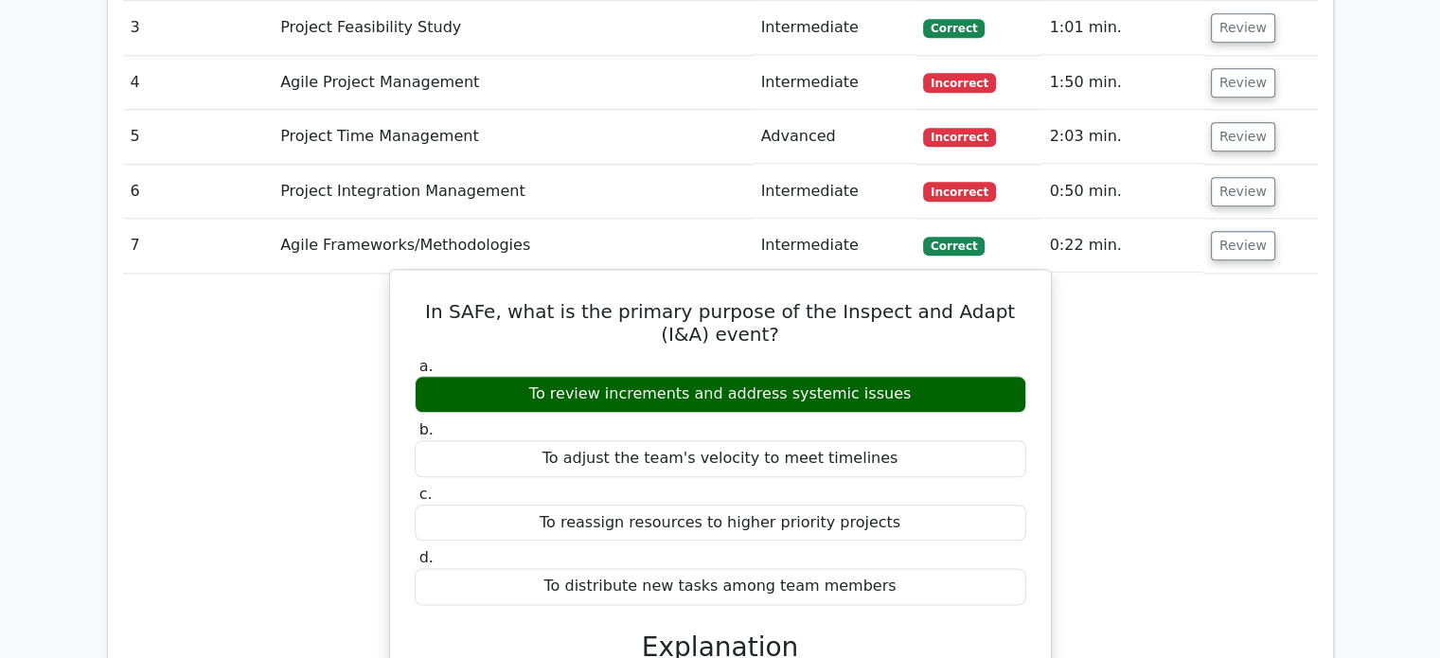
drag, startPoint x: 428, startPoint y: 215, endPoint x: 886, endPoint y: 492, distance: 535.5
click at [886, 492] on div "In SAFe, what is the primary purpose of the Inspect and Adapt (I&A) event? a. T…" at bounding box center [721, 617] width 646 height 681
copy div "In SAFe, what is the primary purpose of the Inspect and Adapt (I&A) event? a. T…"
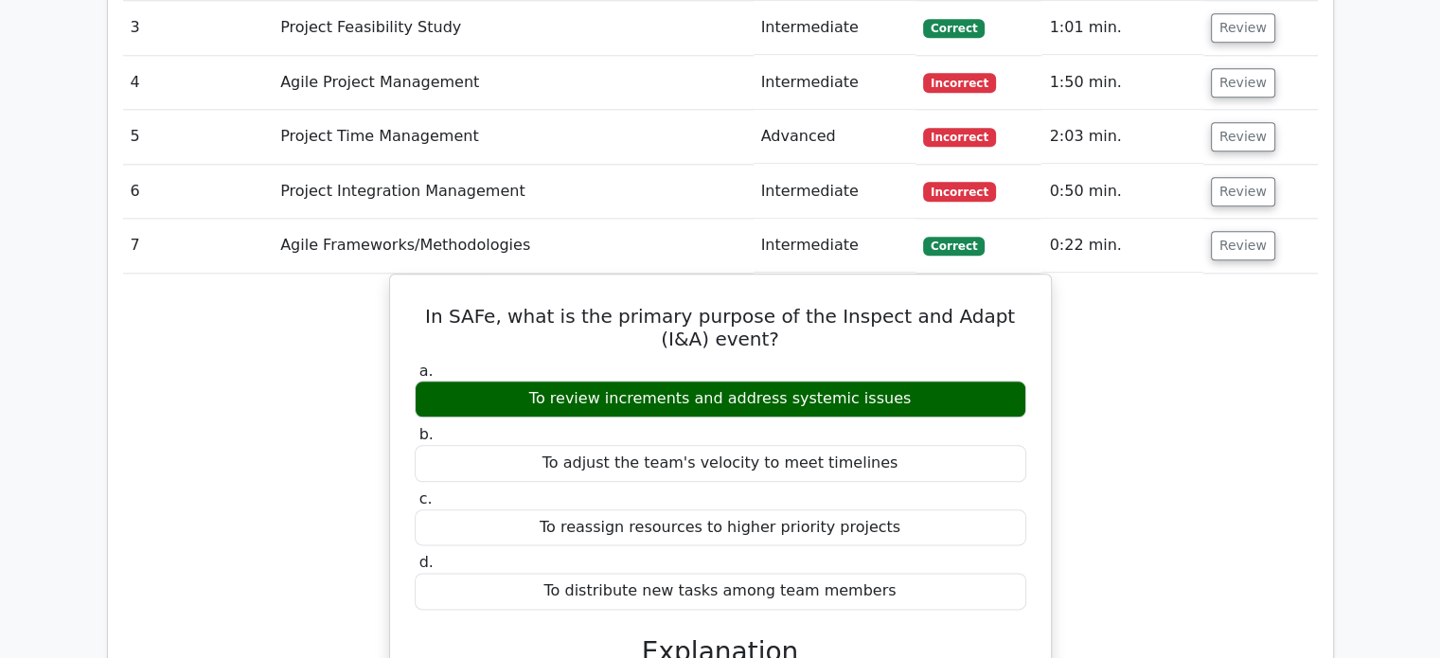
click at [345, 274] on div "In SAFe, what is the primary purpose of the Inspect and Adapt (I&A) event? a. T…" at bounding box center [720, 634] width 1194 height 721
click at [1239, 231] on button "Review" at bounding box center [1243, 245] width 64 height 29
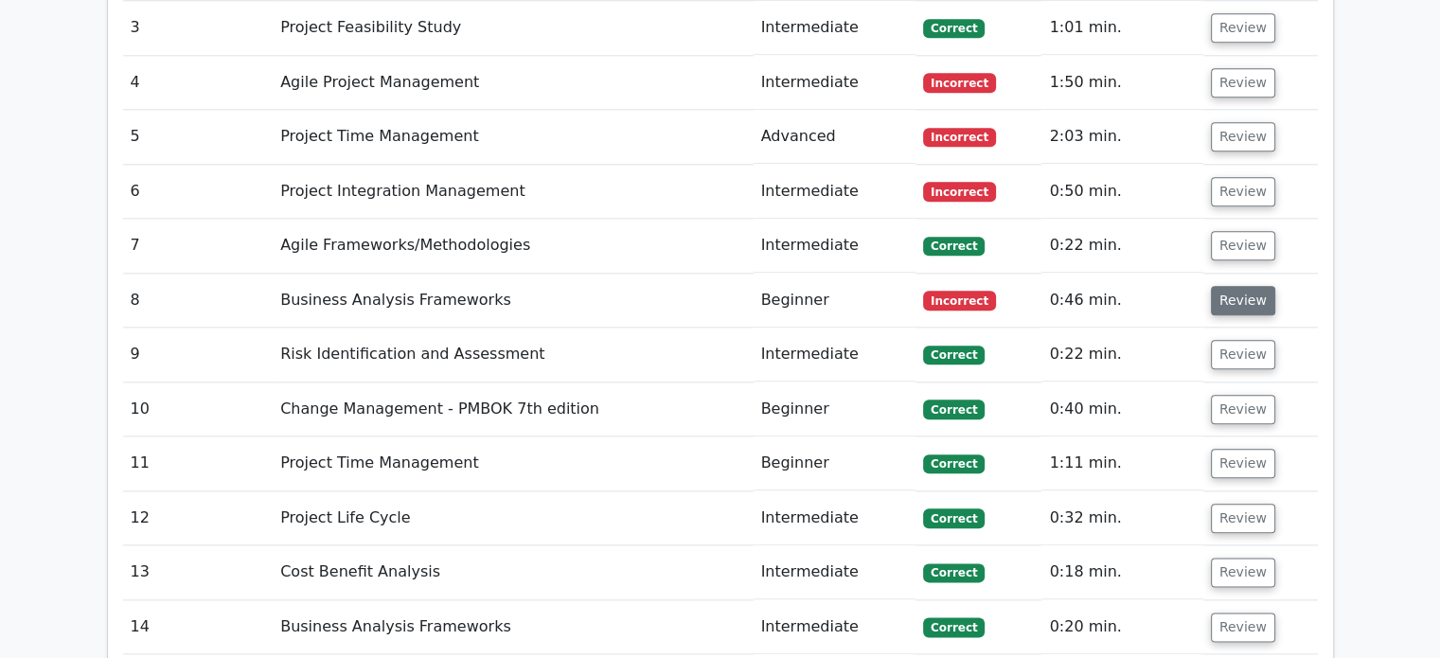
click at [1247, 286] on button "Review" at bounding box center [1243, 300] width 64 height 29
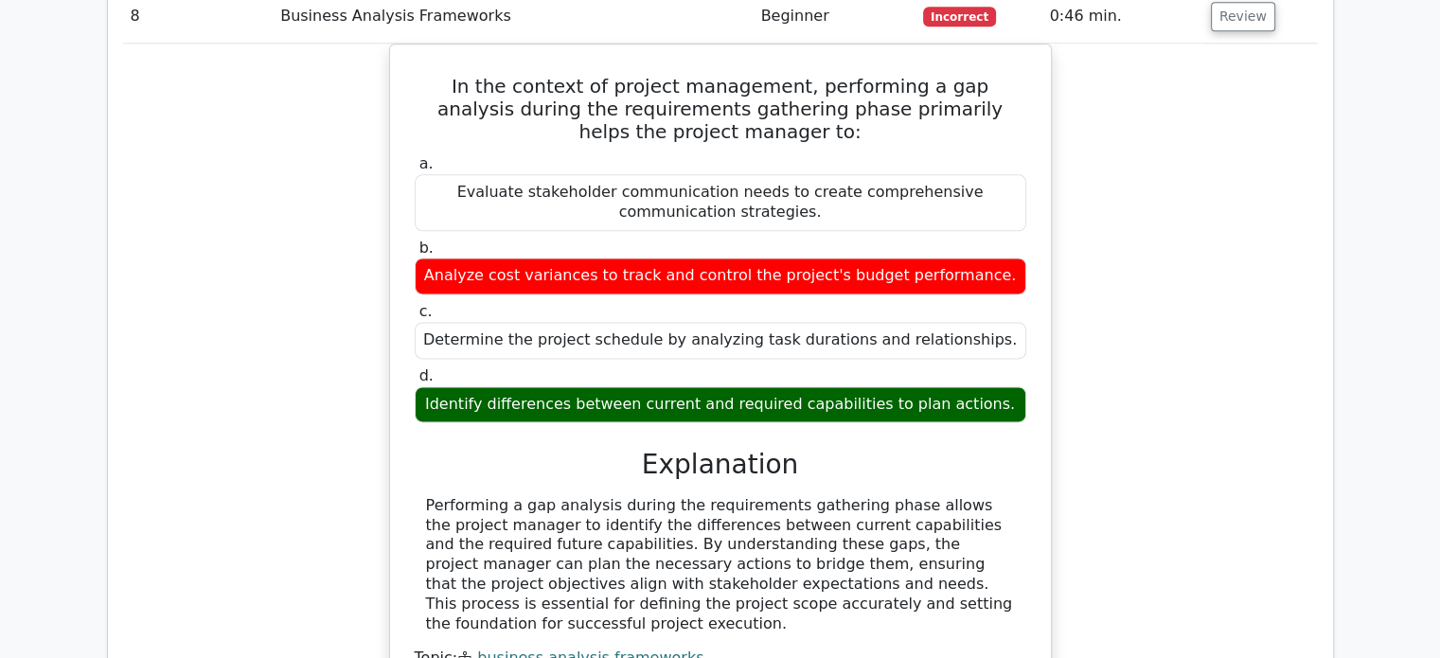
scroll to position [2347, 0]
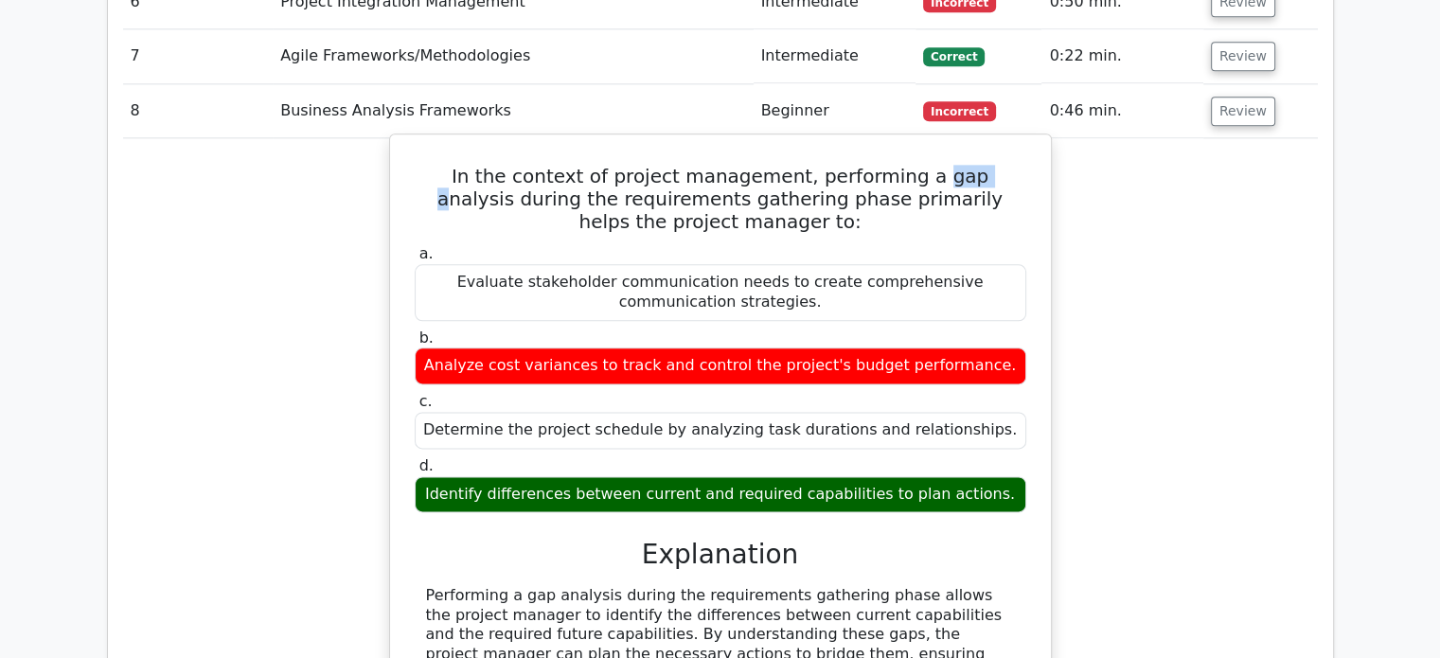
drag, startPoint x: 897, startPoint y: 78, endPoint x: 960, endPoint y: 86, distance: 63.0
click at [960, 165] on h5 "In the context of project management, performing a gap analysis during the requ…" at bounding box center [720, 199] width 615 height 68
drag, startPoint x: 968, startPoint y: 86, endPoint x: 993, endPoint y: 88, distance: 24.7
click at [993, 165] on h5 "In the context of project management, performing a gap analysis during the requ…" at bounding box center [720, 199] width 615 height 68
drag, startPoint x: 894, startPoint y: 82, endPoint x: 987, endPoint y: 77, distance: 92.9
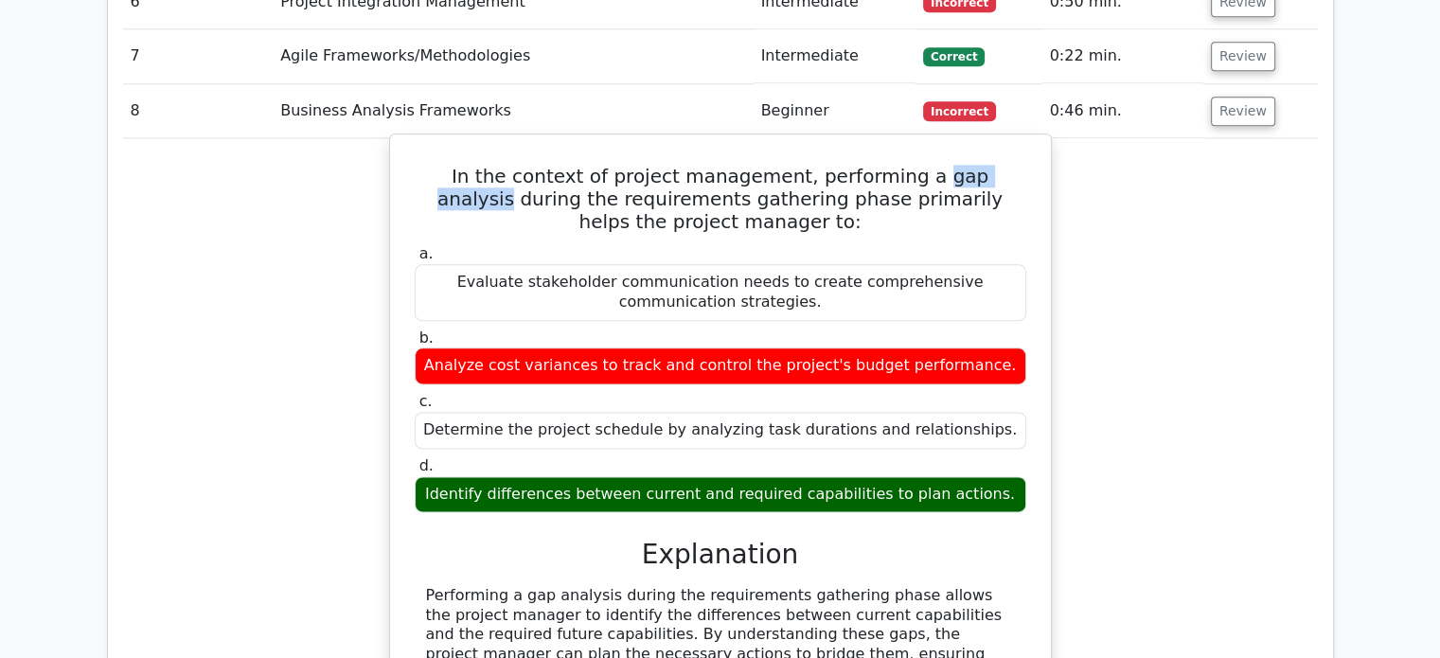
click at [1003, 165] on h5 "In the context of project management, performing a gap analysis during the requ…" at bounding box center [720, 199] width 615 height 68
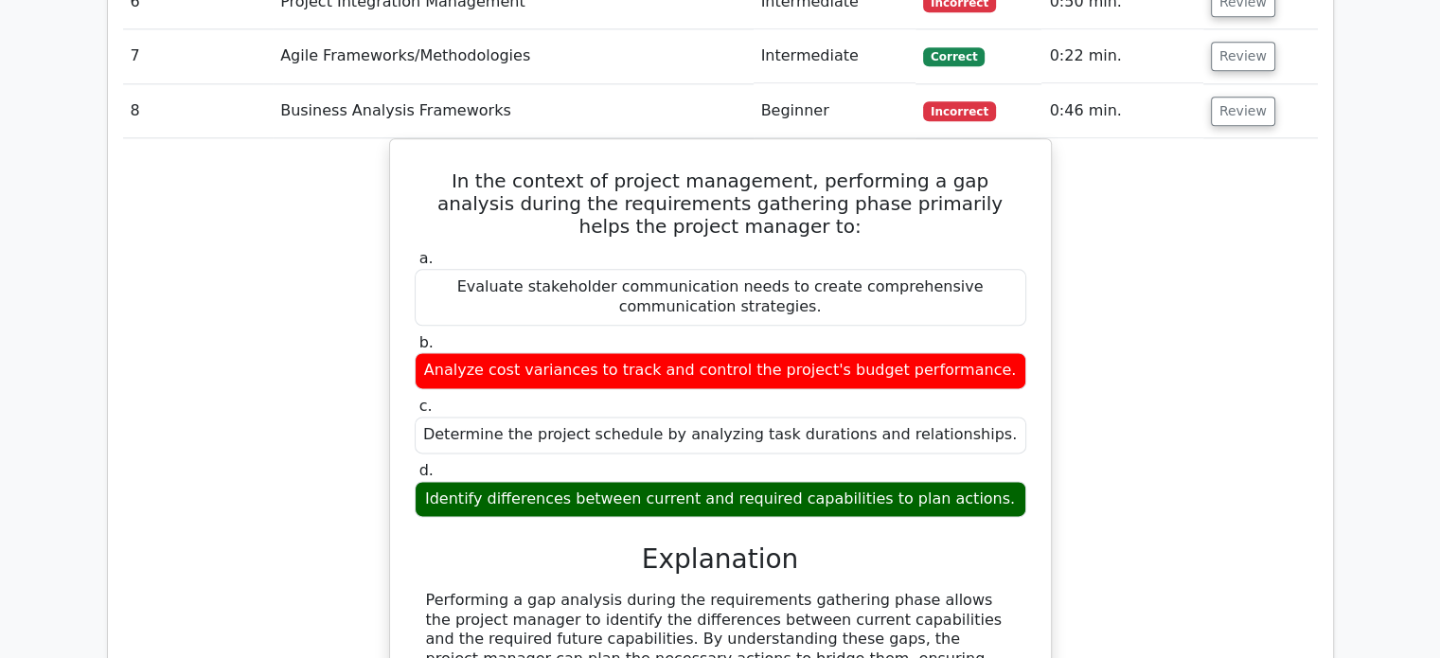
click at [1122, 148] on div "In the context of project management, performing a gap analysis during the requ…" at bounding box center [720, 483] width 1194 height 691
click at [1137, 410] on div "In the context of project management, performing a gap analysis during the requ…" at bounding box center [720, 483] width 1194 height 691
click at [1241, 97] on button "Review" at bounding box center [1243, 111] width 64 height 29
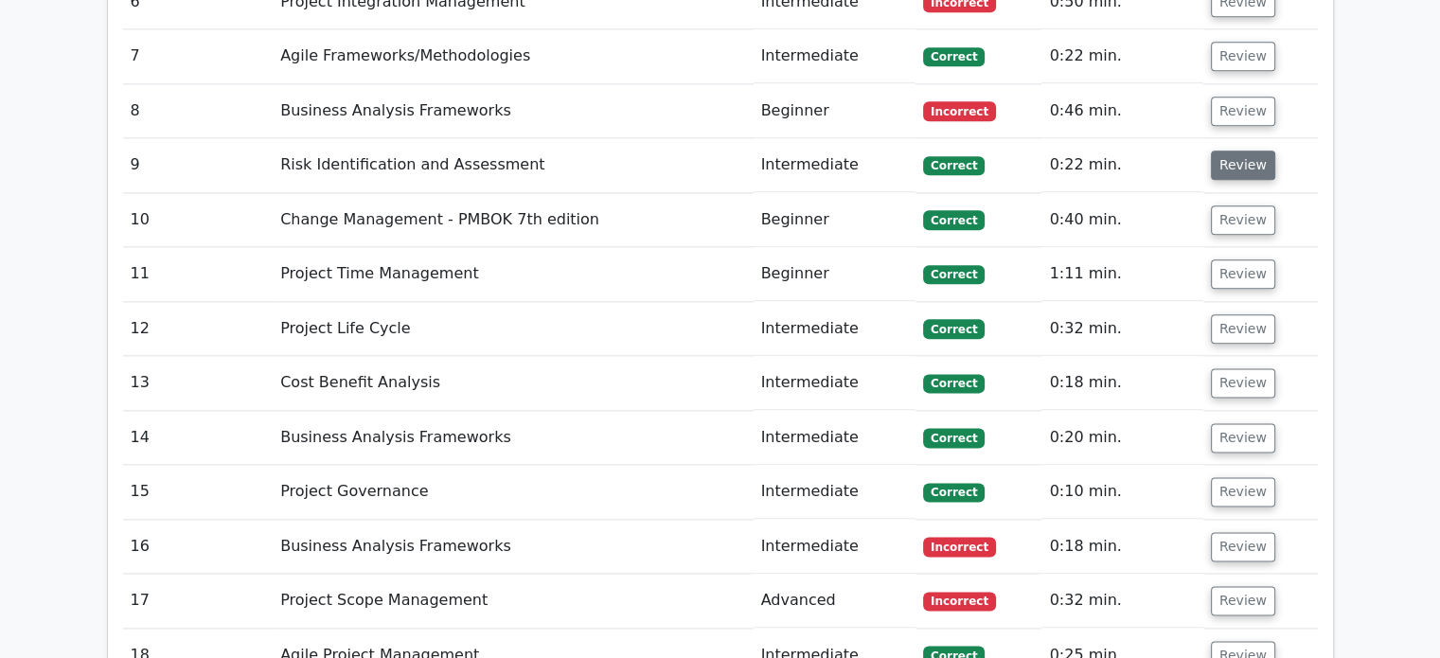
click at [1239, 150] on button "Review" at bounding box center [1243, 164] width 64 height 29
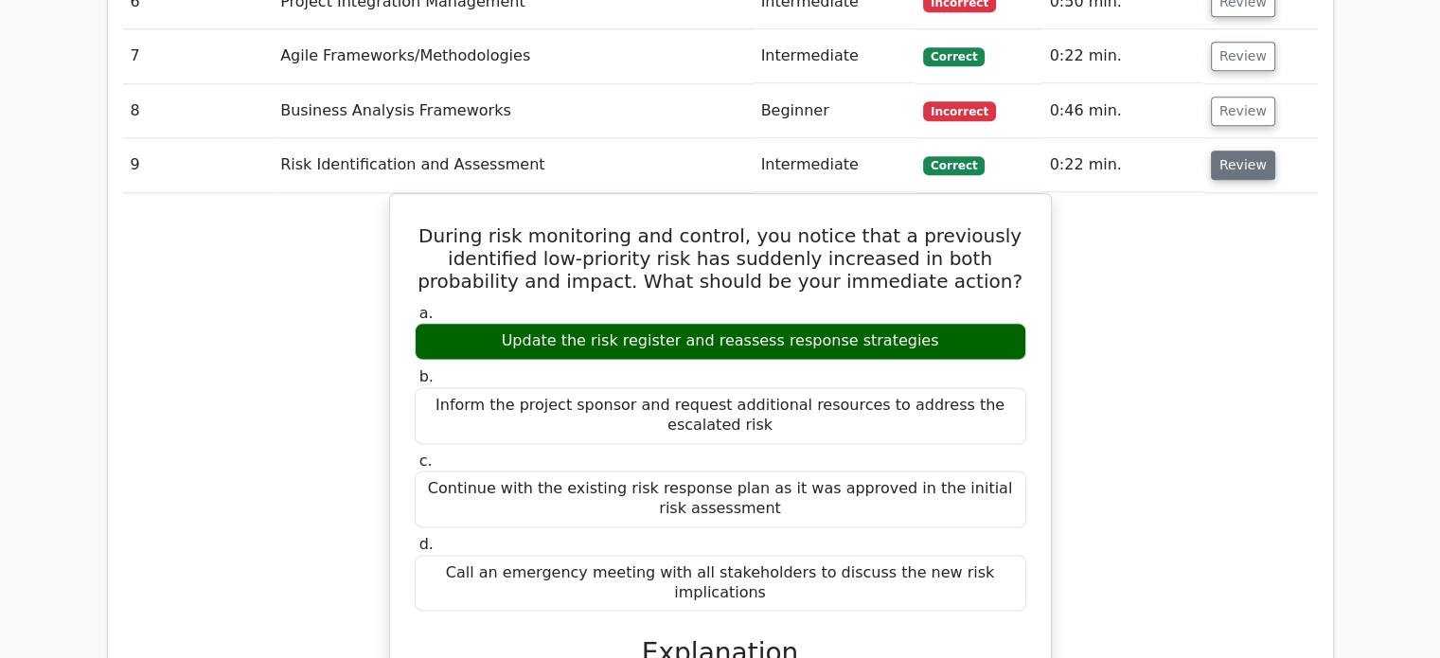
click at [1238, 150] on button "Review" at bounding box center [1243, 164] width 64 height 29
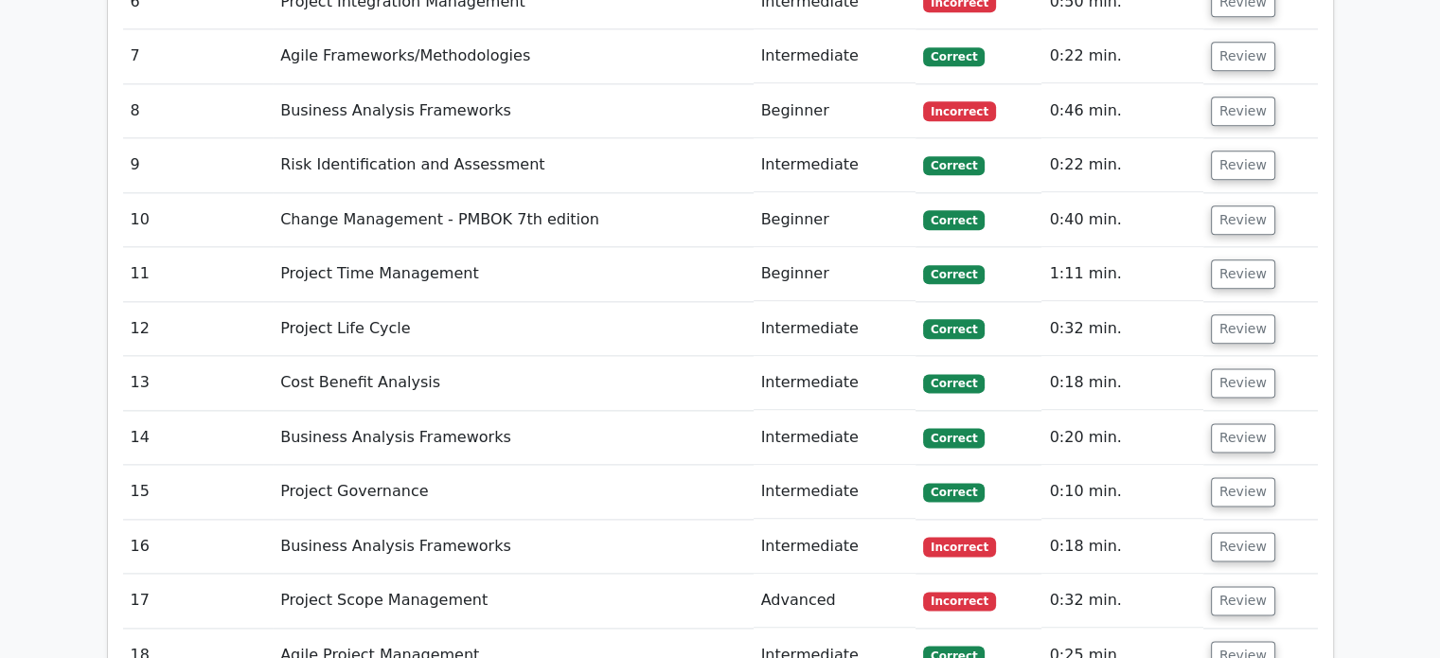
click at [1238, 193] on td "Review" at bounding box center [1260, 220] width 115 height 54
click at [1237, 205] on button "Review" at bounding box center [1243, 219] width 64 height 29
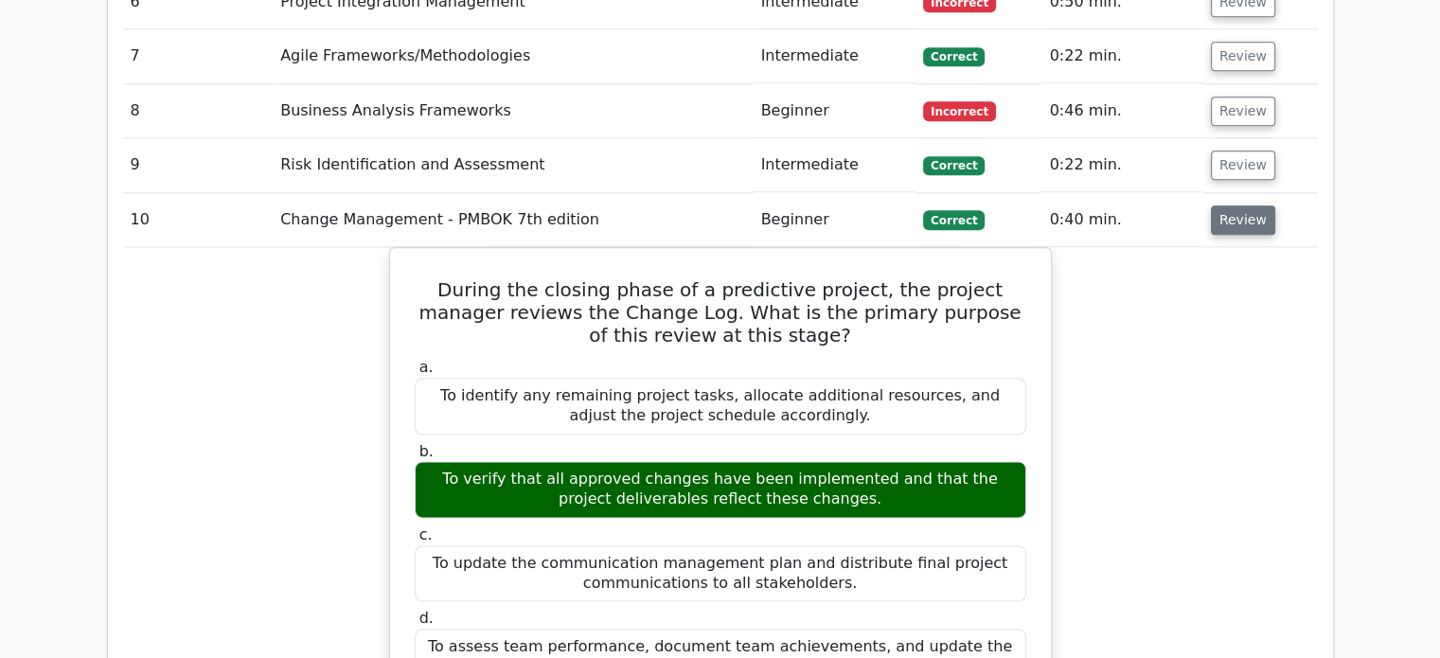
click at [1237, 205] on button "Review" at bounding box center [1243, 219] width 64 height 29
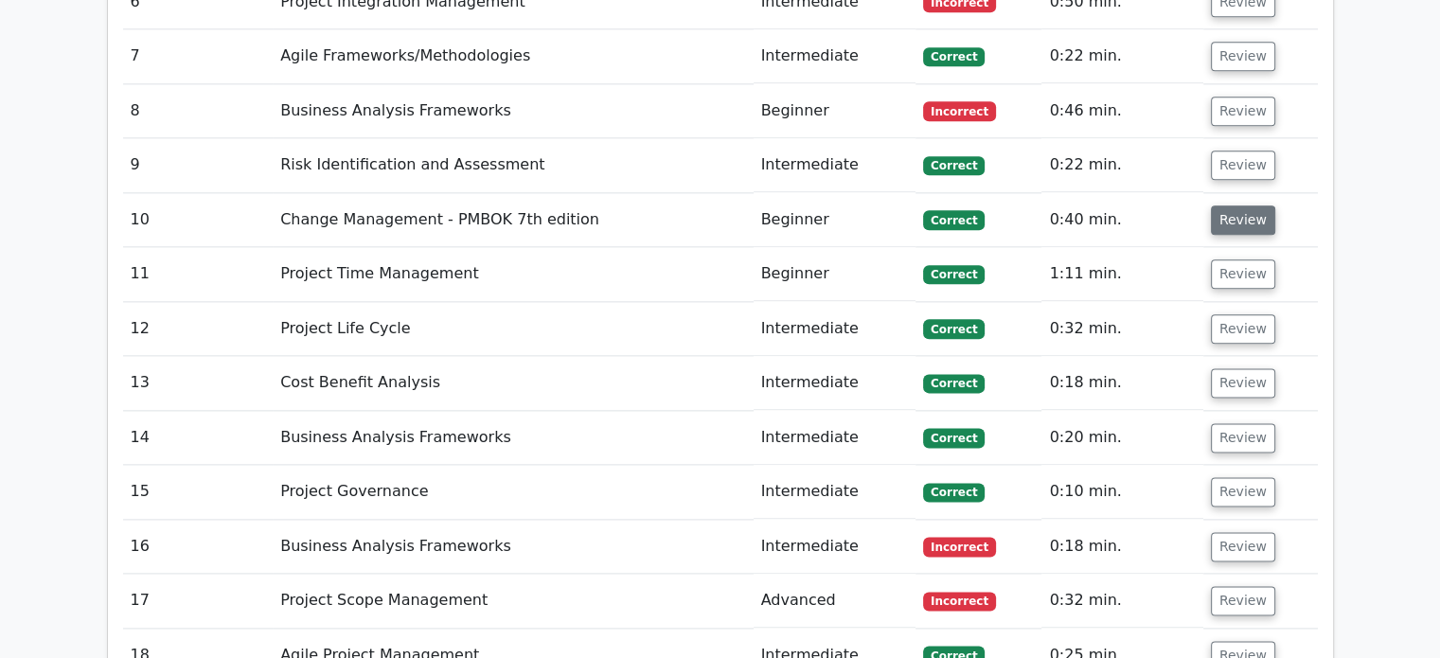
click at [1236, 205] on button "Review" at bounding box center [1243, 219] width 64 height 29
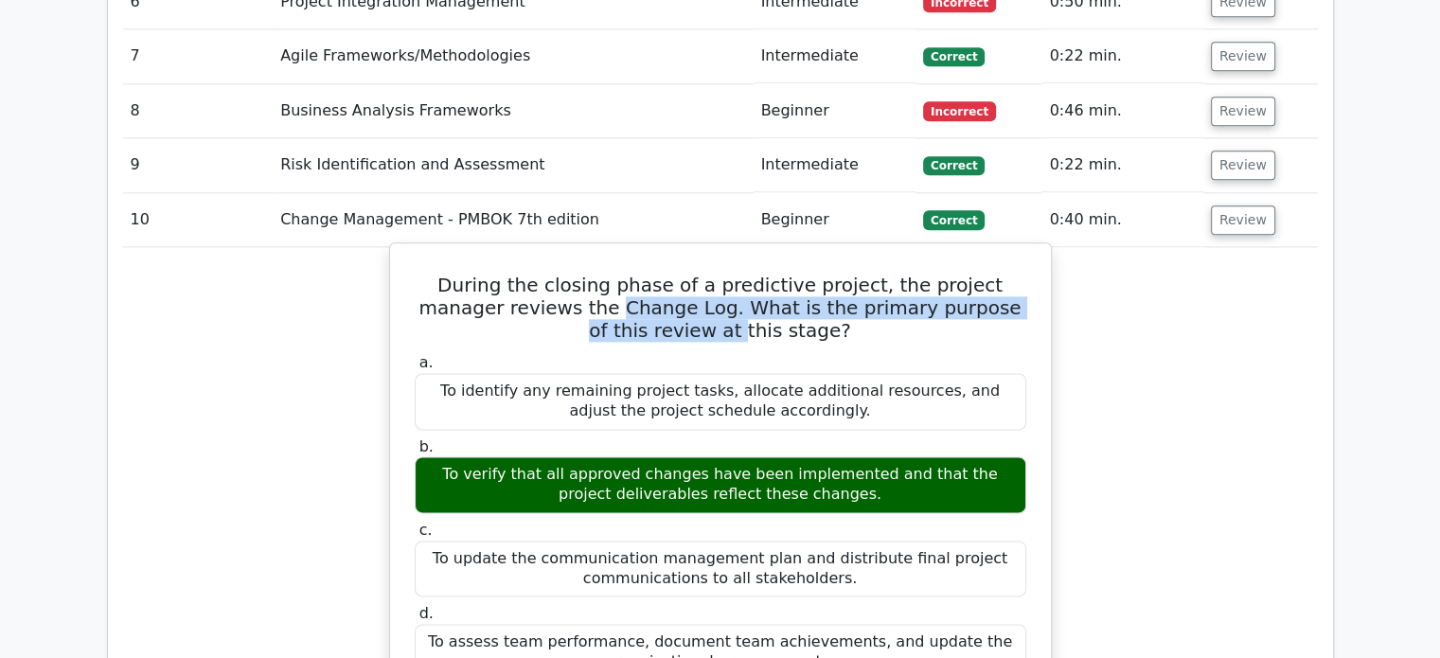
drag, startPoint x: 522, startPoint y: 221, endPoint x: 608, endPoint y: 234, distance: 86.2
click at [608, 274] on h5 "During the closing phase of a predictive project, the project manager reviews t…" at bounding box center [720, 308] width 615 height 68
click at [615, 274] on h5 "During the closing phase of a predictive project, the project manager reviews t…" at bounding box center [720, 308] width 615 height 68
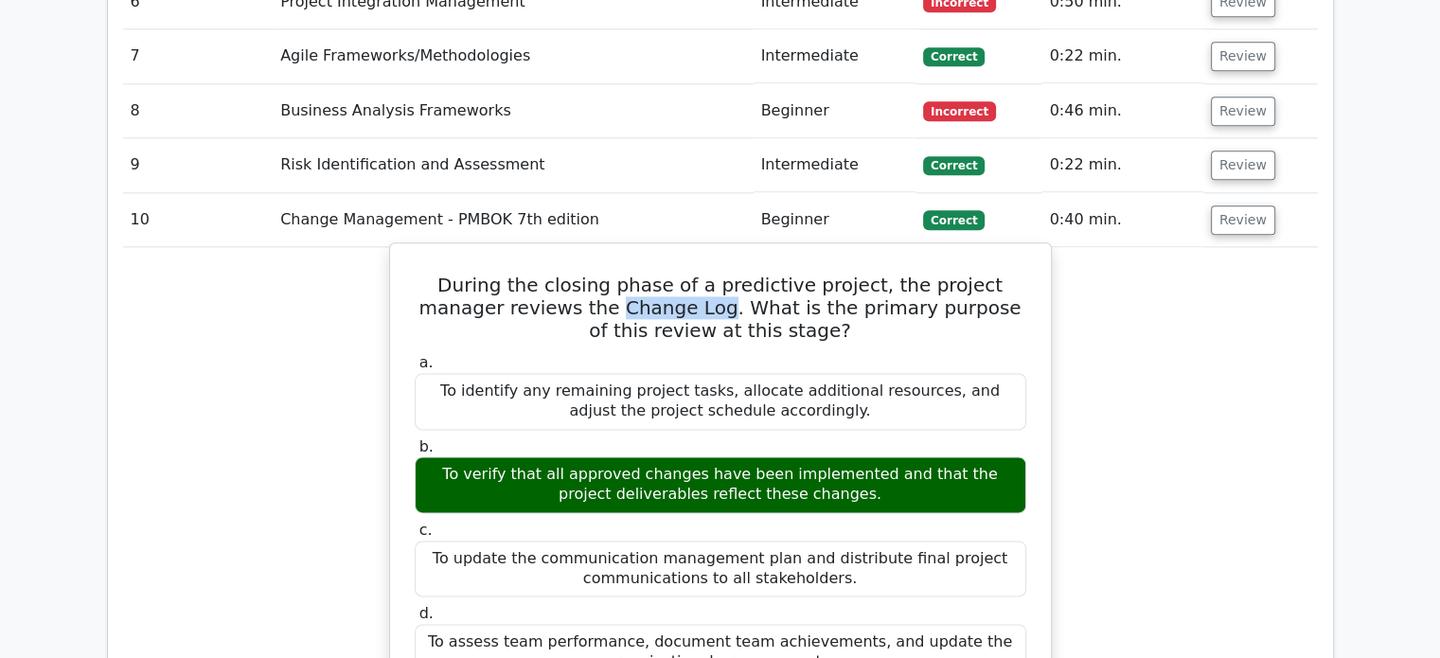
drag, startPoint x: 620, startPoint y: 213, endPoint x: 523, endPoint y: 216, distance: 96.6
click at [523, 274] on h5 "During the closing phase of a predictive project, the project manager reviews t…" at bounding box center [720, 308] width 615 height 68
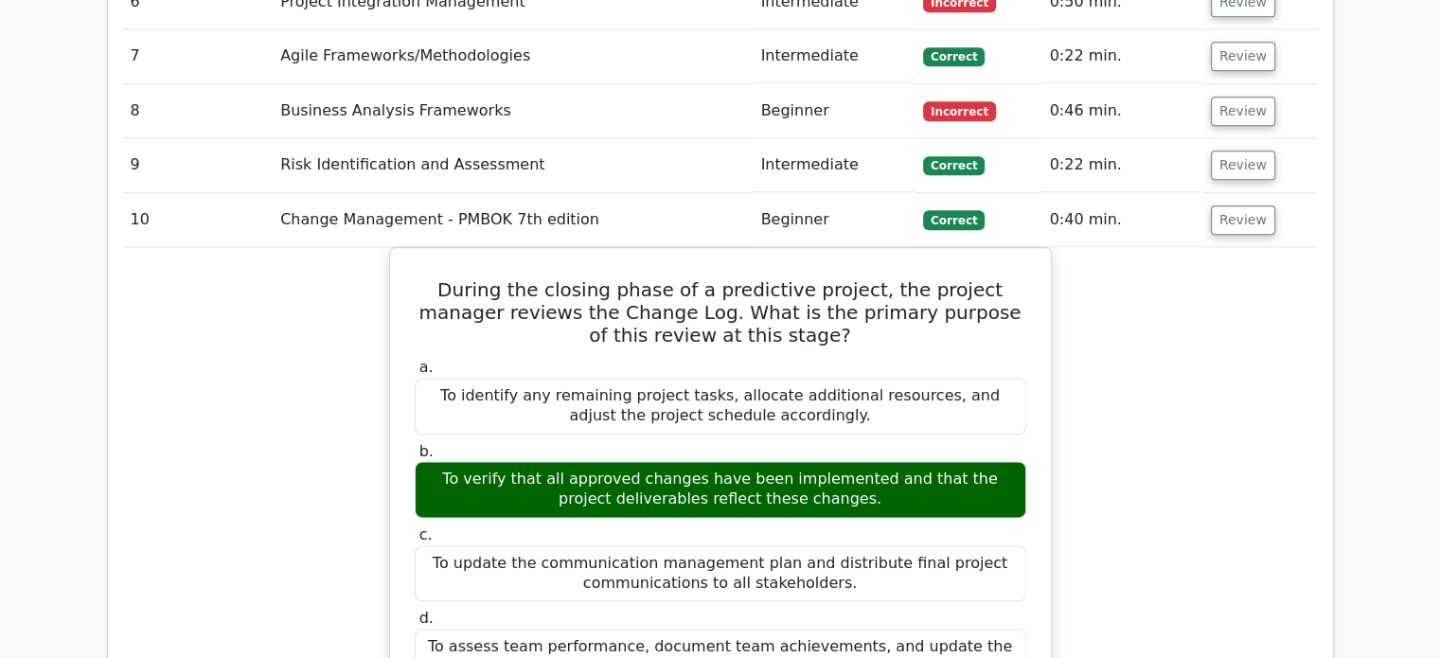
click at [133, 247] on div "During the closing phase of a predictive project, the project manager reviews t…" at bounding box center [720, 661] width 1194 height 829
click at [1237, 150] on button "Review" at bounding box center [1243, 164] width 64 height 29
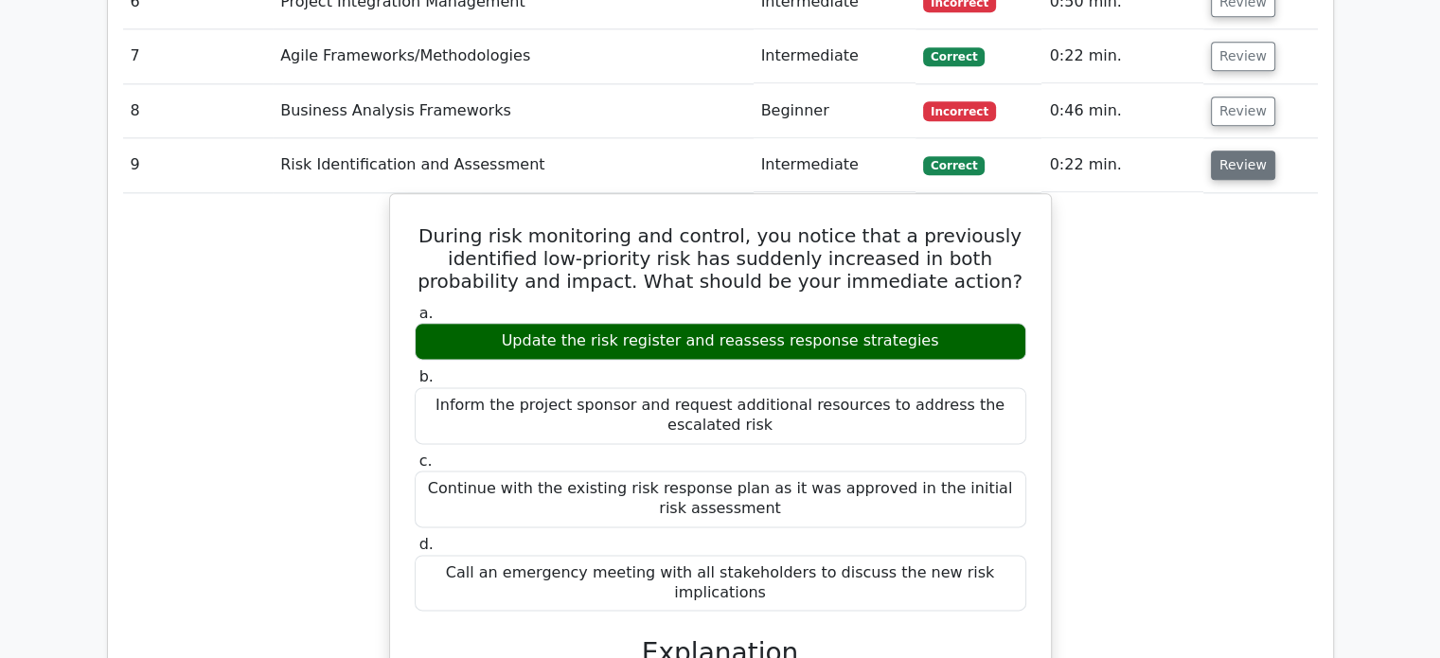
click at [1233, 150] on button "Review" at bounding box center [1243, 164] width 64 height 29
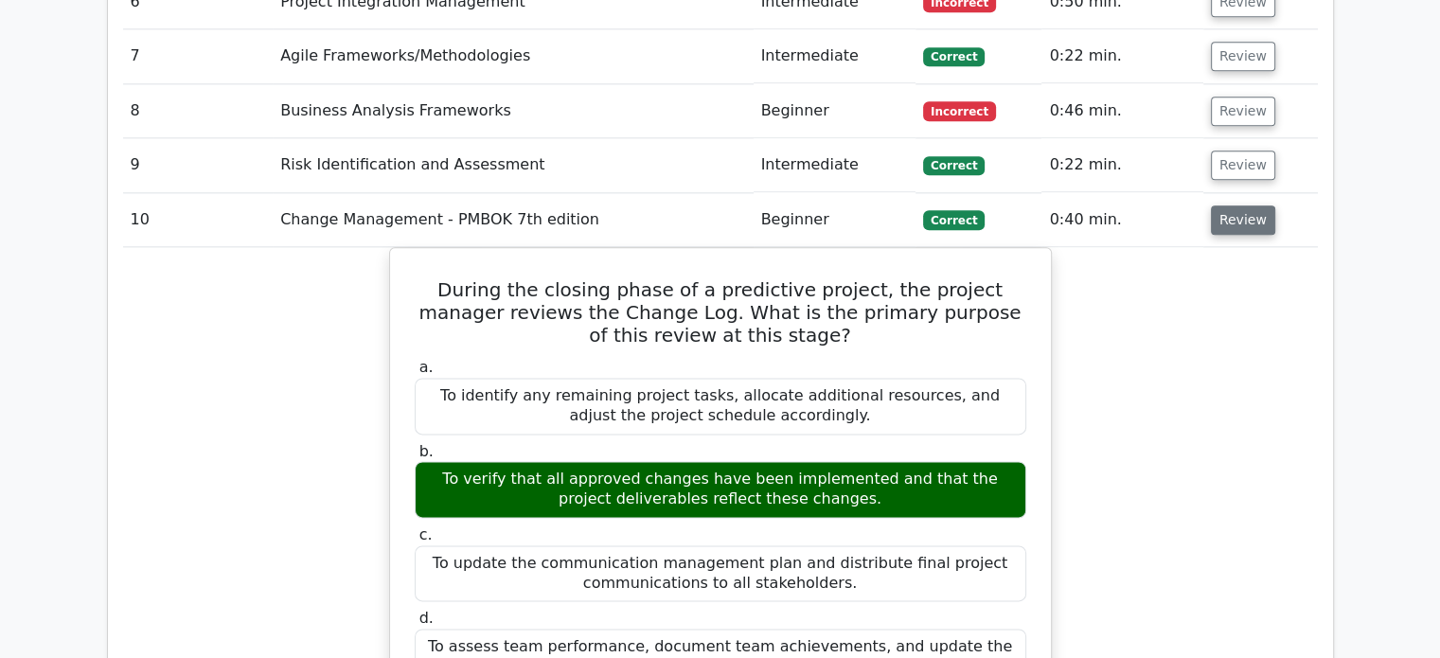
click at [1244, 205] on button "Review" at bounding box center [1243, 219] width 64 height 29
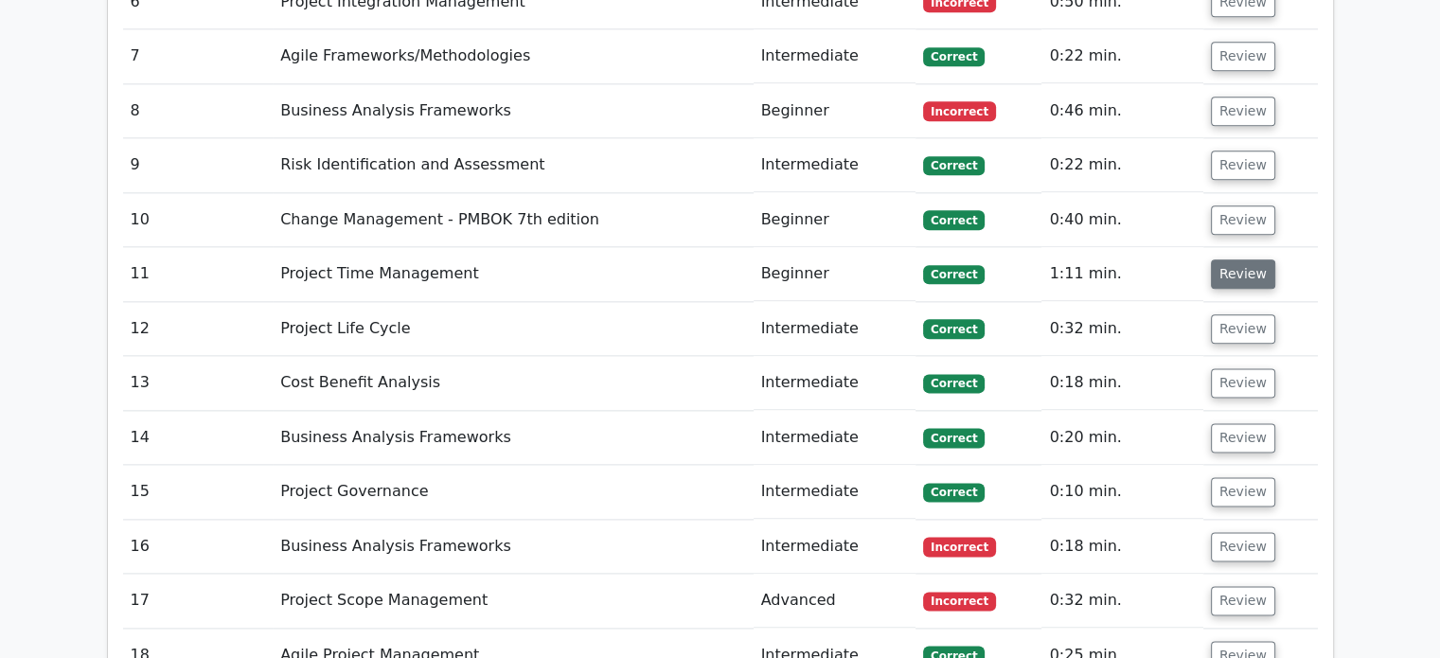
click at [1229, 259] on button "Review" at bounding box center [1243, 273] width 64 height 29
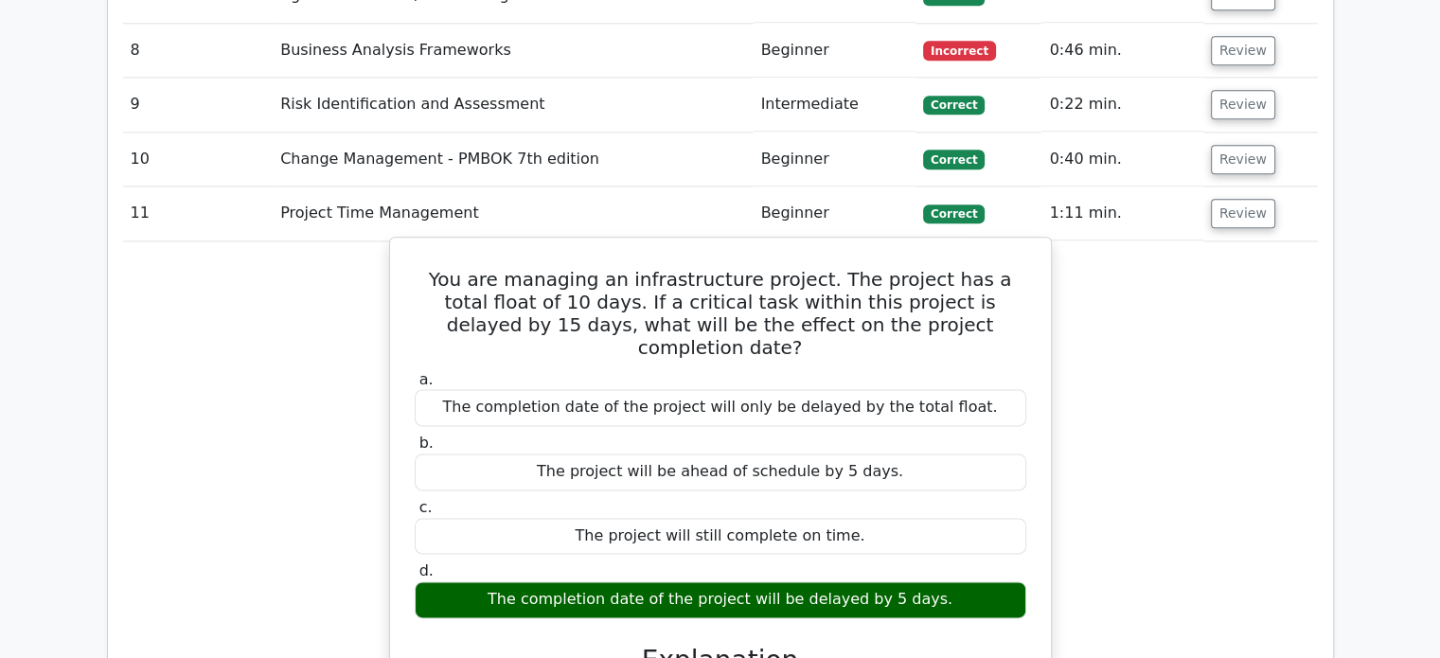
scroll to position [2389, 0]
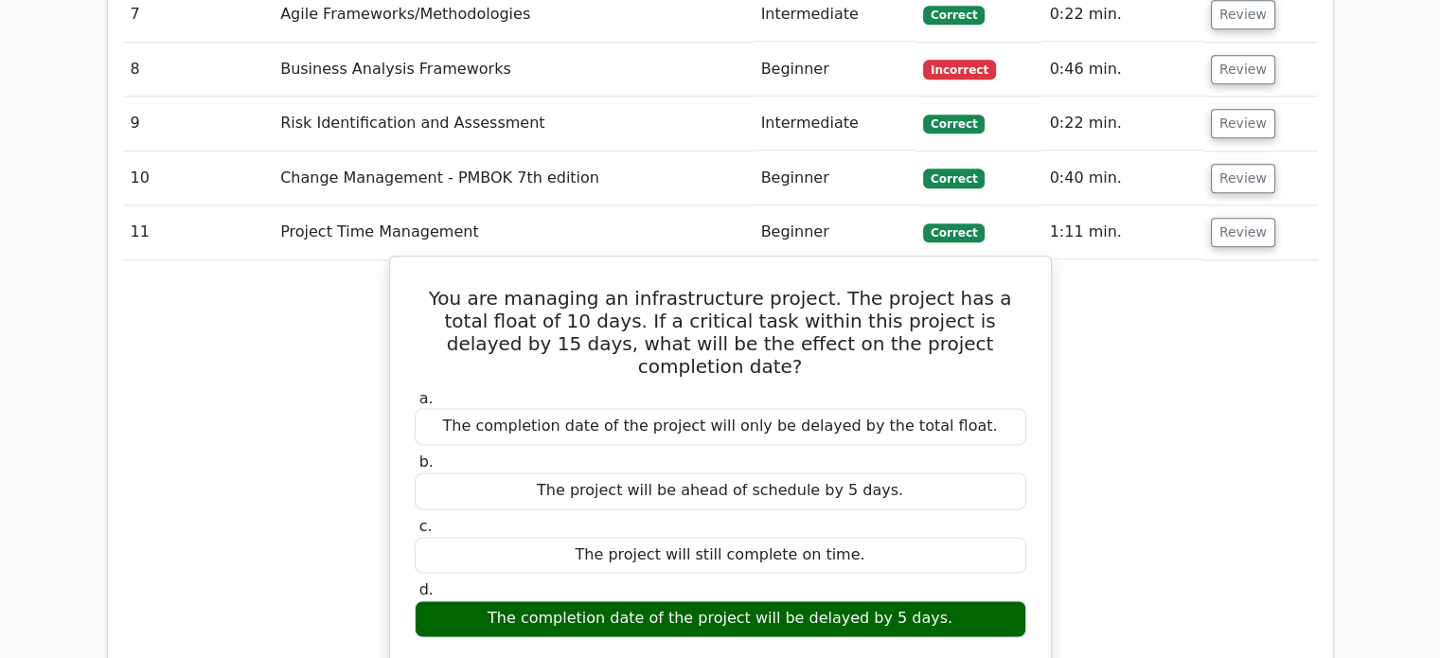
drag, startPoint x: 936, startPoint y: 499, endPoint x: 399, endPoint y: 194, distance: 617.2
copy div "You are managing an infrastructure project. The project has a total float of 10…"
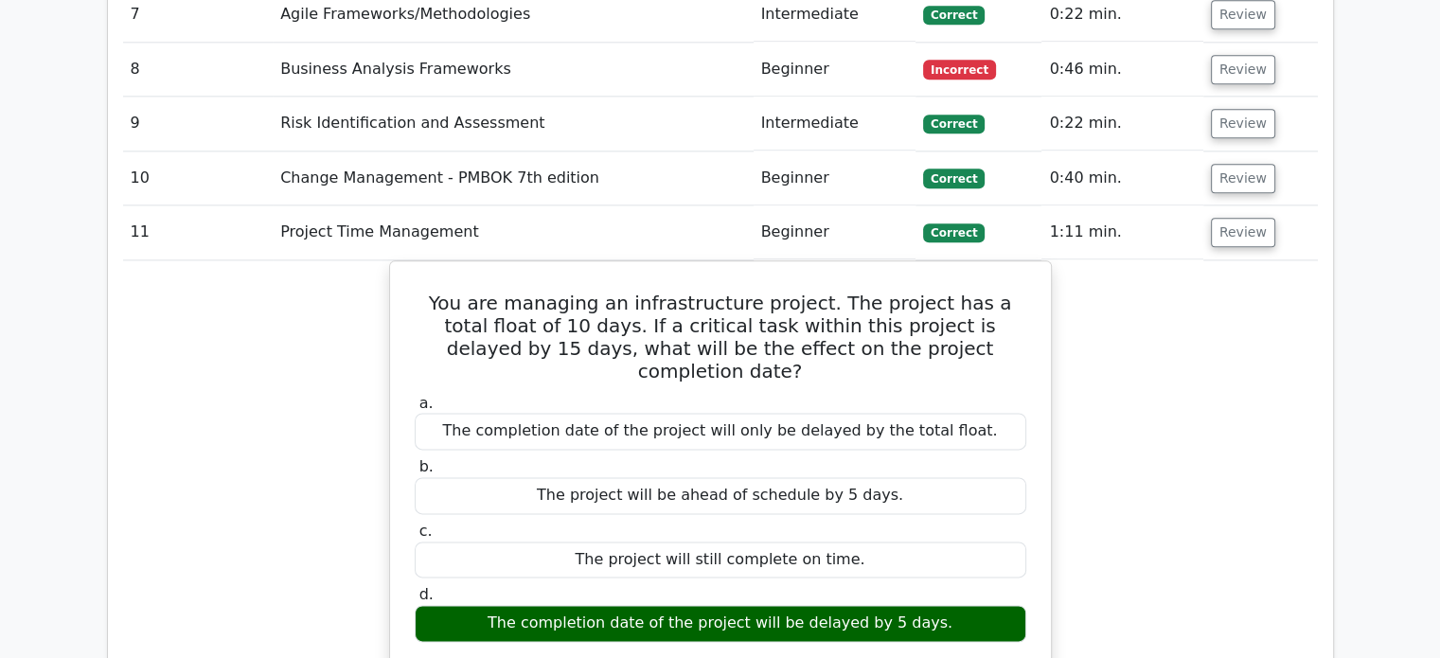
click at [1242, 218] on button "Review" at bounding box center [1243, 232] width 64 height 29
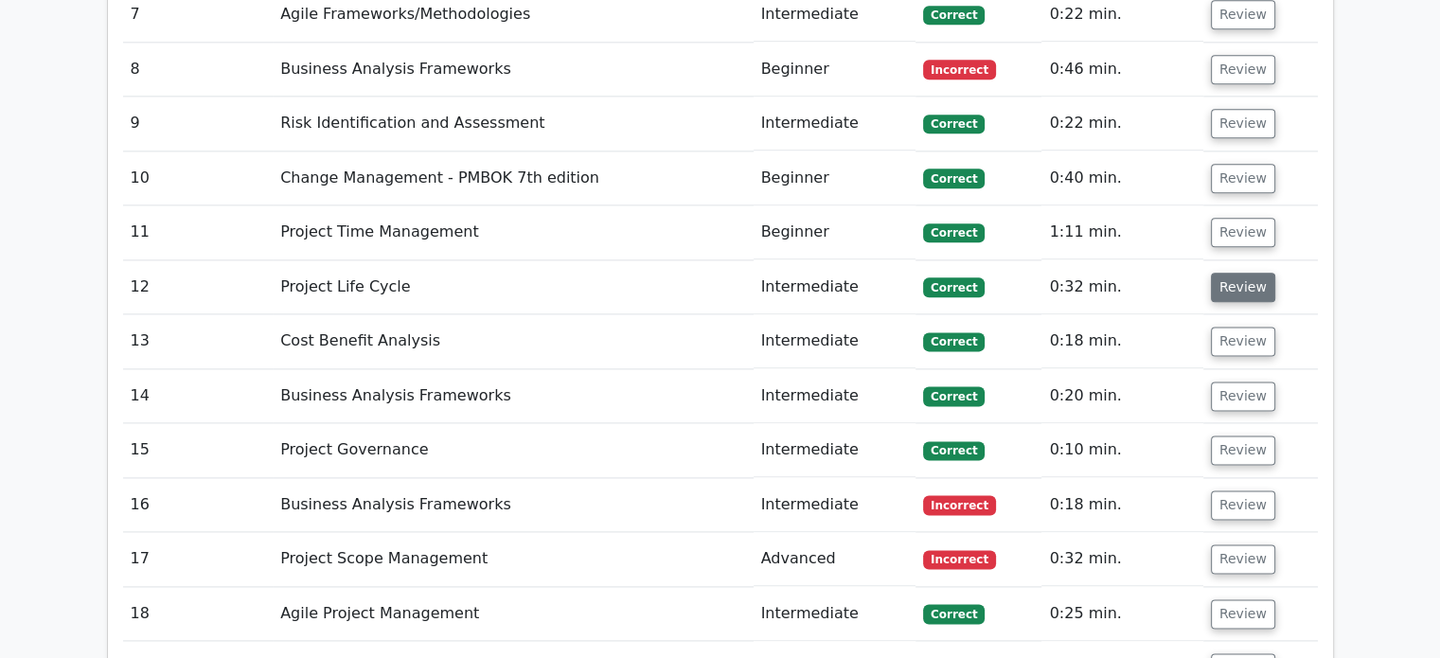
click at [1219, 273] on button "Review" at bounding box center [1243, 287] width 64 height 29
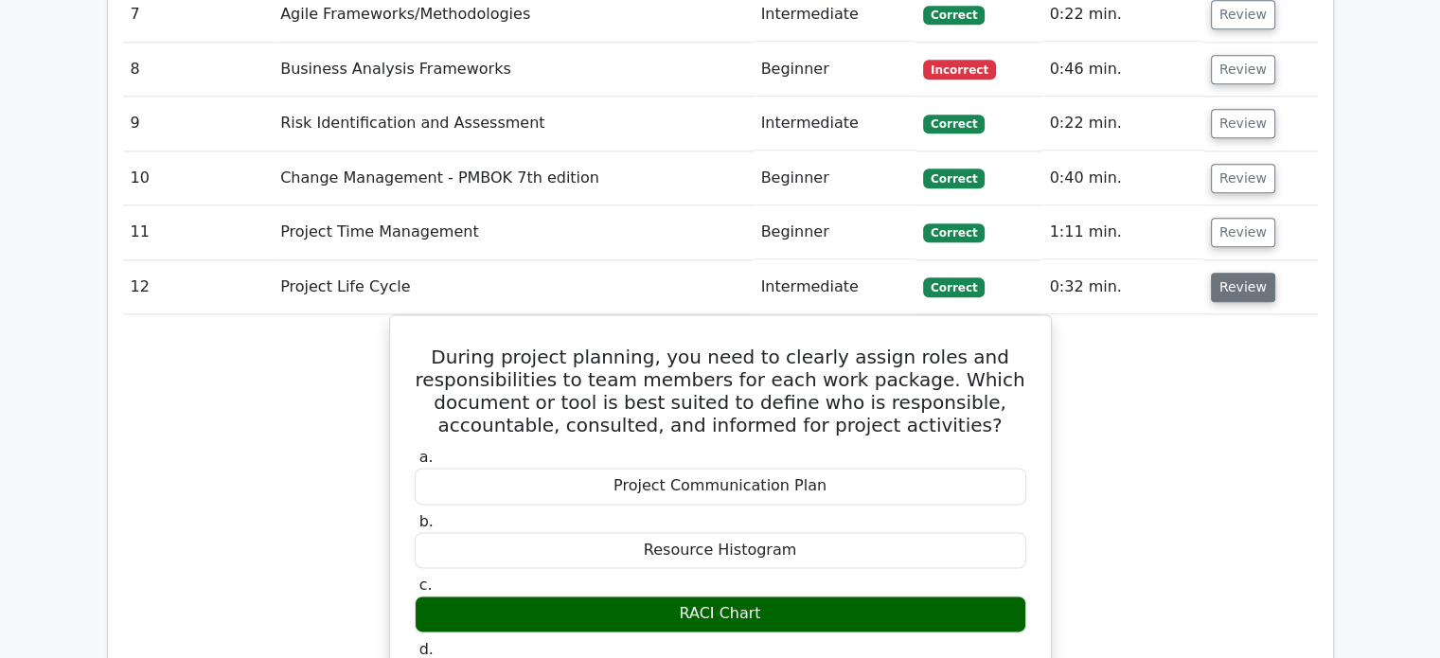
click at [1252, 273] on button "Review" at bounding box center [1243, 287] width 64 height 29
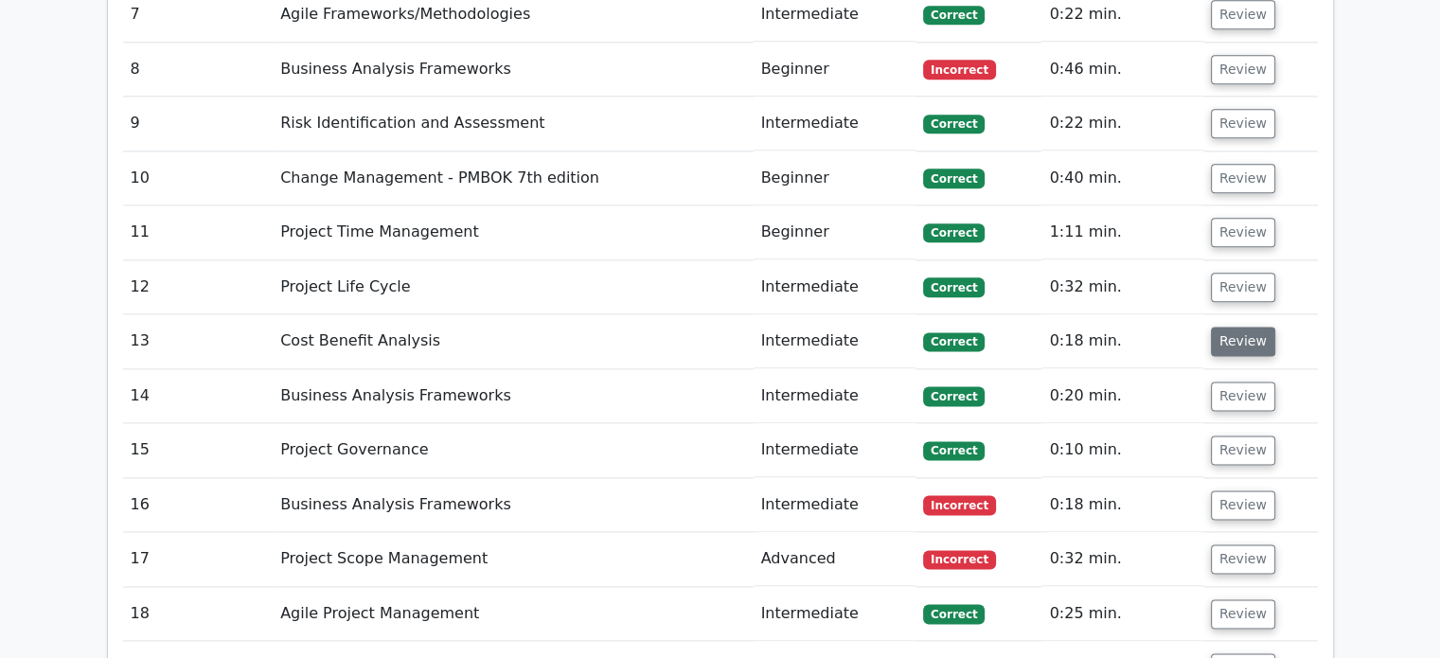
click at [1223, 327] on button "Review" at bounding box center [1243, 341] width 64 height 29
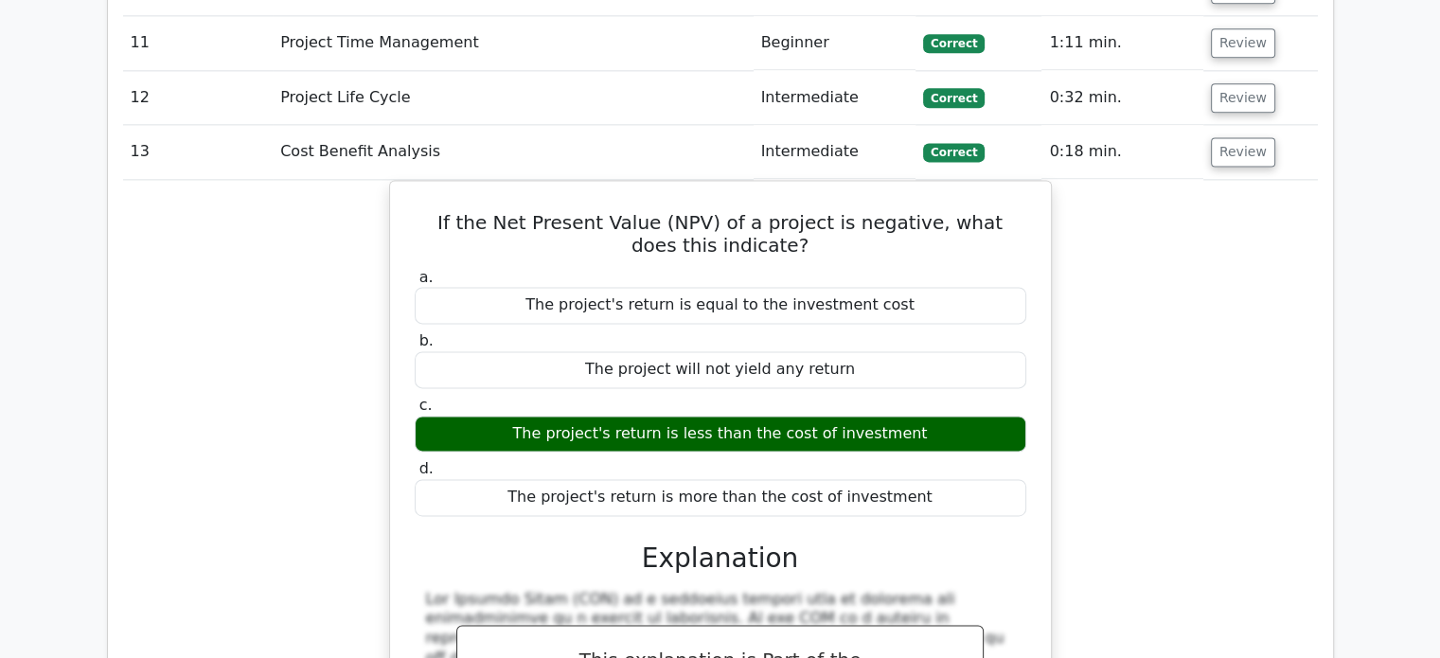
scroll to position [2484, 0]
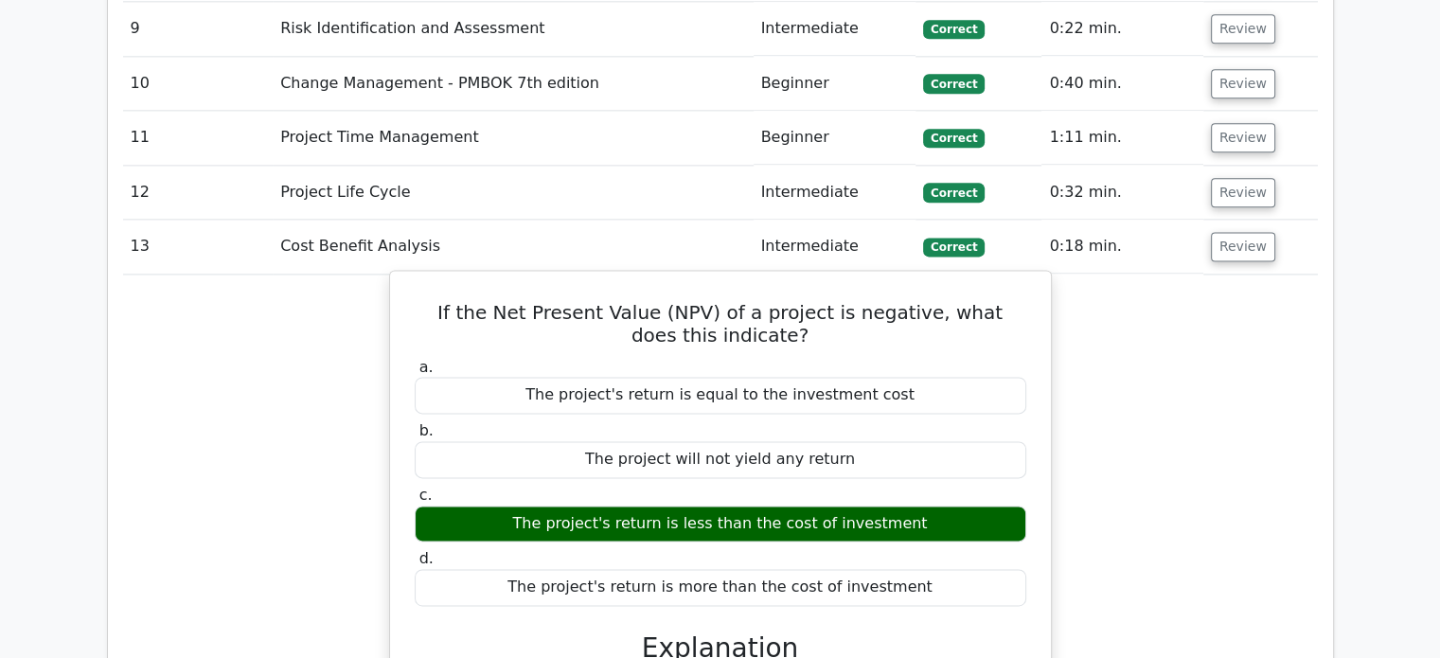
drag, startPoint x: 425, startPoint y: 212, endPoint x: 913, endPoint y: 494, distance: 564.0
click at [913, 494] on div "If the Net Present Value (NPV) of a project is negative, what does this indicat…" at bounding box center [721, 671] width 646 height 786
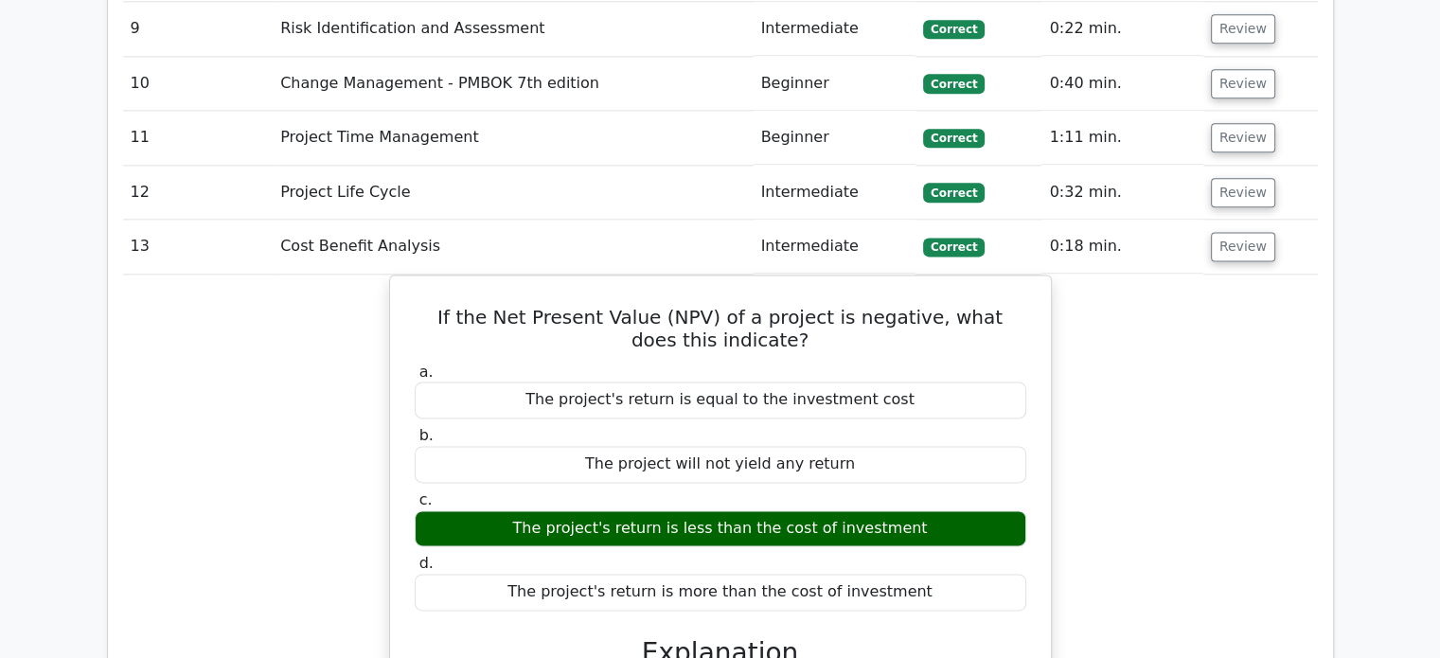
copy div "If the Net Present Value (NPV) of a project is negative, what does this indicat…"
click at [1246, 232] on button "Review" at bounding box center [1243, 246] width 64 height 29
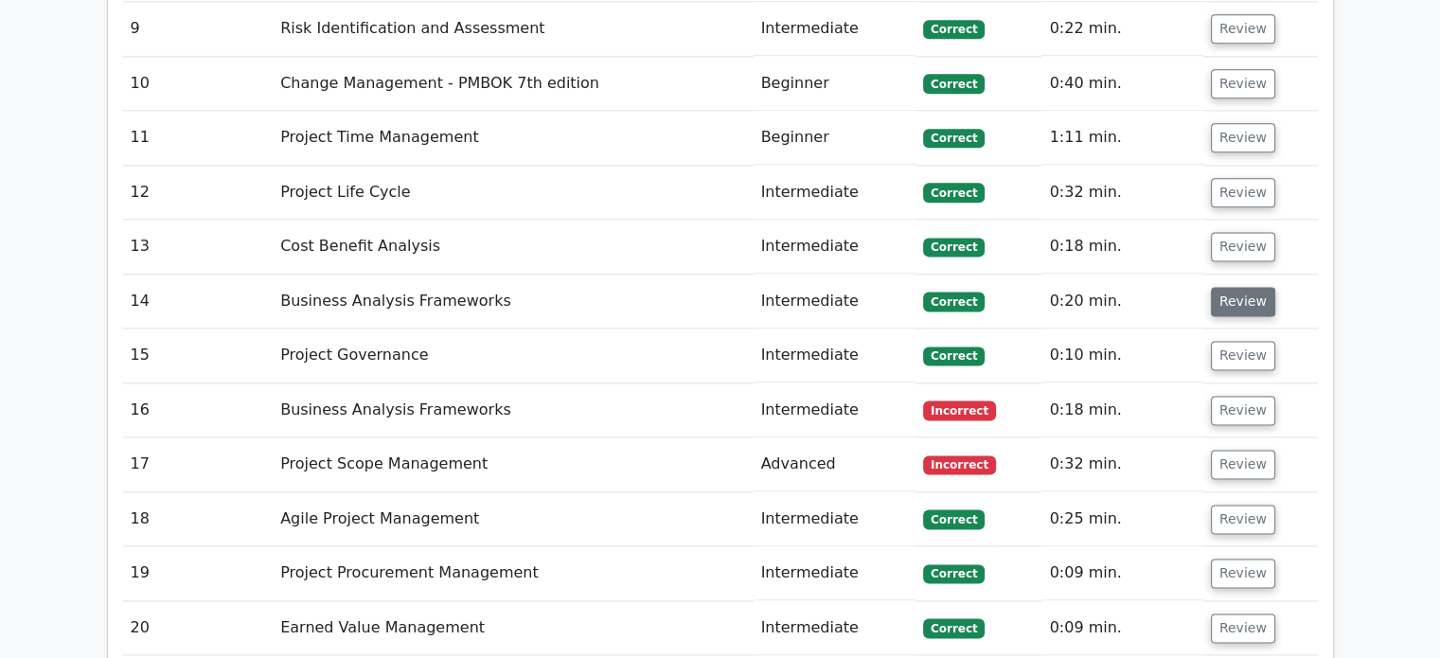
click at [1243, 287] on button "Review" at bounding box center [1243, 301] width 64 height 29
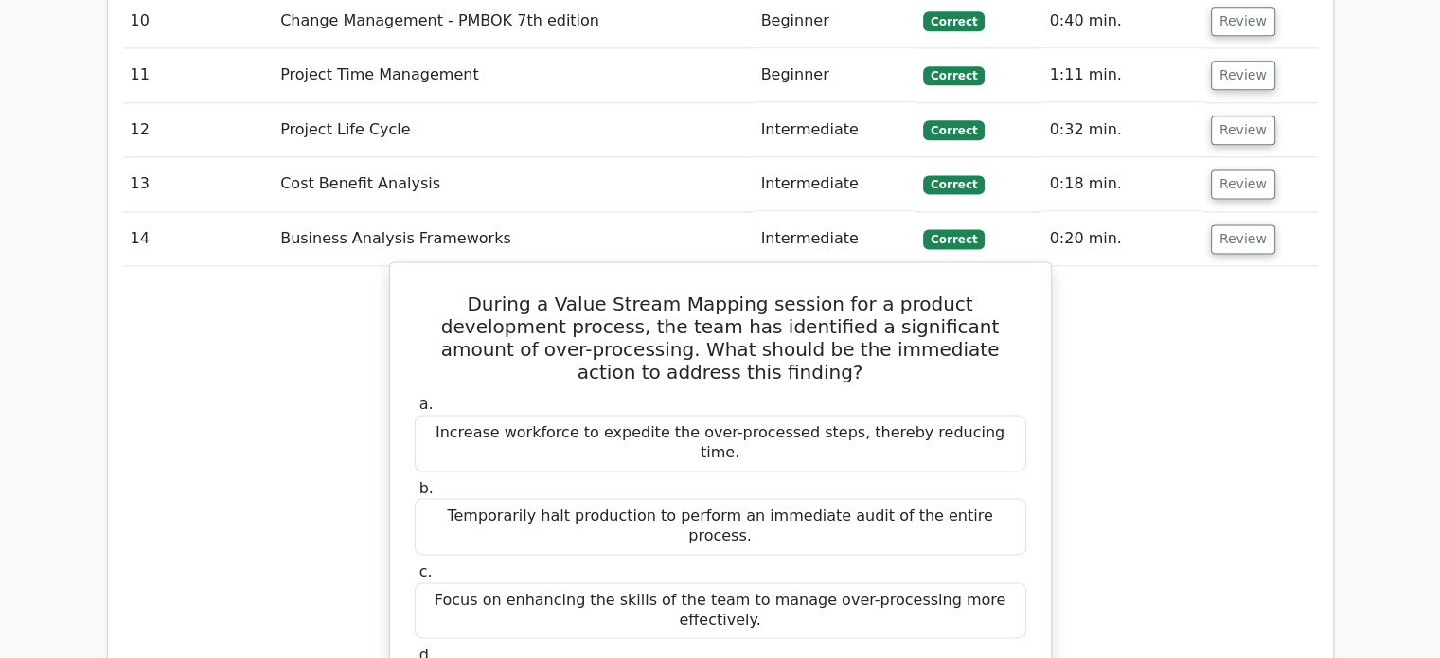
scroll to position [2578, 0]
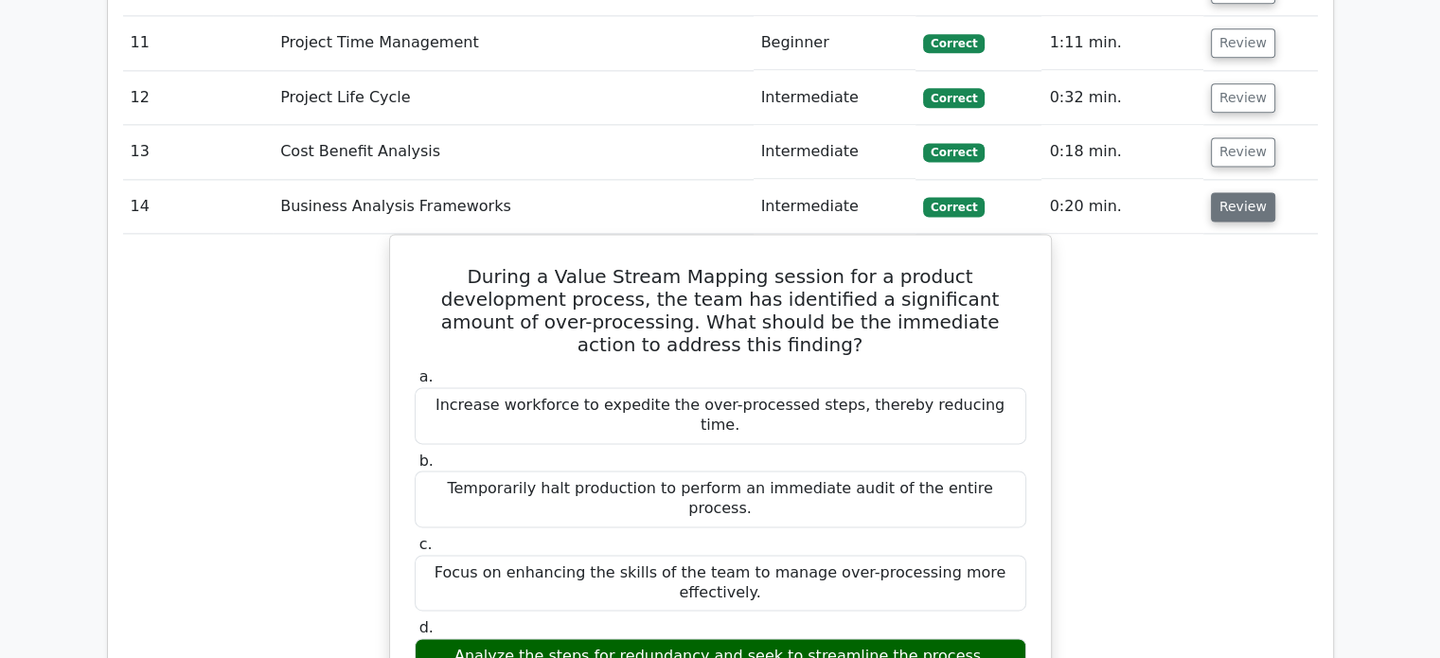
click at [1238, 192] on button "Review" at bounding box center [1243, 206] width 64 height 29
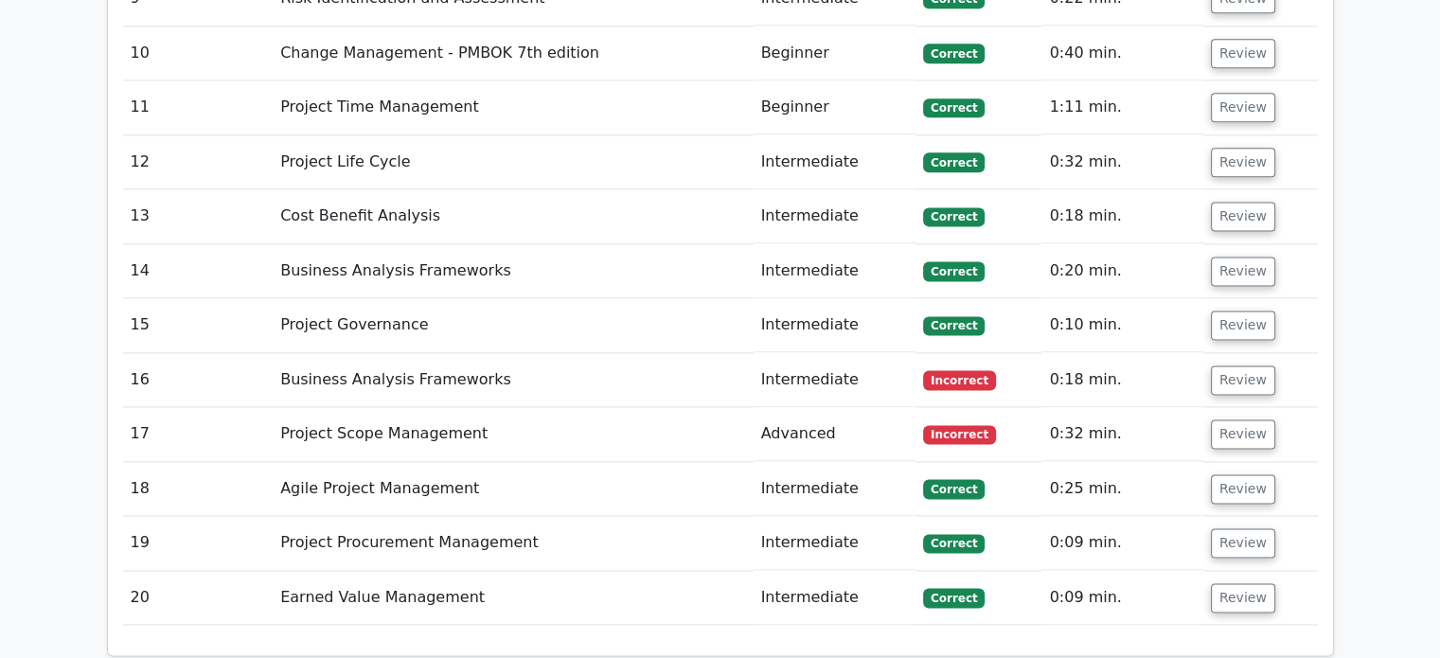
scroll to position [2484, 0]
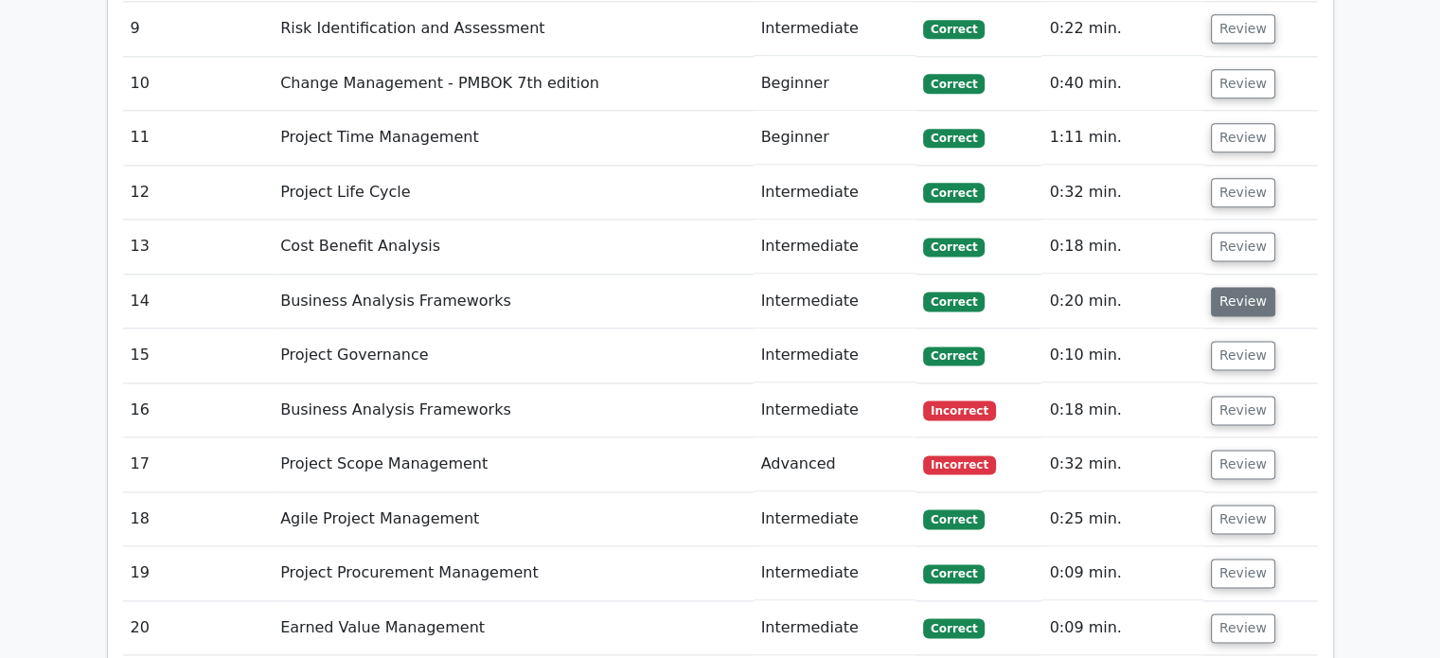
click at [1230, 287] on button "Review" at bounding box center [1243, 301] width 64 height 29
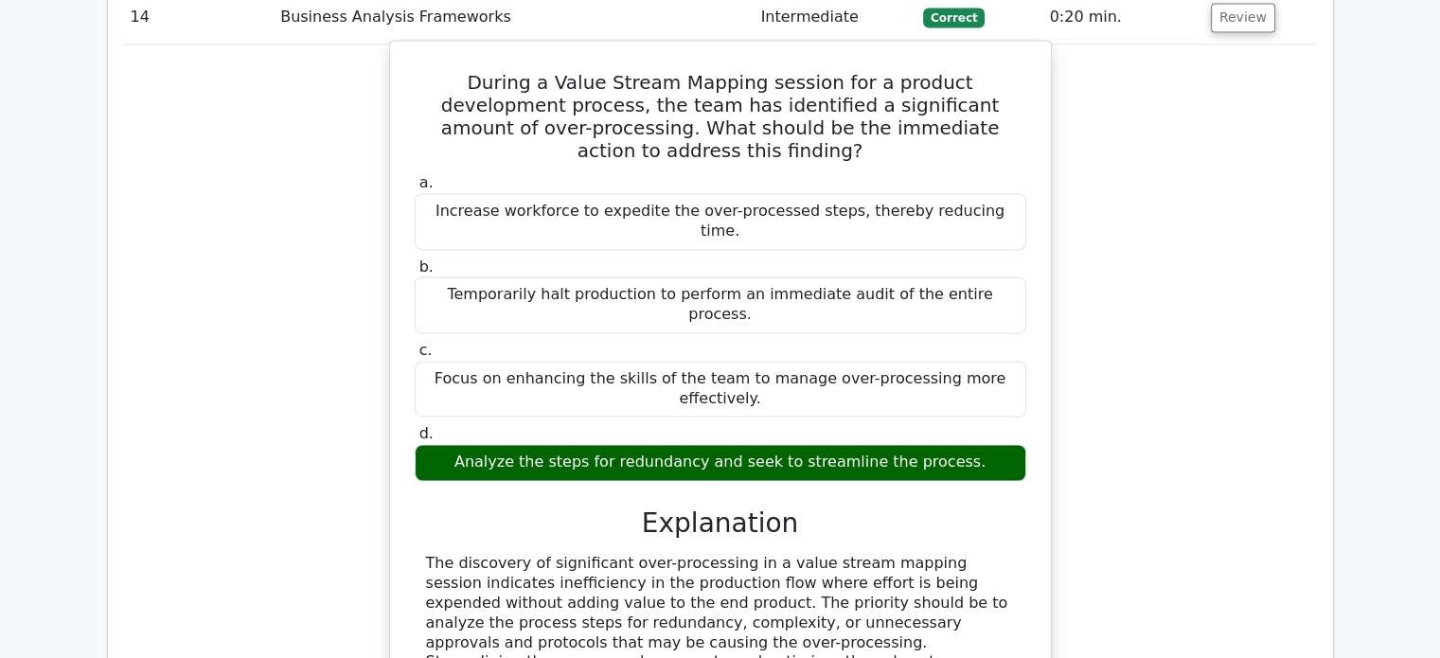
scroll to position [2673, 0]
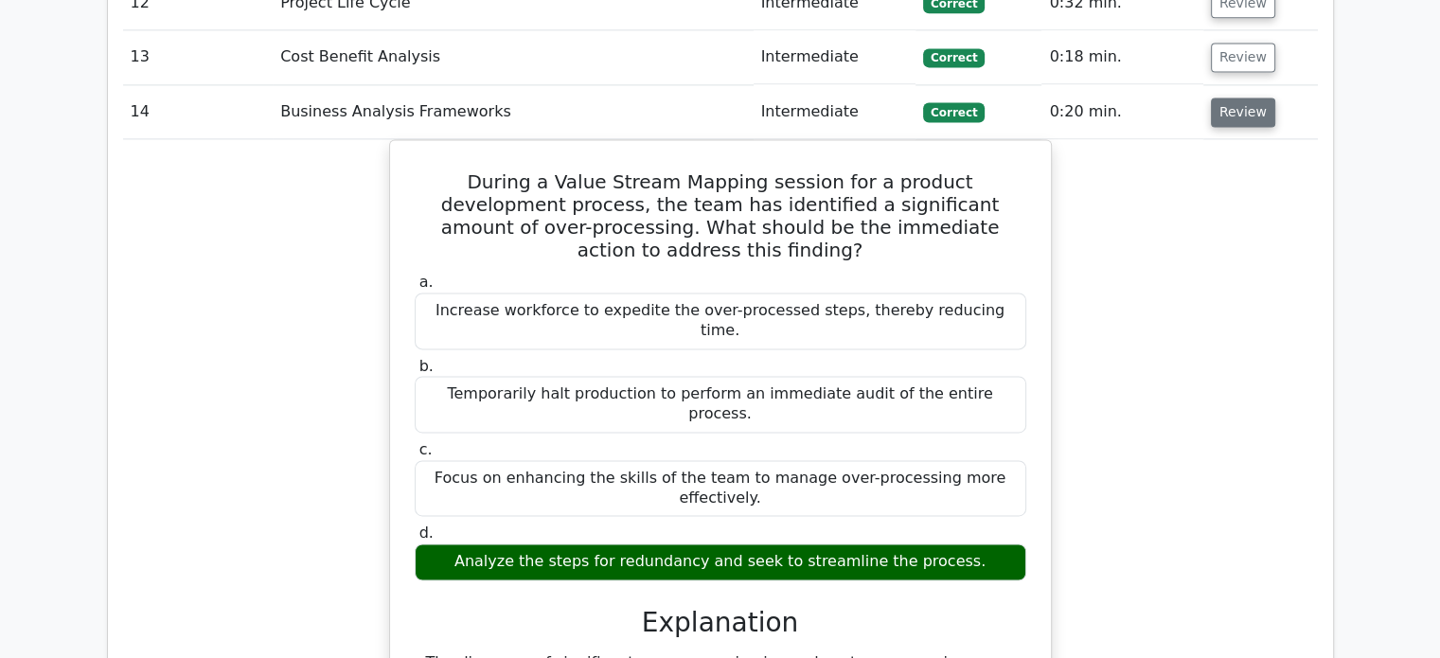
click at [1217, 97] on button "Review" at bounding box center [1243, 111] width 64 height 29
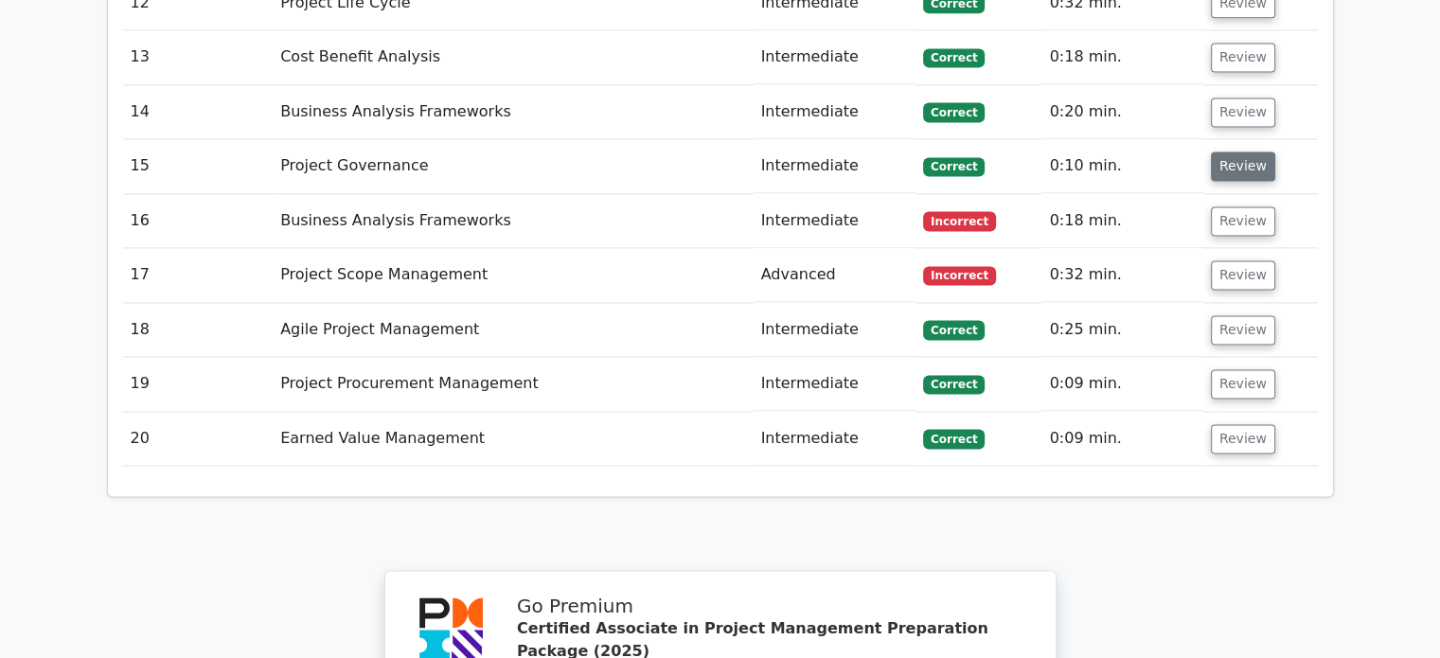
click at [1234, 151] on button "Review" at bounding box center [1243, 165] width 64 height 29
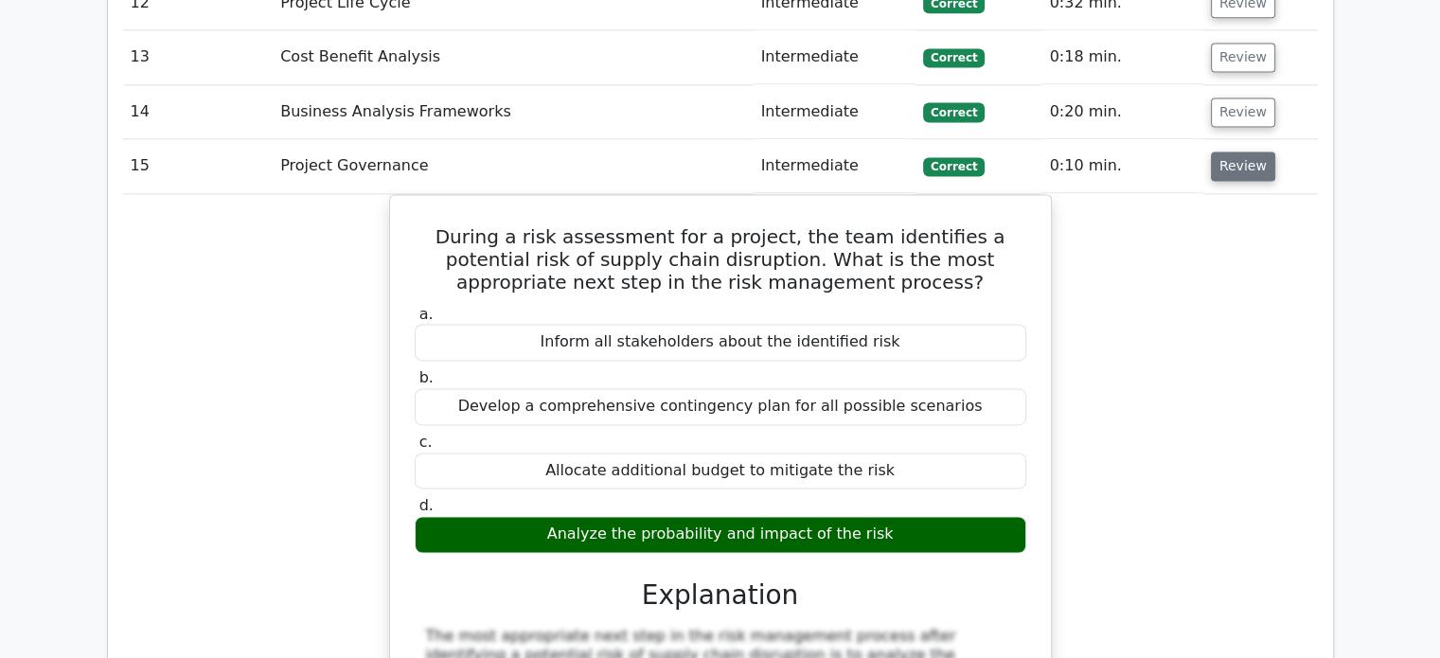
click at [1258, 151] on button "Review" at bounding box center [1243, 165] width 64 height 29
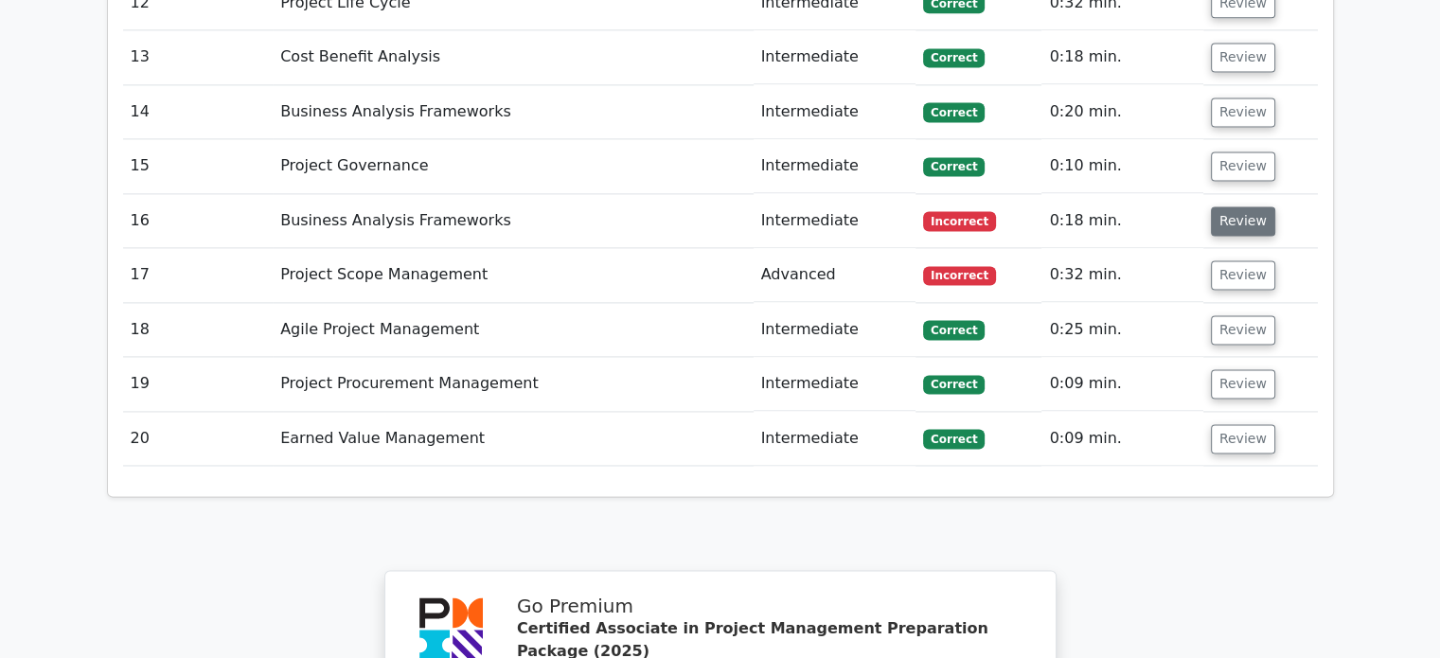
click at [1246, 206] on button "Review" at bounding box center [1243, 220] width 64 height 29
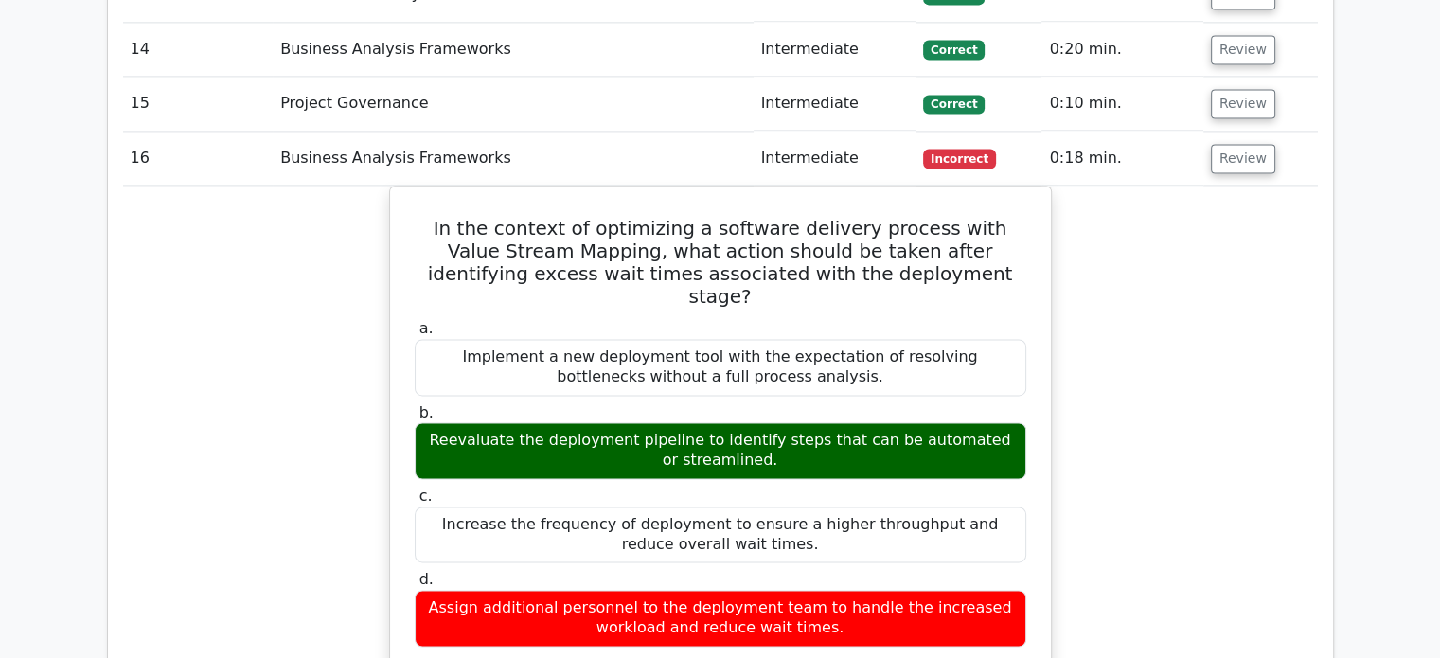
scroll to position [2768, 0]
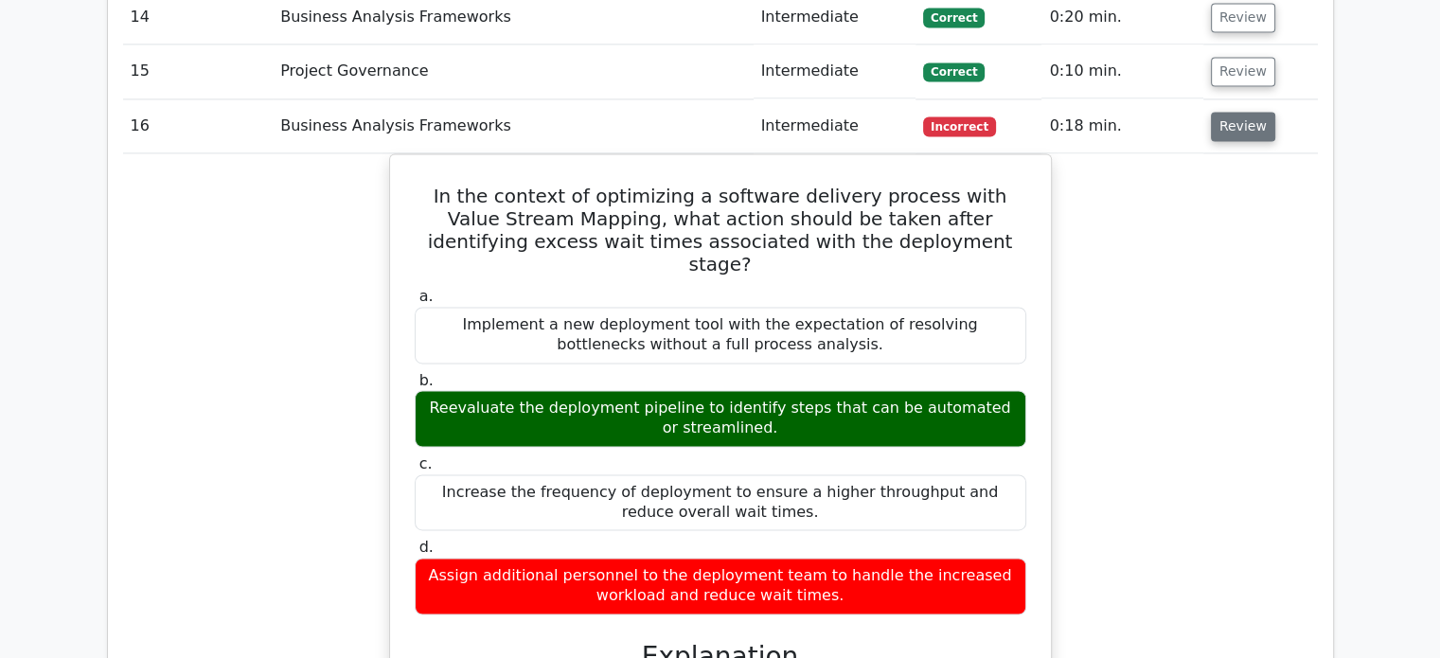
click at [1251, 112] on button "Review" at bounding box center [1243, 126] width 64 height 29
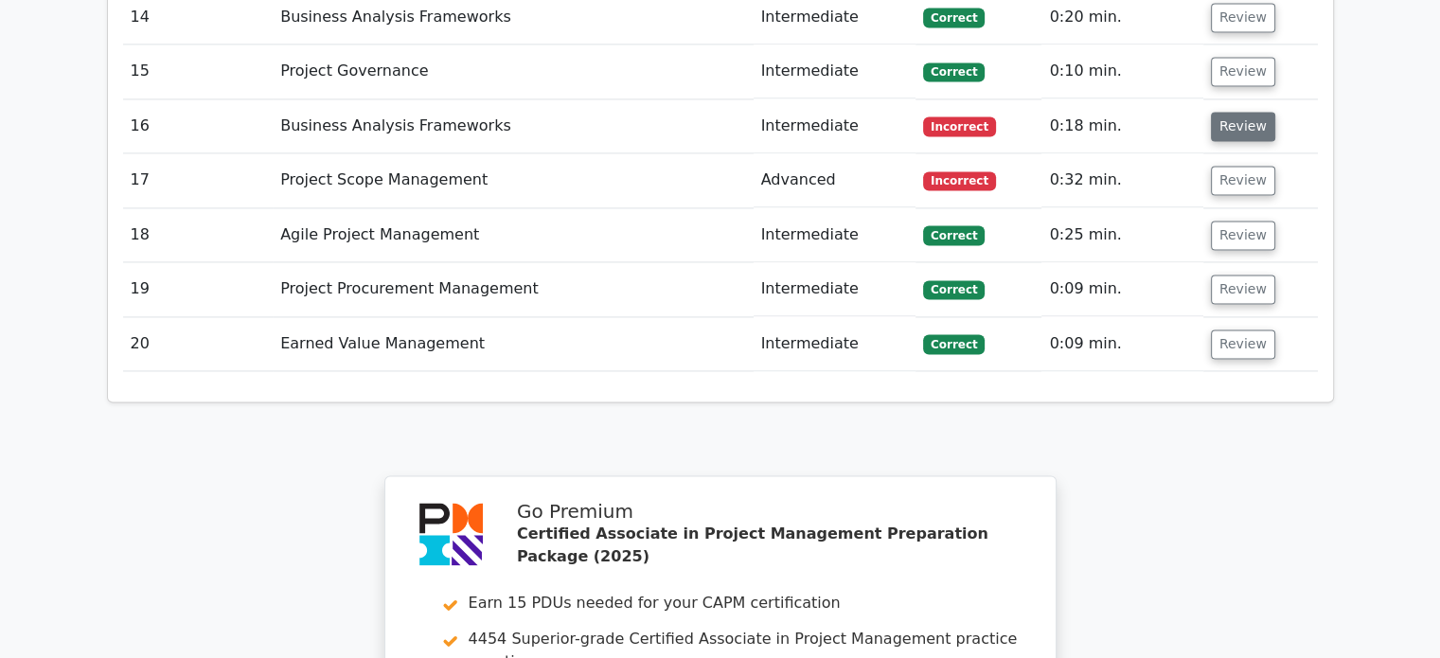
click at [1251, 112] on button "Review" at bounding box center [1243, 126] width 64 height 29
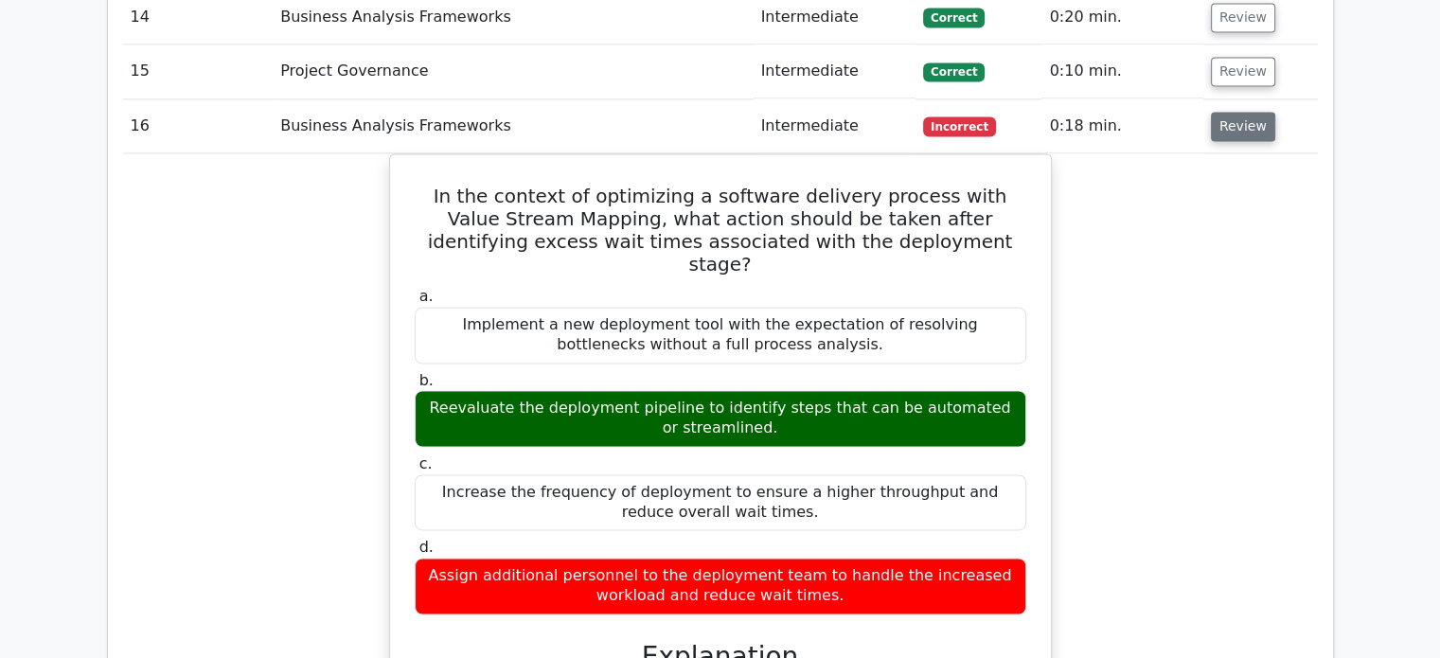
click at [1251, 112] on button "Review" at bounding box center [1243, 126] width 64 height 29
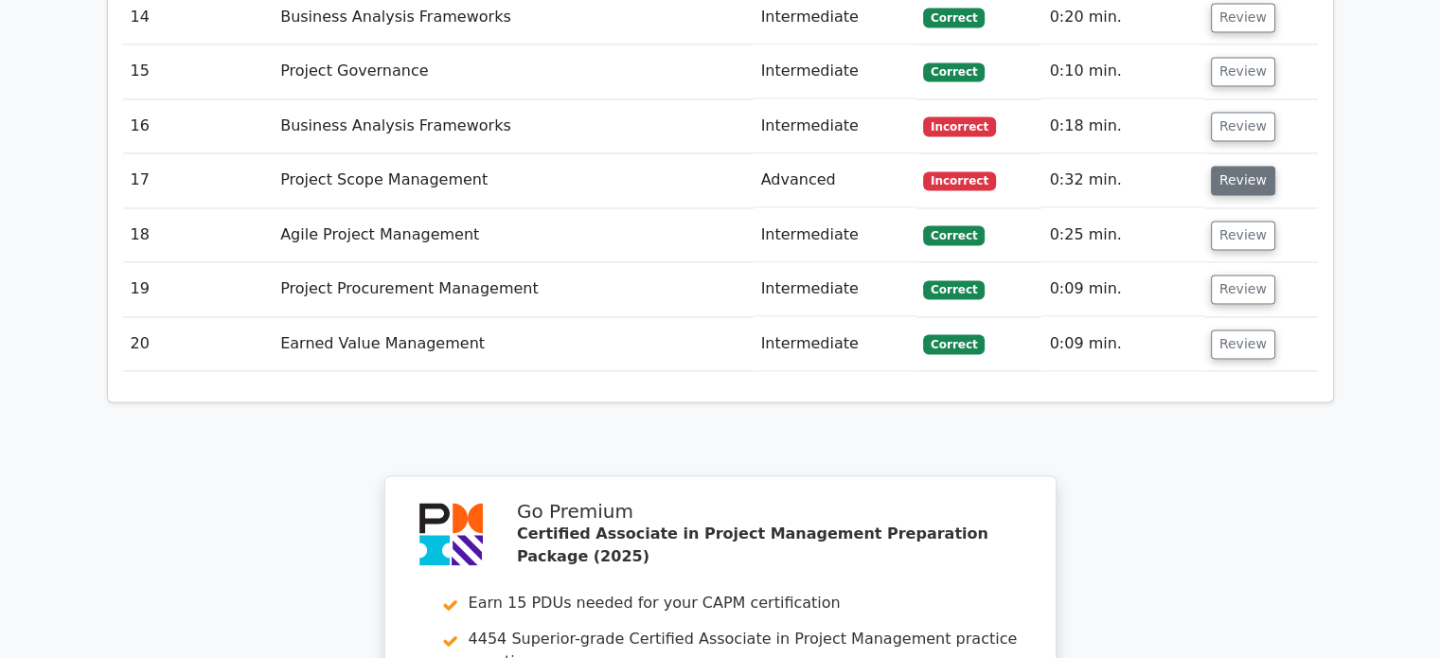
click at [1249, 166] on button "Review" at bounding box center [1243, 180] width 64 height 29
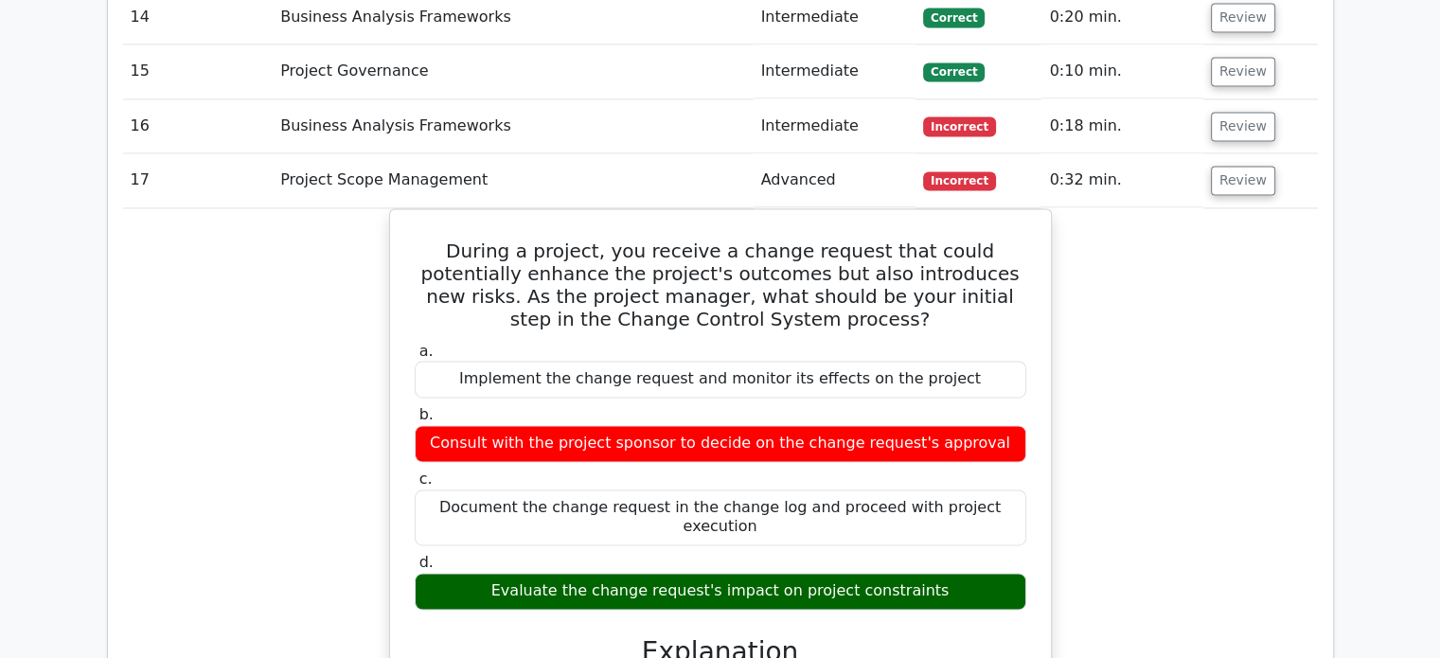
drag, startPoint x: 1158, startPoint y: 323, endPoint x: 1126, endPoint y: 351, distance: 42.2
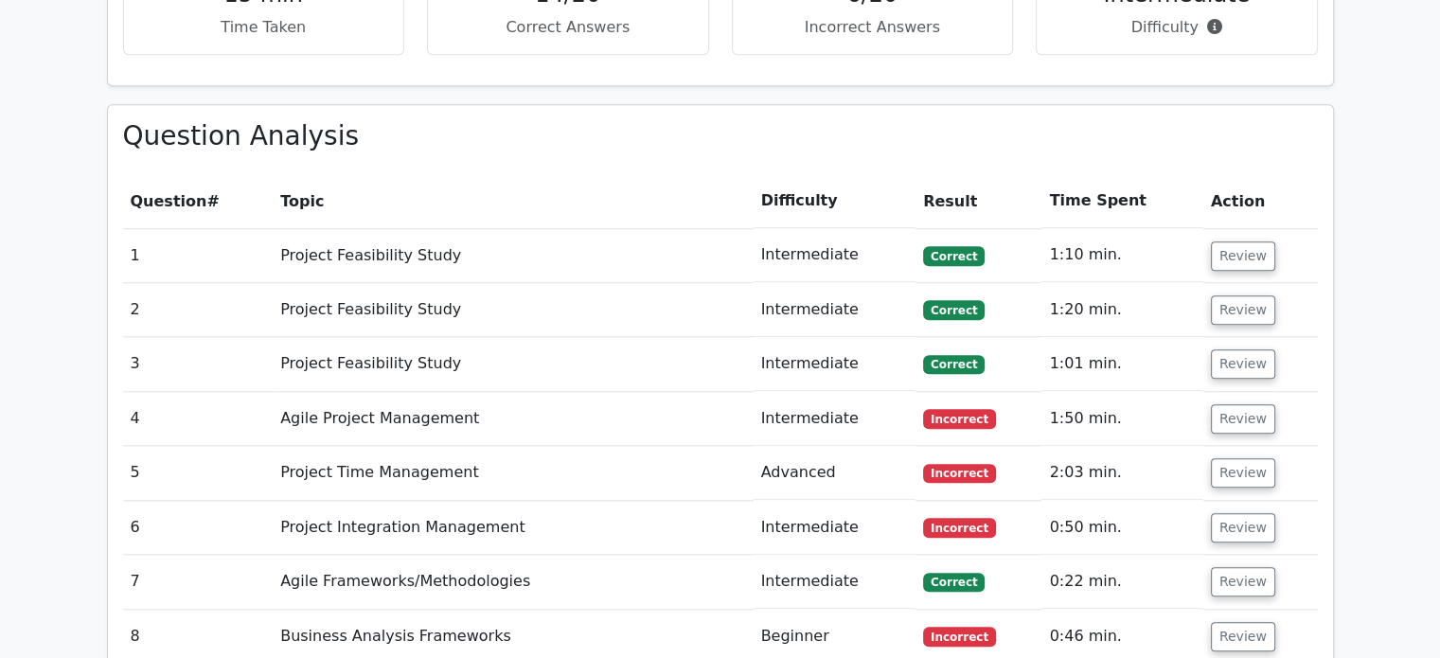
scroll to position [1821, 0]
click at [1230, 459] on button "Review" at bounding box center [1243, 473] width 64 height 29
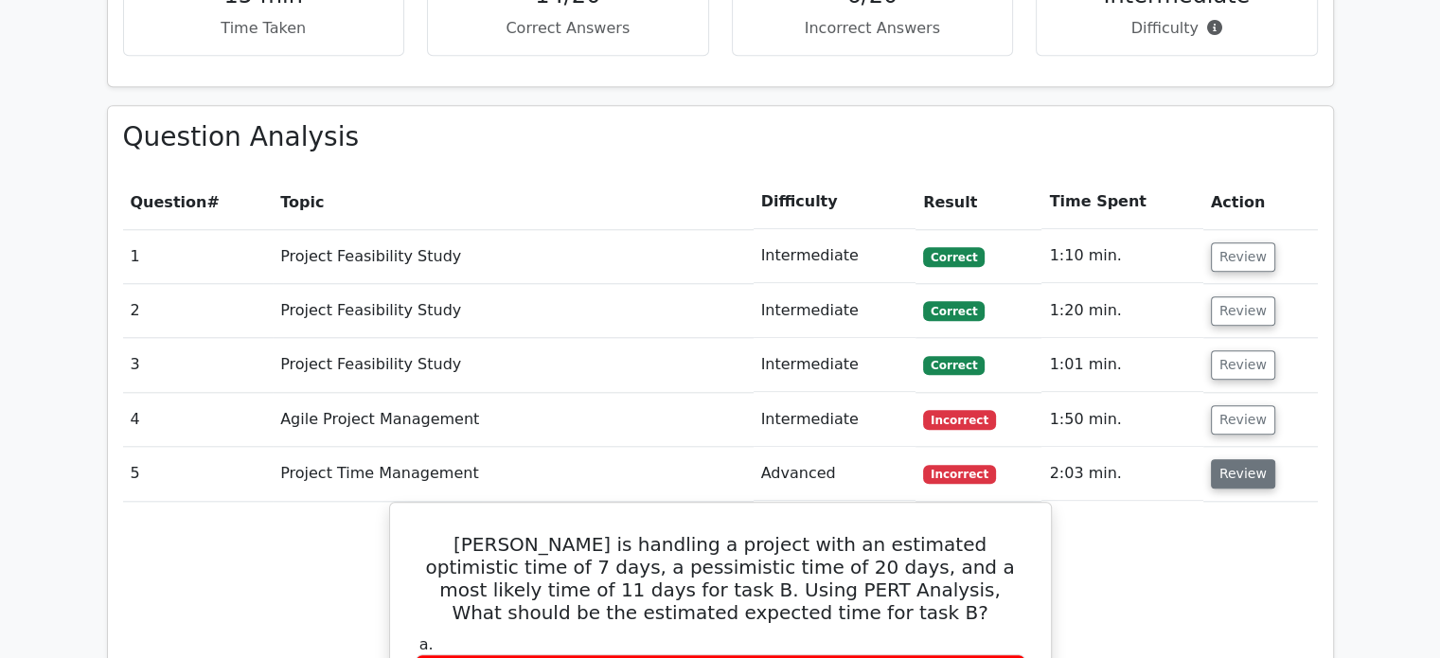
click at [1230, 459] on button "Review" at bounding box center [1243, 473] width 64 height 29
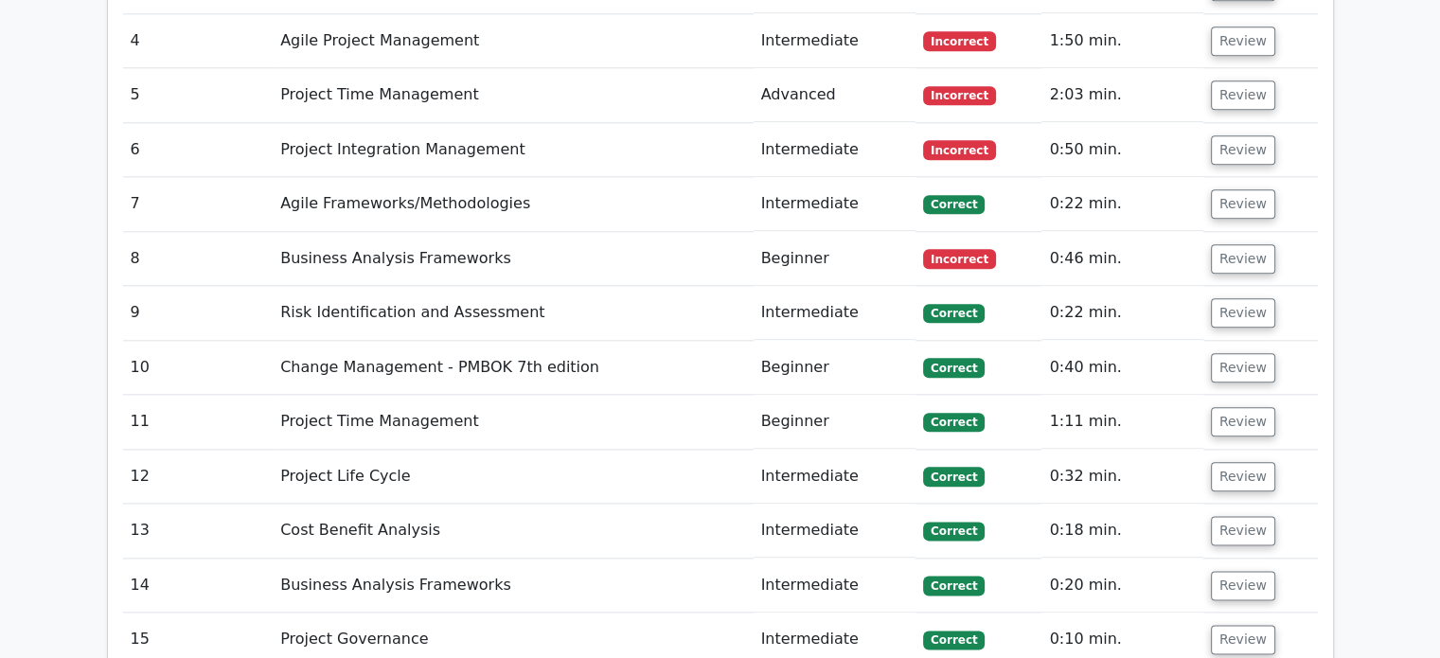
scroll to position [2294, 0]
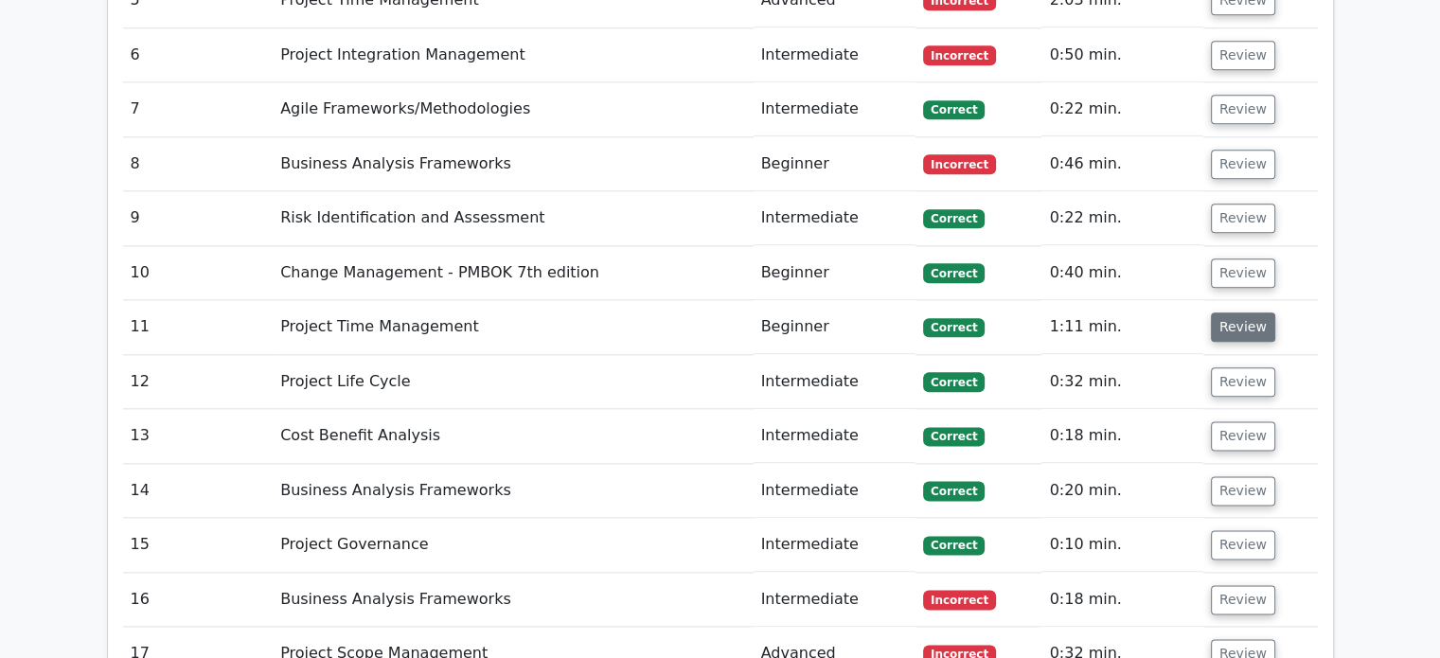
click at [1256, 312] on button "Review" at bounding box center [1243, 326] width 64 height 29
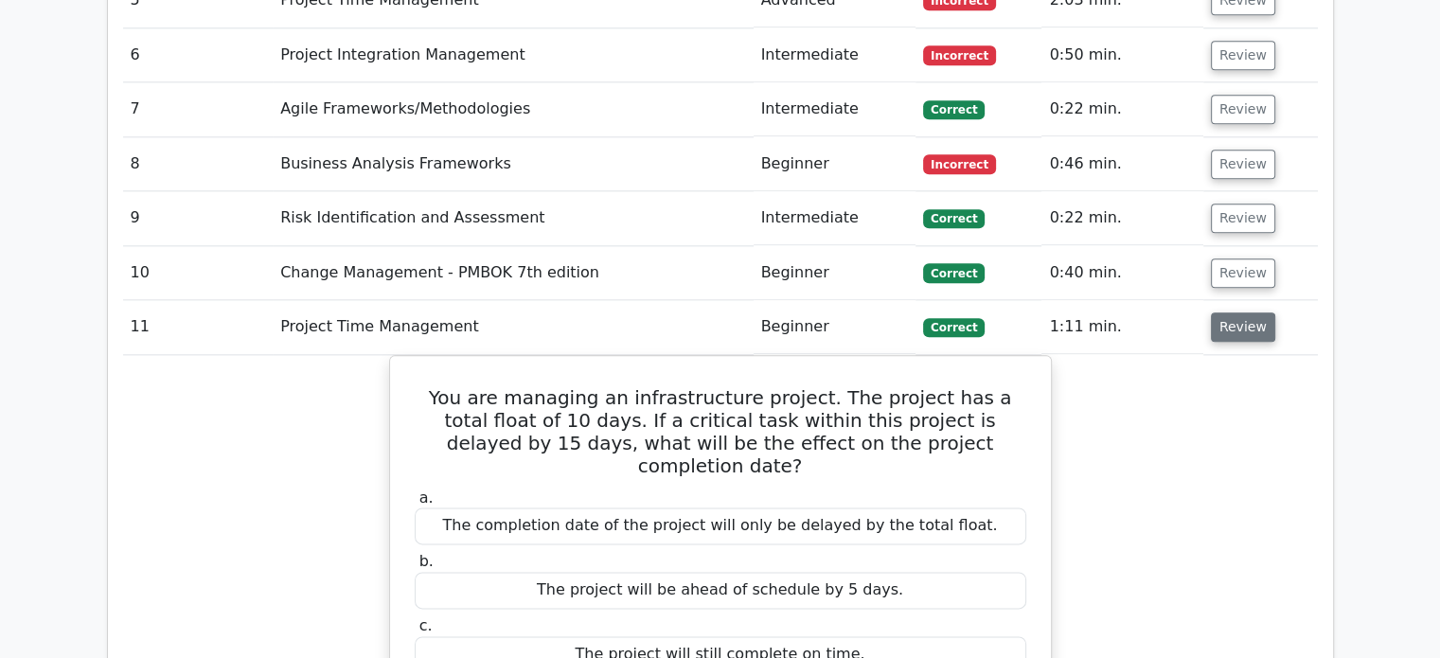
click at [1251, 312] on button "Review" at bounding box center [1243, 326] width 64 height 29
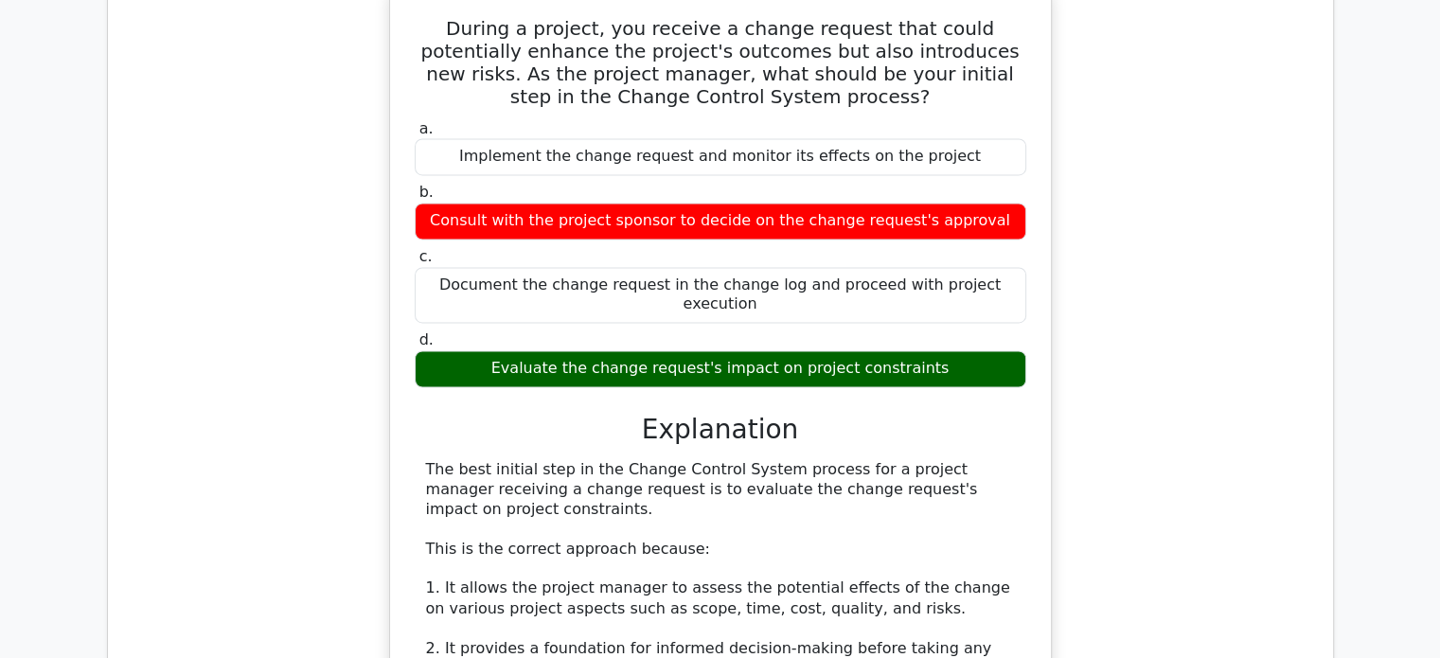
scroll to position [2768, 0]
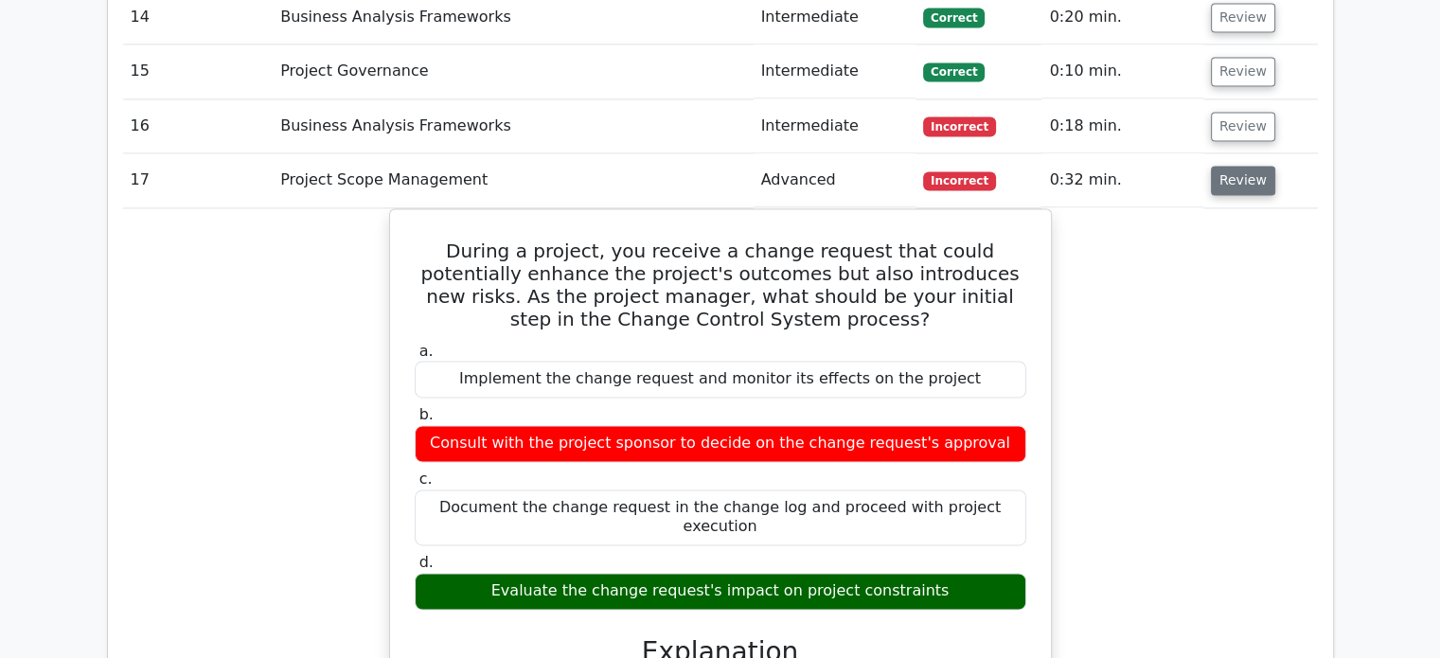
click at [1226, 166] on button "Review" at bounding box center [1243, 180] width 64 height 29
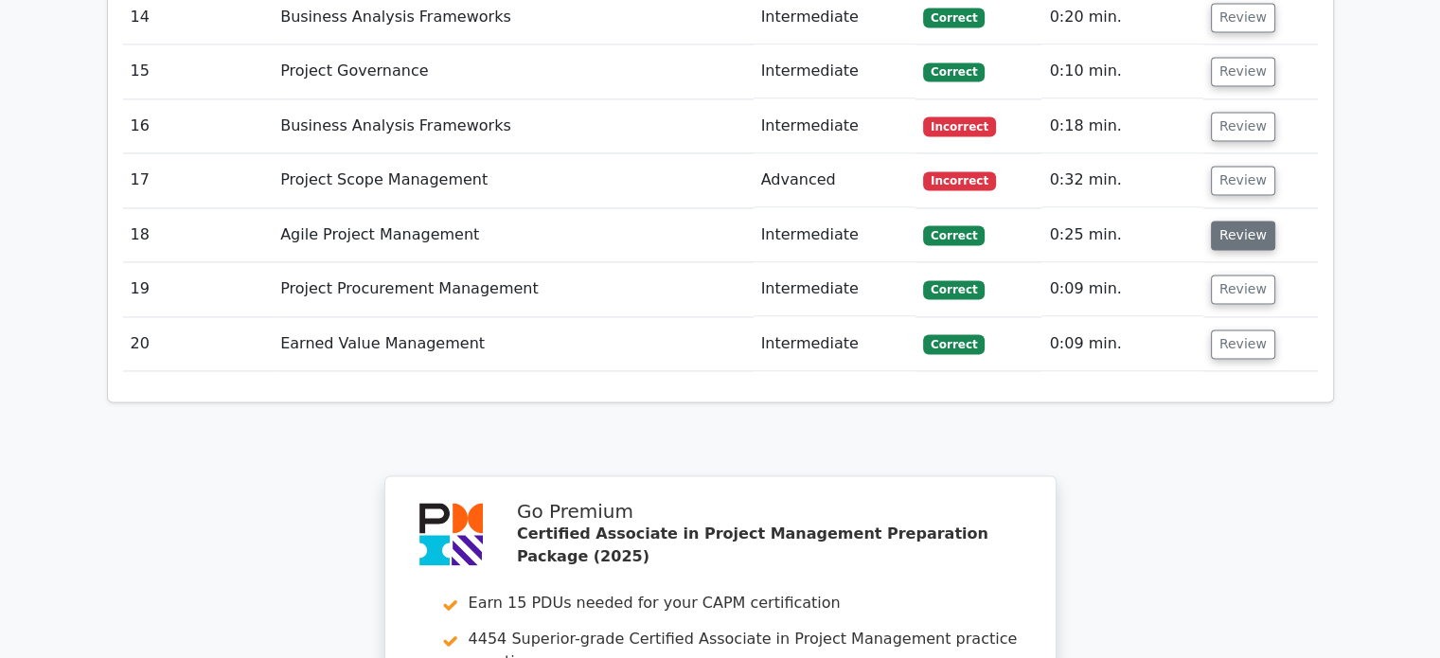
click at [1235, 221] on button "Review" at bounding box center [1243, 235] width 64 height 29
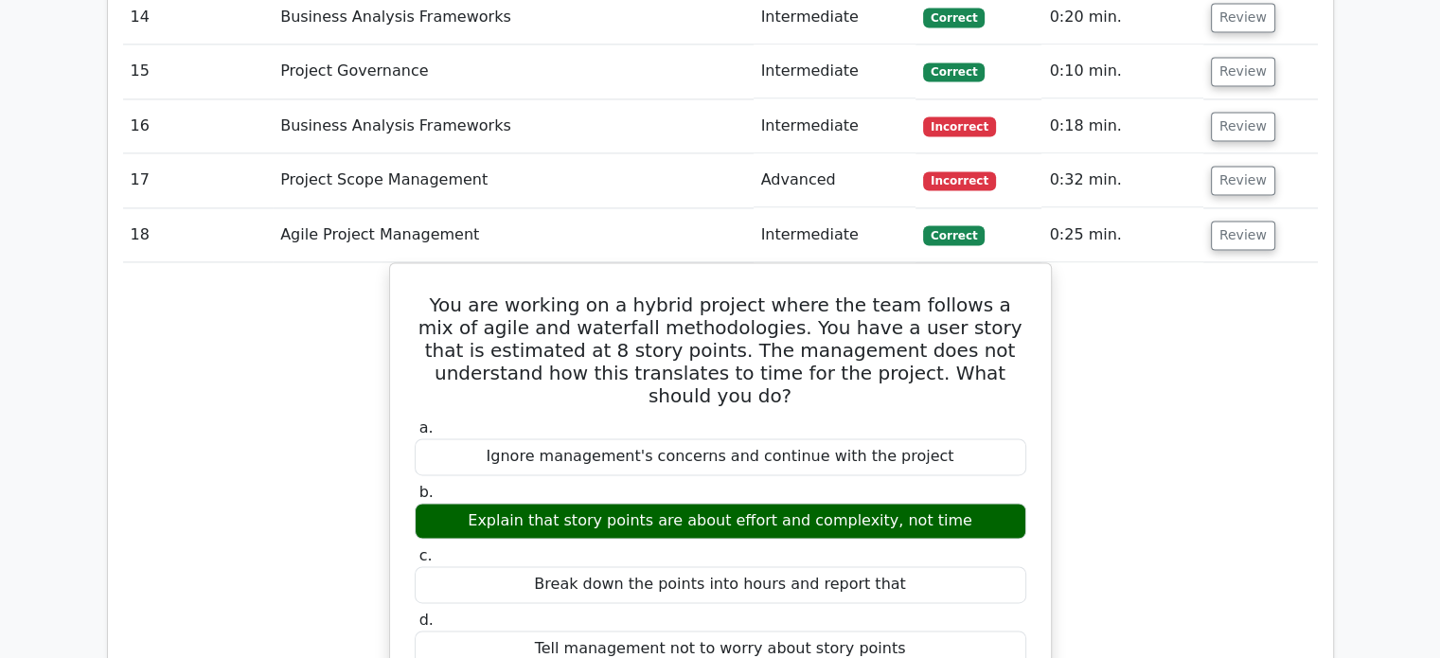
scroll to position [2862, 0]
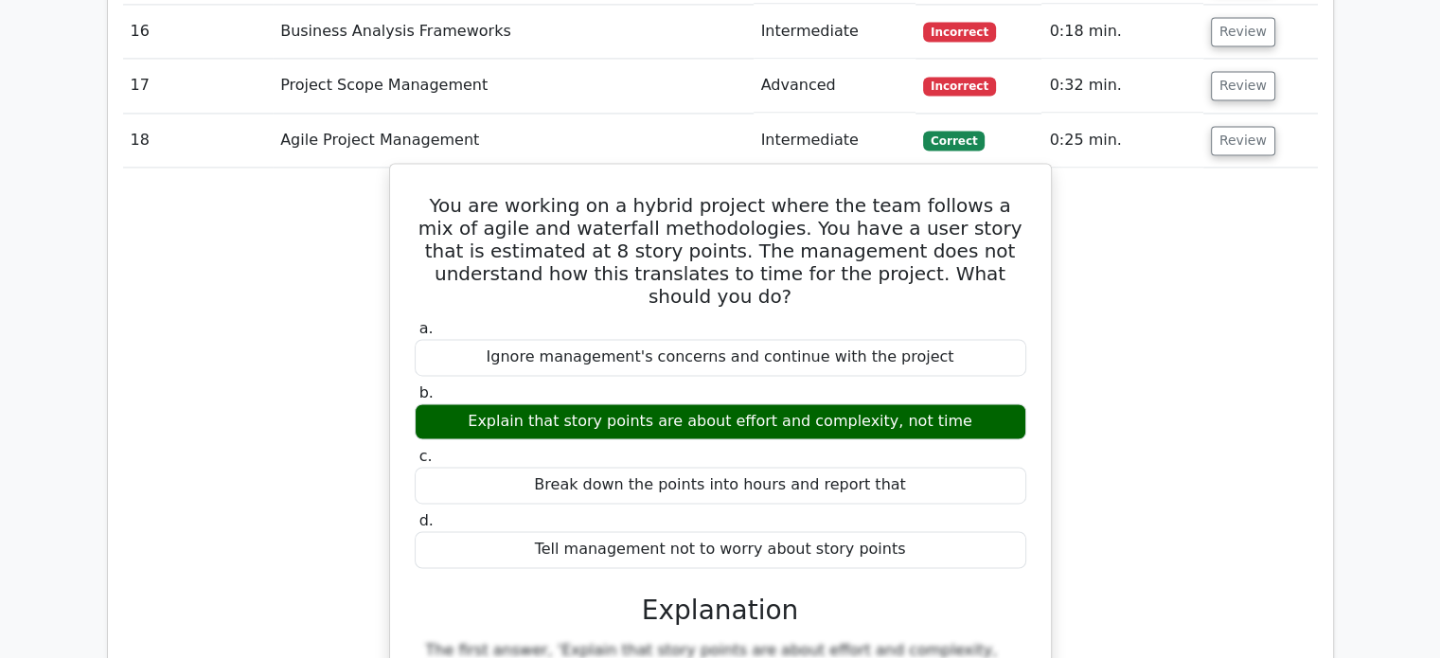
drag, startPoint x: 428, startPoint y: 105, endPoint x: 888, endPoint y: 428, distance: 561.9
click at [888, 428] on div "You are working on a hybrid project where the team follows a mix of agile and w…" at bounding box center [721, 588] width 646 height 835
copy div "You are working on a hybrid project where the team follows a mix of agile and w…"
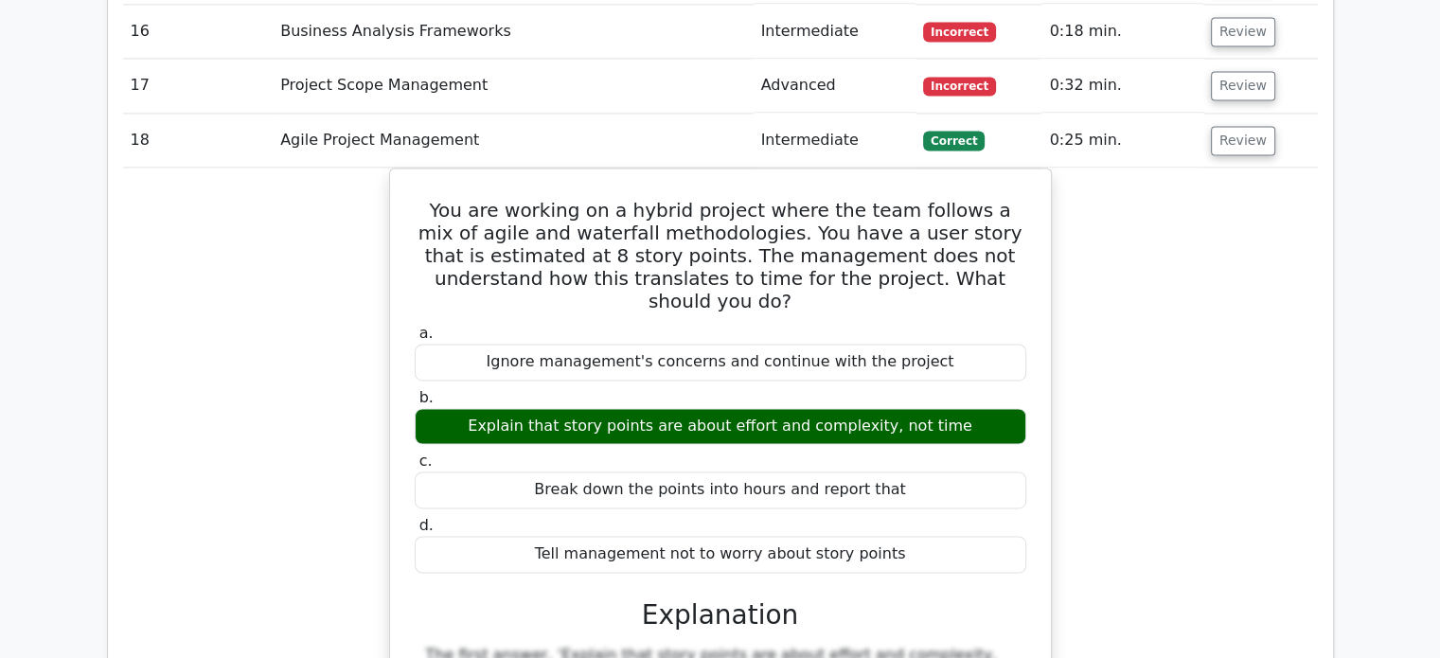
click at [330, 207] on div "You are working on a hybrid project where the team follows a mix of agile and w…" at bounding box center [720, 605] width 1194 height 875
click at [1239, 126] on button "Review" at bounding box center [1243, 140] width 64 height 29
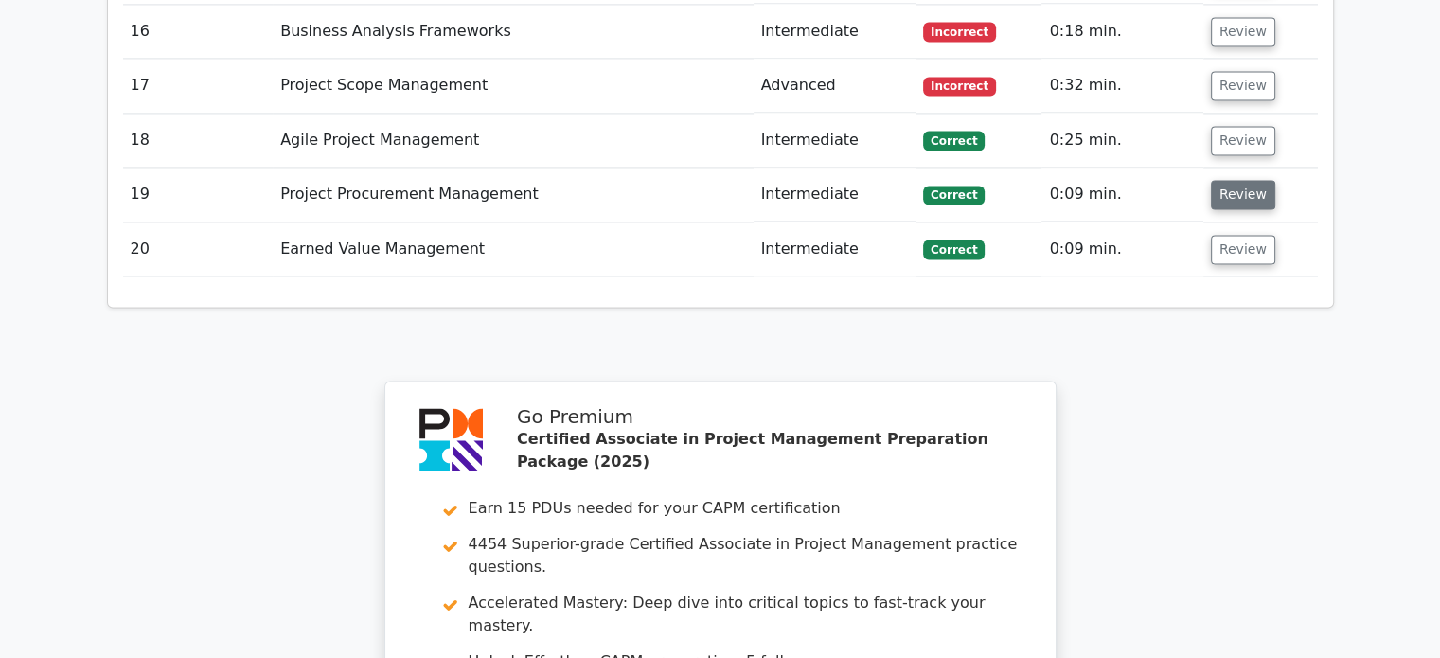
click at [1221, 180] on button "Review" at bounding box center [1243, 194] width 64 height 29
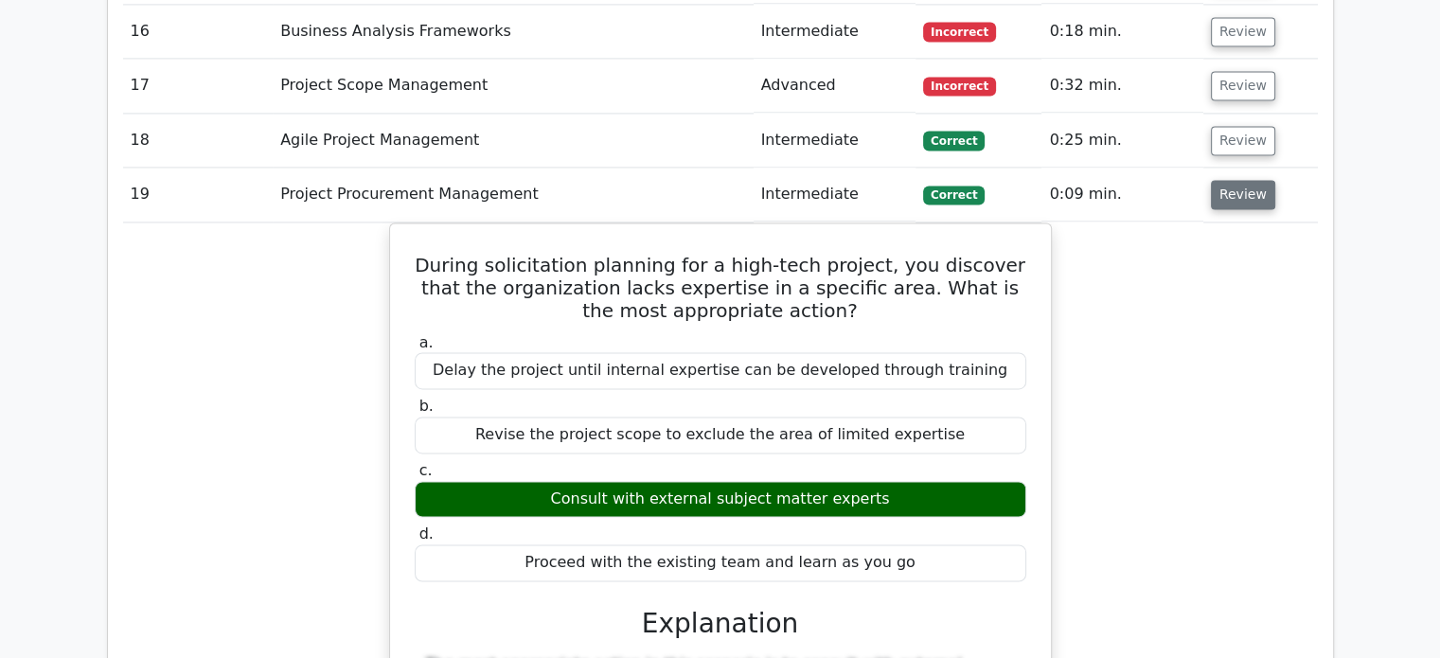
click at [1224, 180] on button "Review" at bounding box center [1243, 194] width 64 height 29
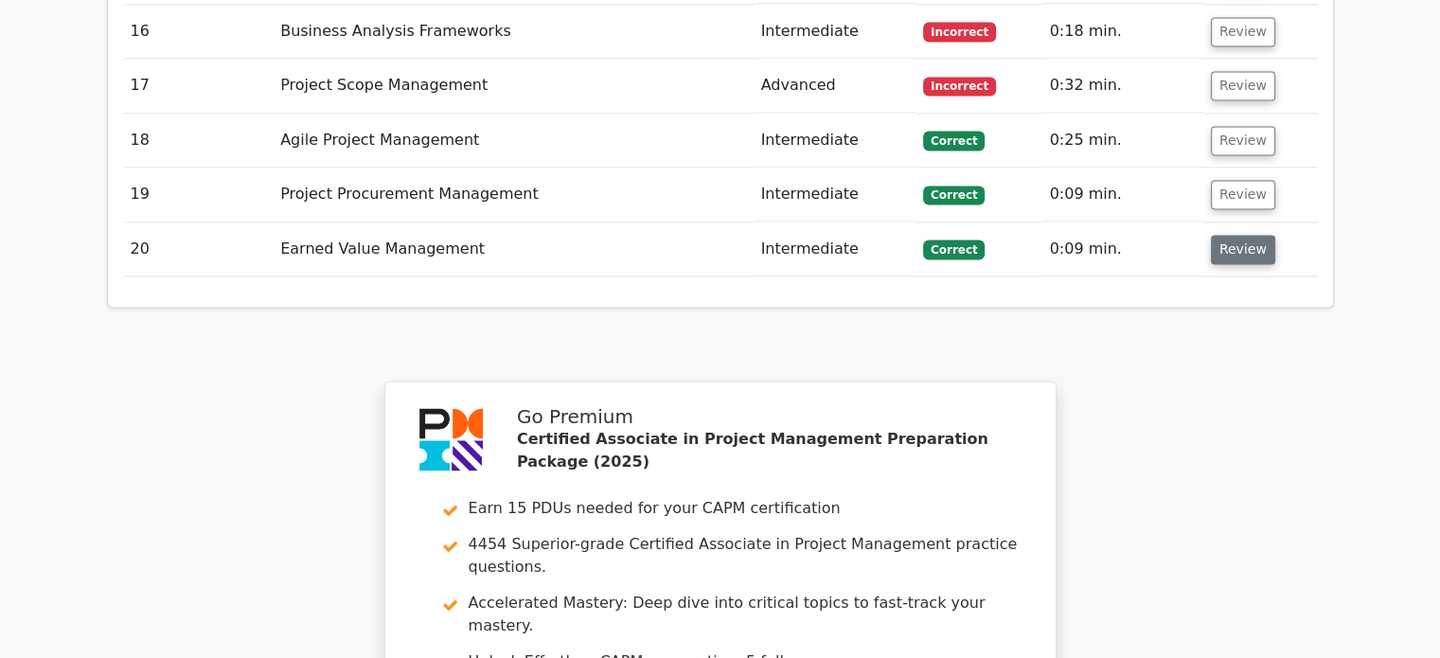
click at [1223, 235] on button "Review" at bounding box center [1243, 249] width 64 height 29
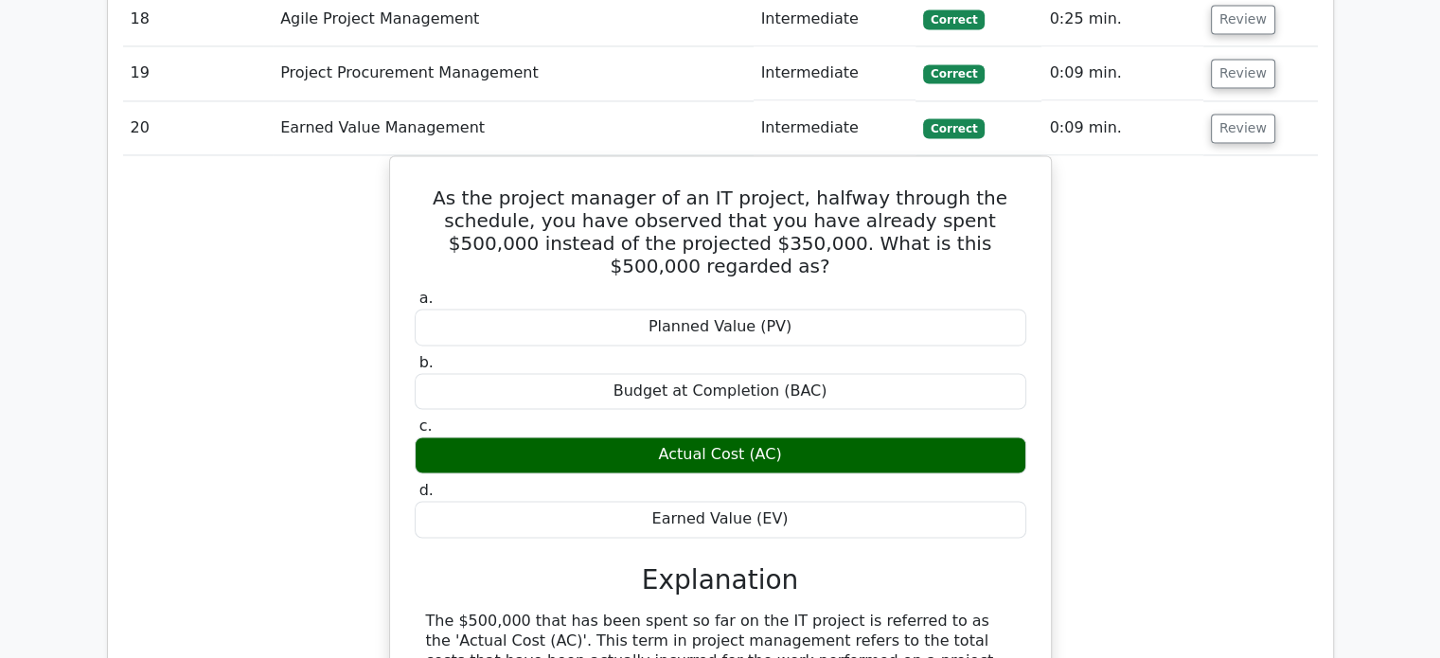
scroll to position [2983, 0]
click at [1239, 114] on button "Review" at bounding box center [1243, 128] width 64 height 29
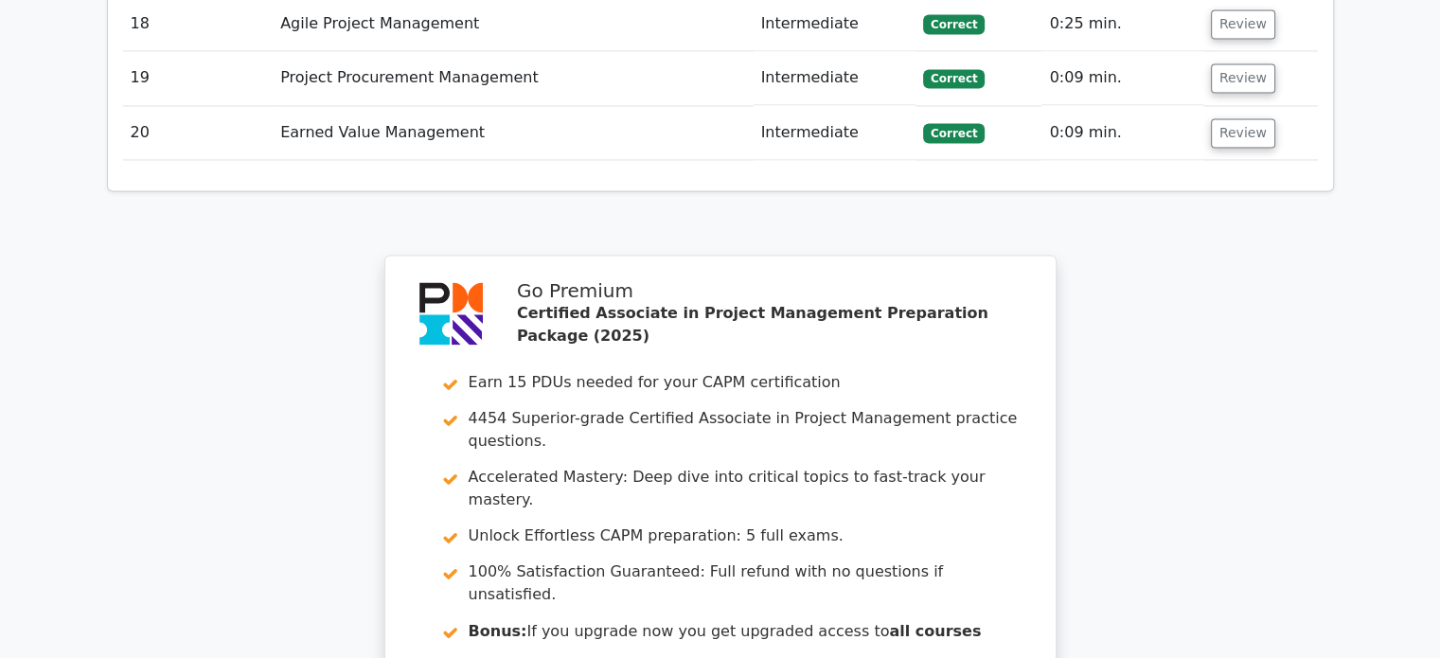
scroll to position [3324, 0]
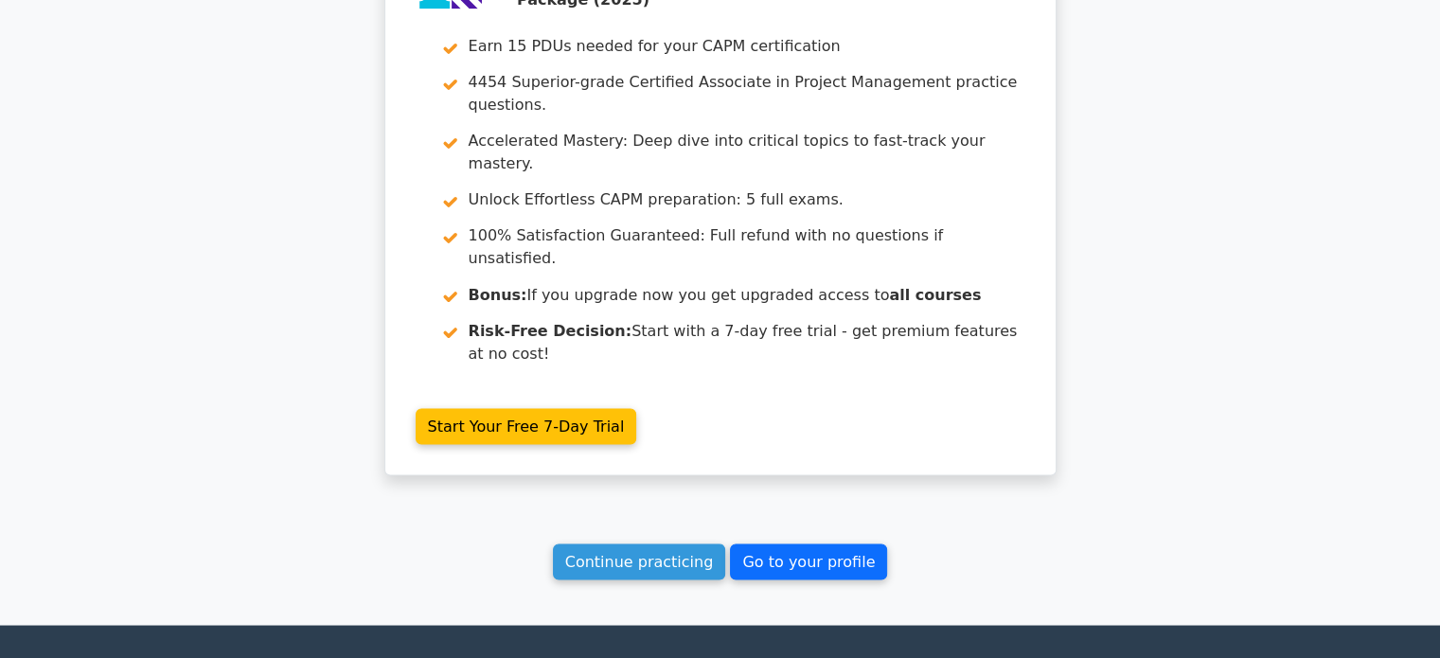
click at [749, 543] on link "Go to your profile" at bounding box center [808, 561] width 157 height 36
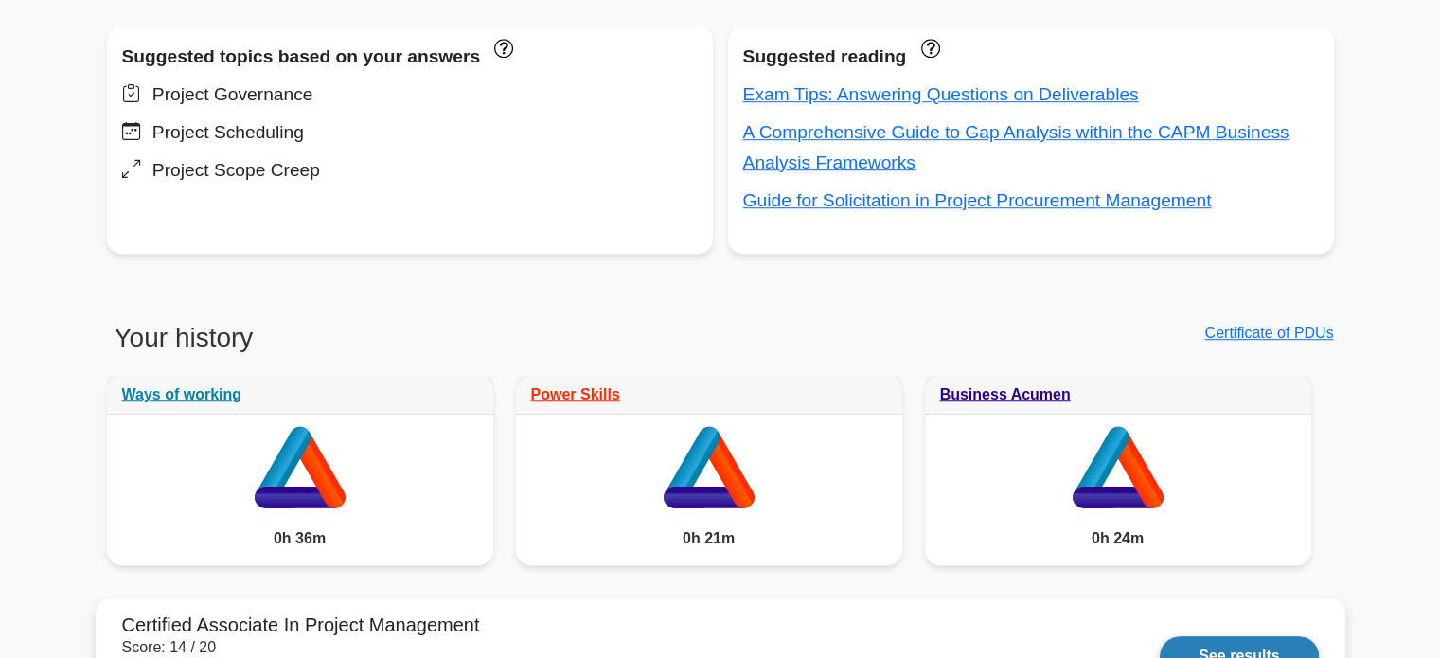
scroll to position [1628, 0]
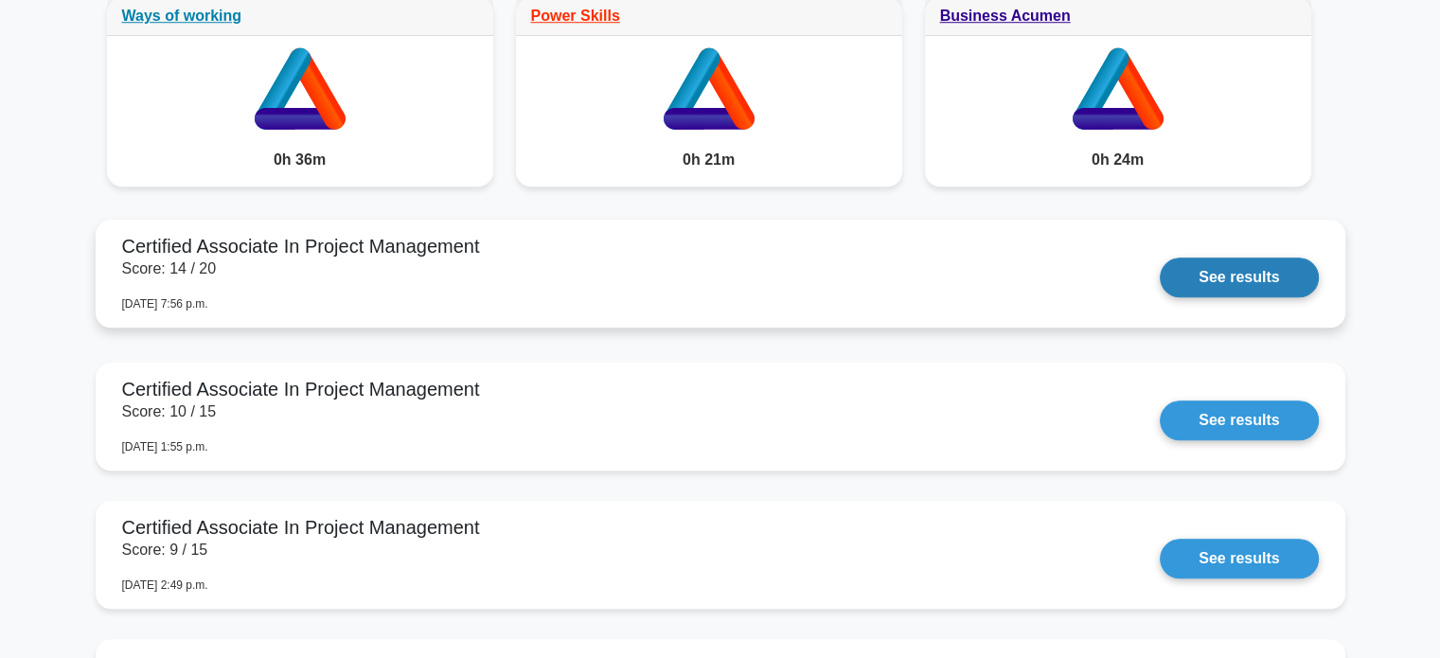
click at [1159, 257] on link "See results" at bounding box center [1238, 277] width 158 height 40
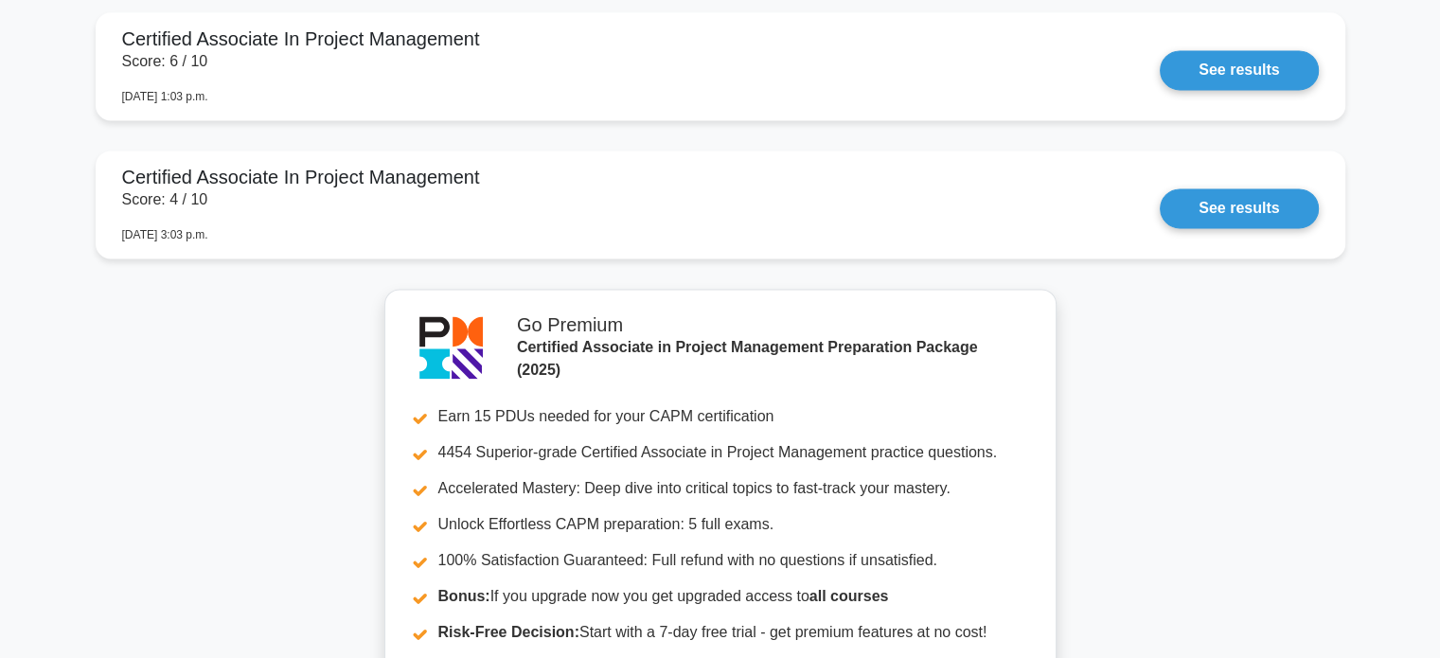
scroll to position [2385, 0]
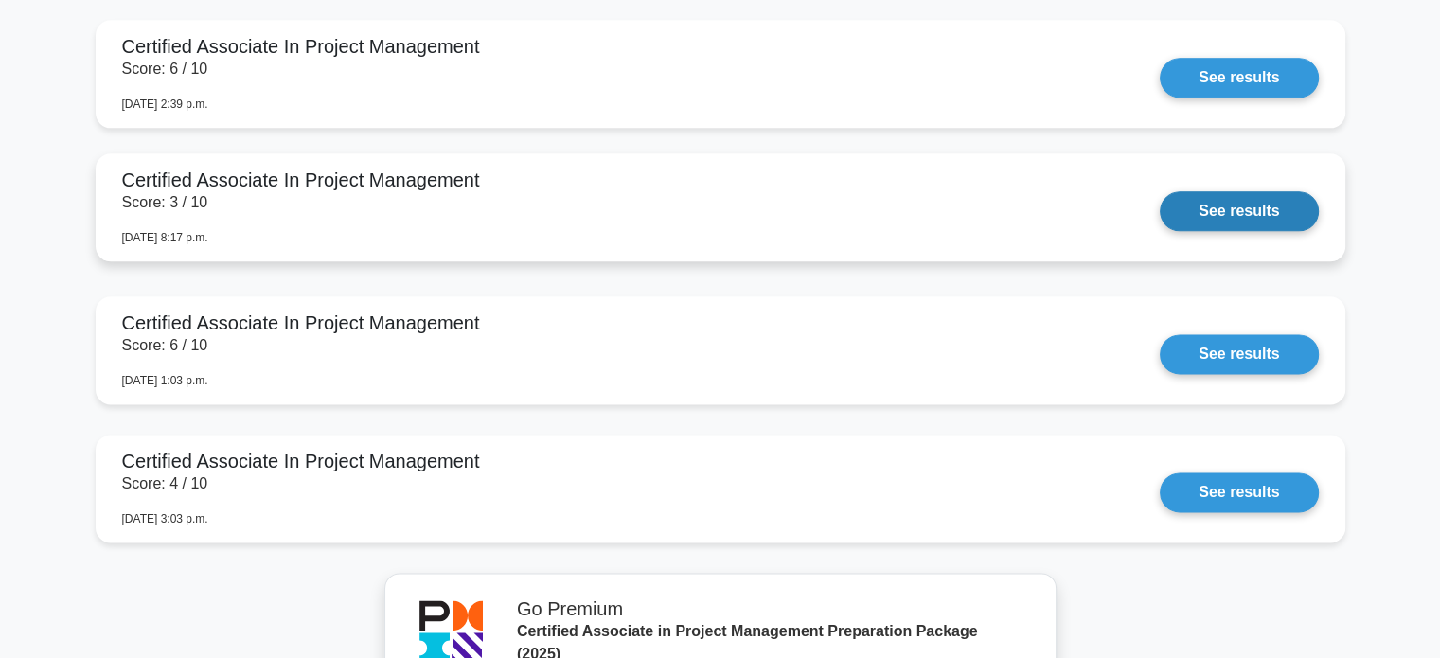
click at [1159, 191] on link "See results" at bounding box center [1238, 211] width 158 height 40
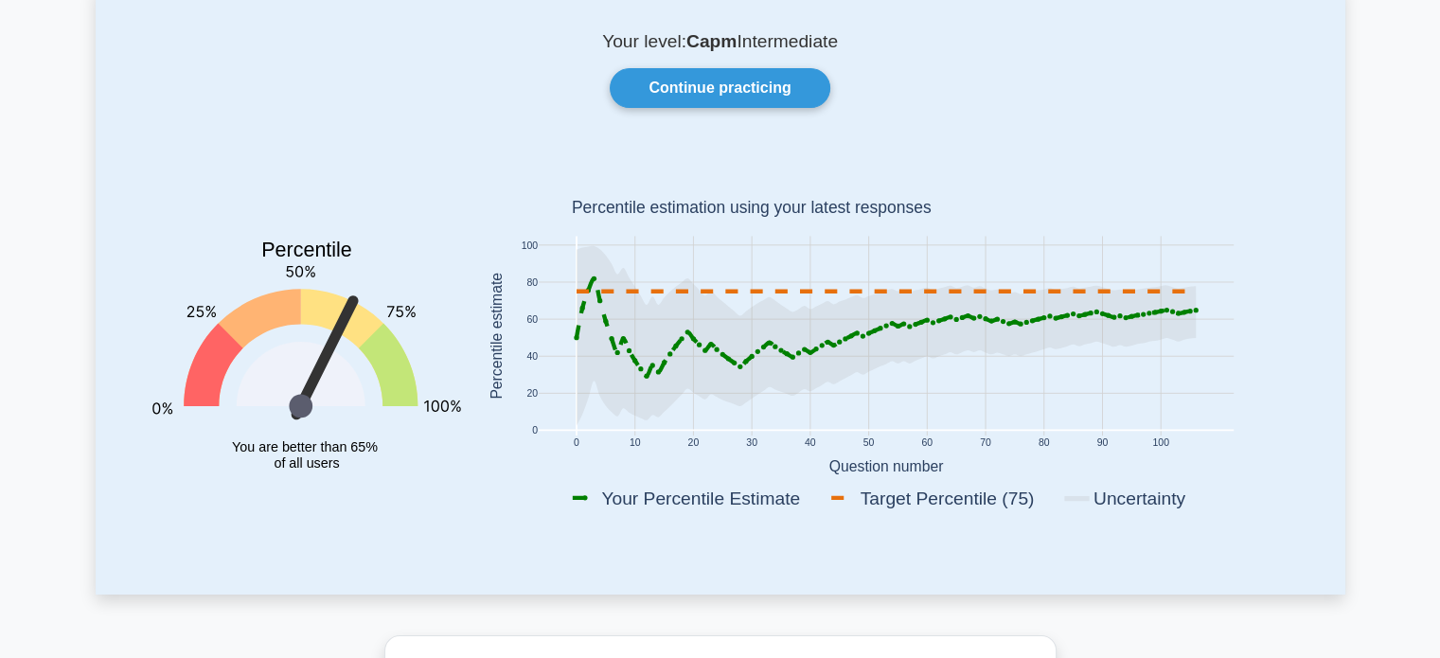
scroll to position [0, 0]
